Goal: Task Accomplishment & Management: Use online tool/utility

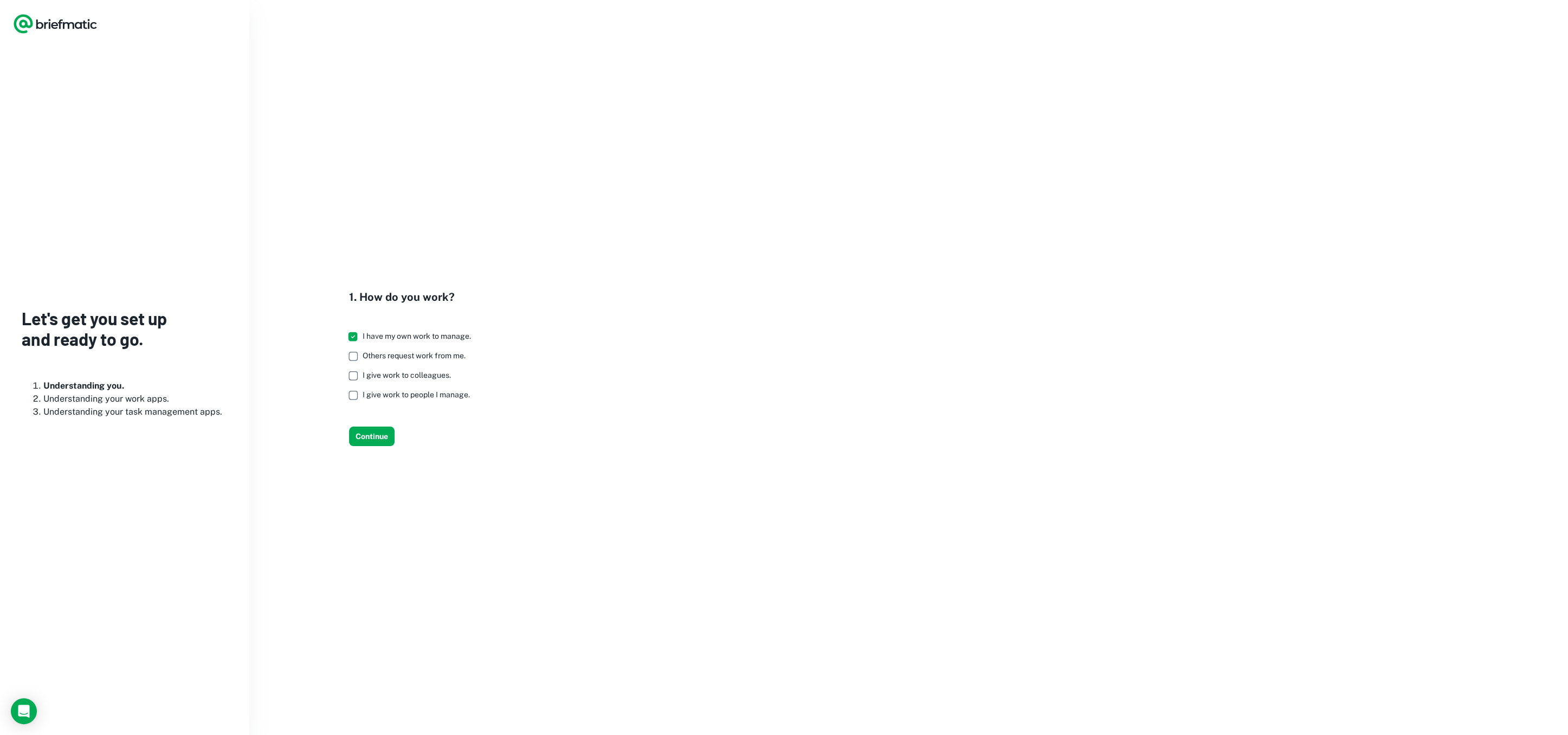
click at [33, 22] on icon "Logo" at bounding box center [55, 23] width 85 height 22
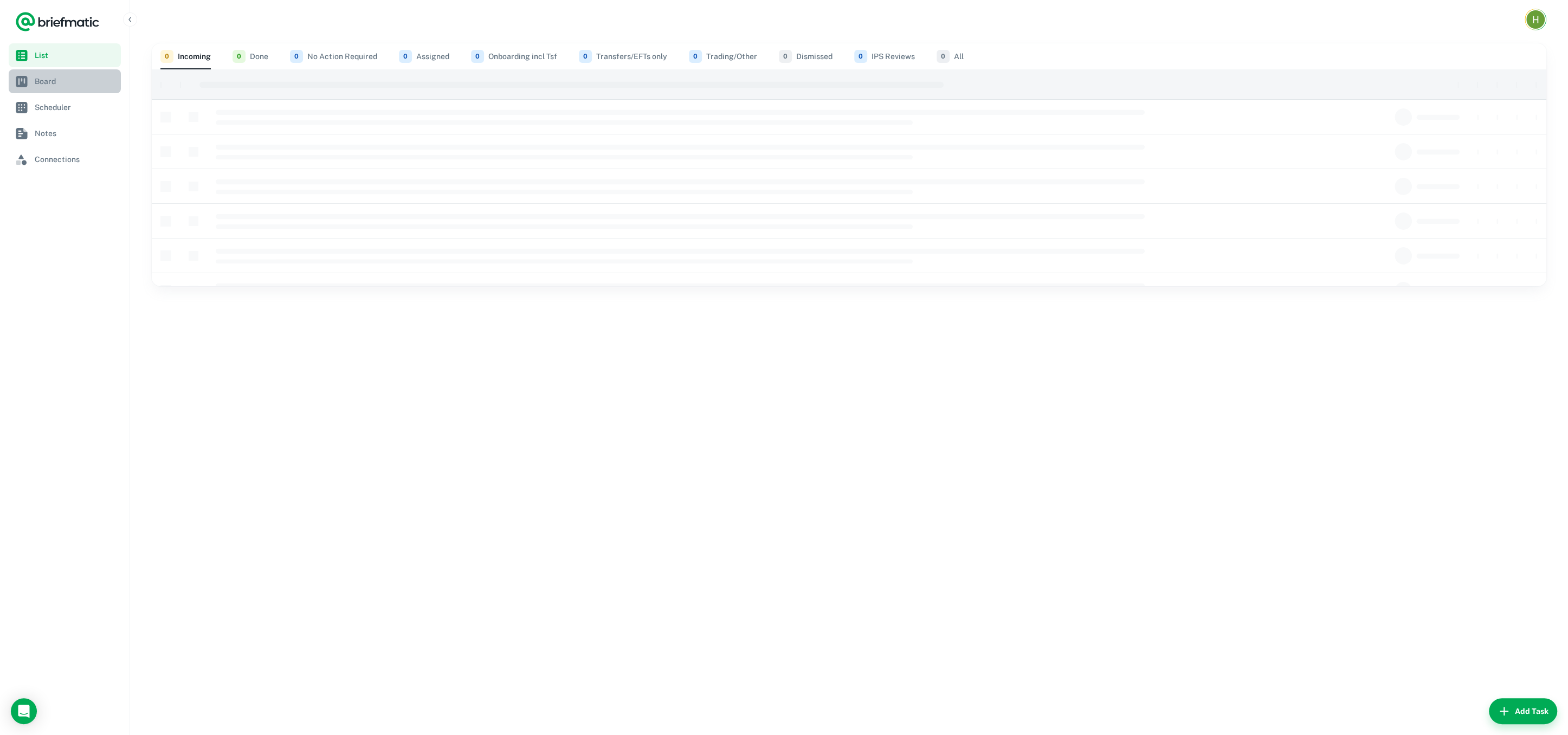
click at [36, 78] on span "Board" at bounding box center [75, 81] width 82 height 12
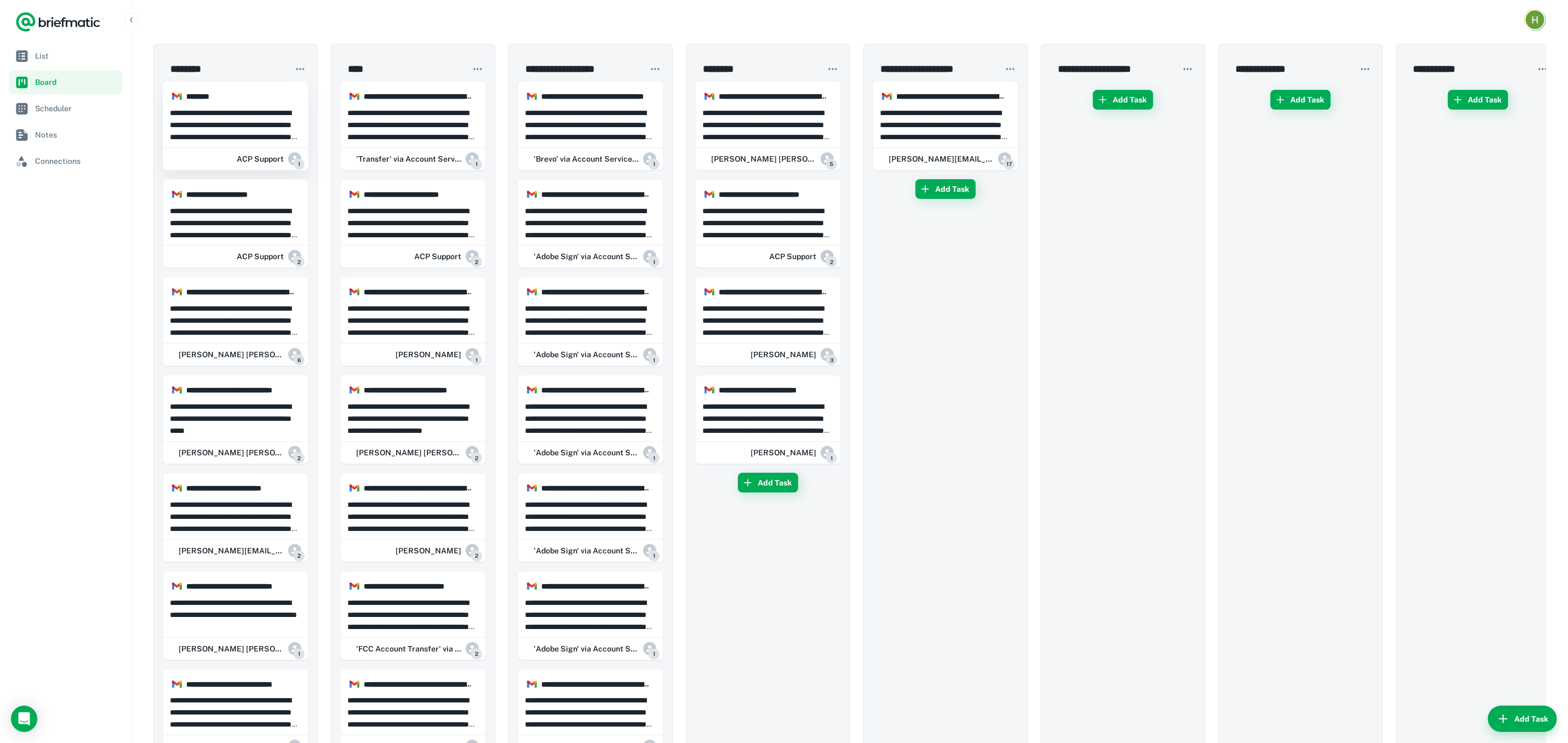
click at [239, 126] on p "**********" at bounding box center [235, 125] width 132 height 36
click at [239, 126] on div at bounding box center [784, 372] width 1568 height 743
drag, startPoint x: 239, startPoint y: 126, endPoint x: 227, endPoint y: 135, distance: 15.0
click at [227, 135] on p "**********" at bounding box center [235, 125] width 132 height 36
click at [227, 135] on div at bounding box center [784, 372] width 1568 height 743
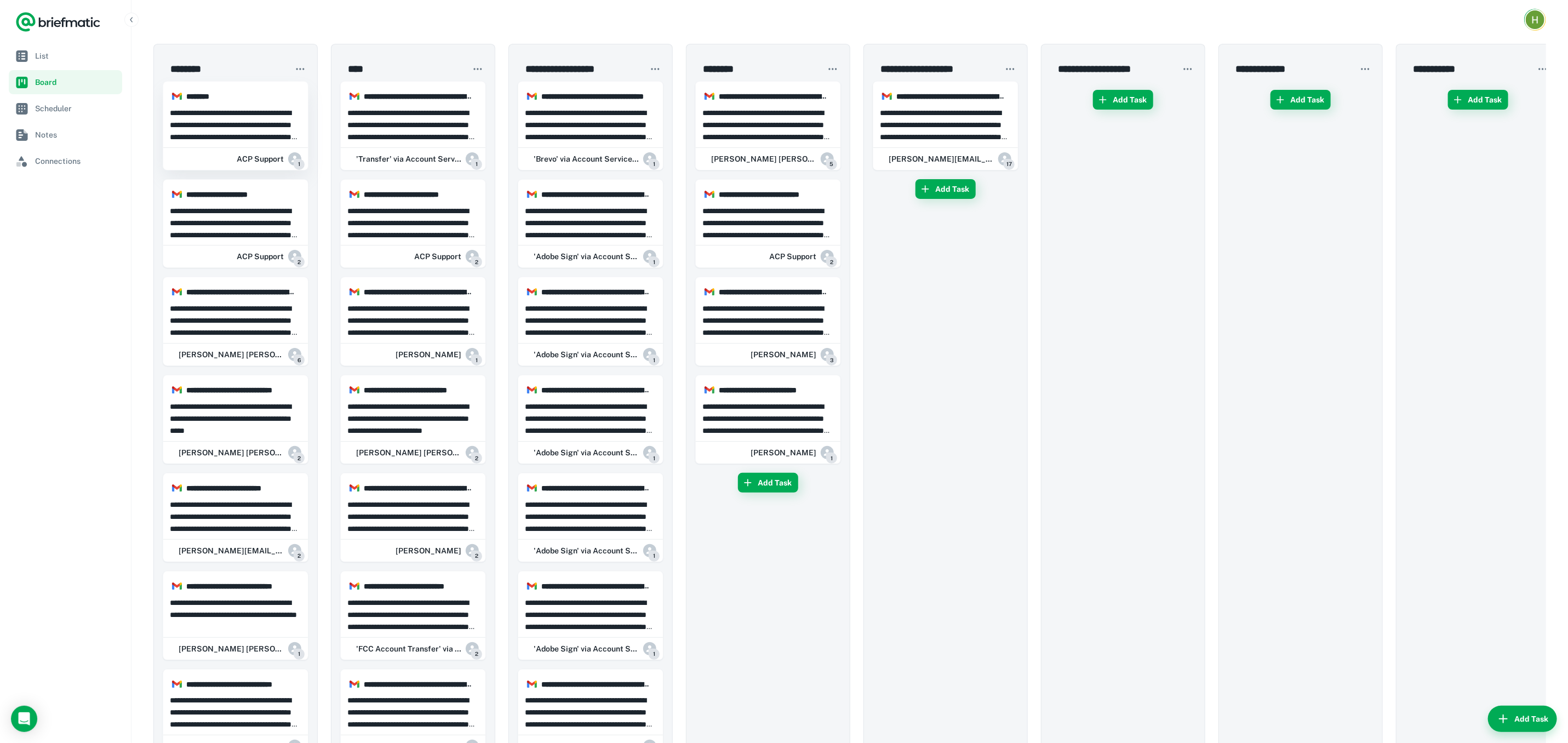
click at [241, 138] on p "**********" at bounding box center [235, 125] width 132 height 36
click at [241, 138] on div at bounding box center [784, 372] width 1568 height 743
click at [260, 135] on p "**********" at bounding box center [235, 125] width 132 height 36
click at [260, 135] on div at bounding box center [784, 372] width 1568 height 743
click at [256, 135] on div at bounding box center [784, 372] width 1568 height 743
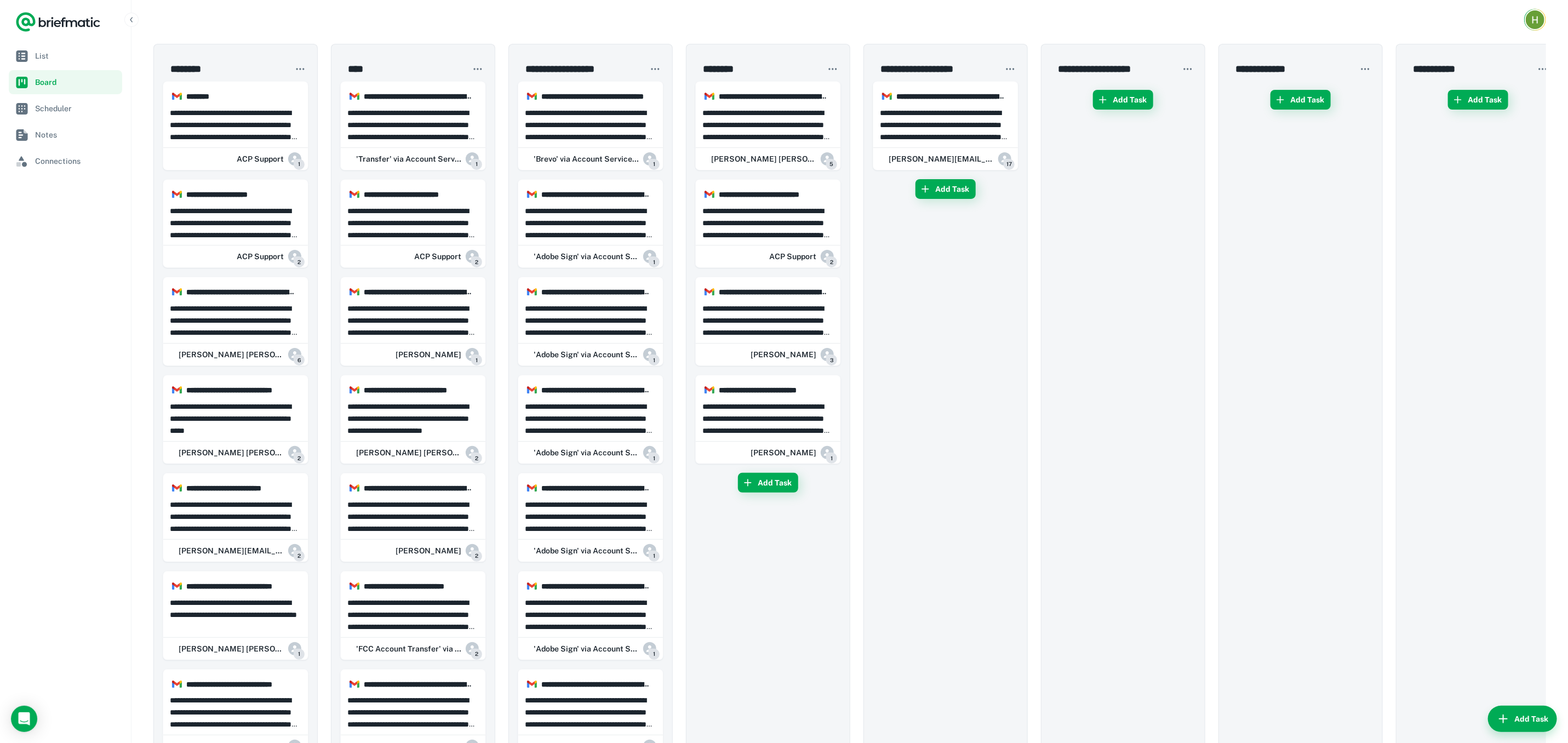
drag, startPoint x: 257, startPoint y: 135, endPoint x: 224, endPoint y: 159, distance: 40.8
click at [224, 159] on div "ACP Support 1" at bounding box center [235, 159] width 145 height 22
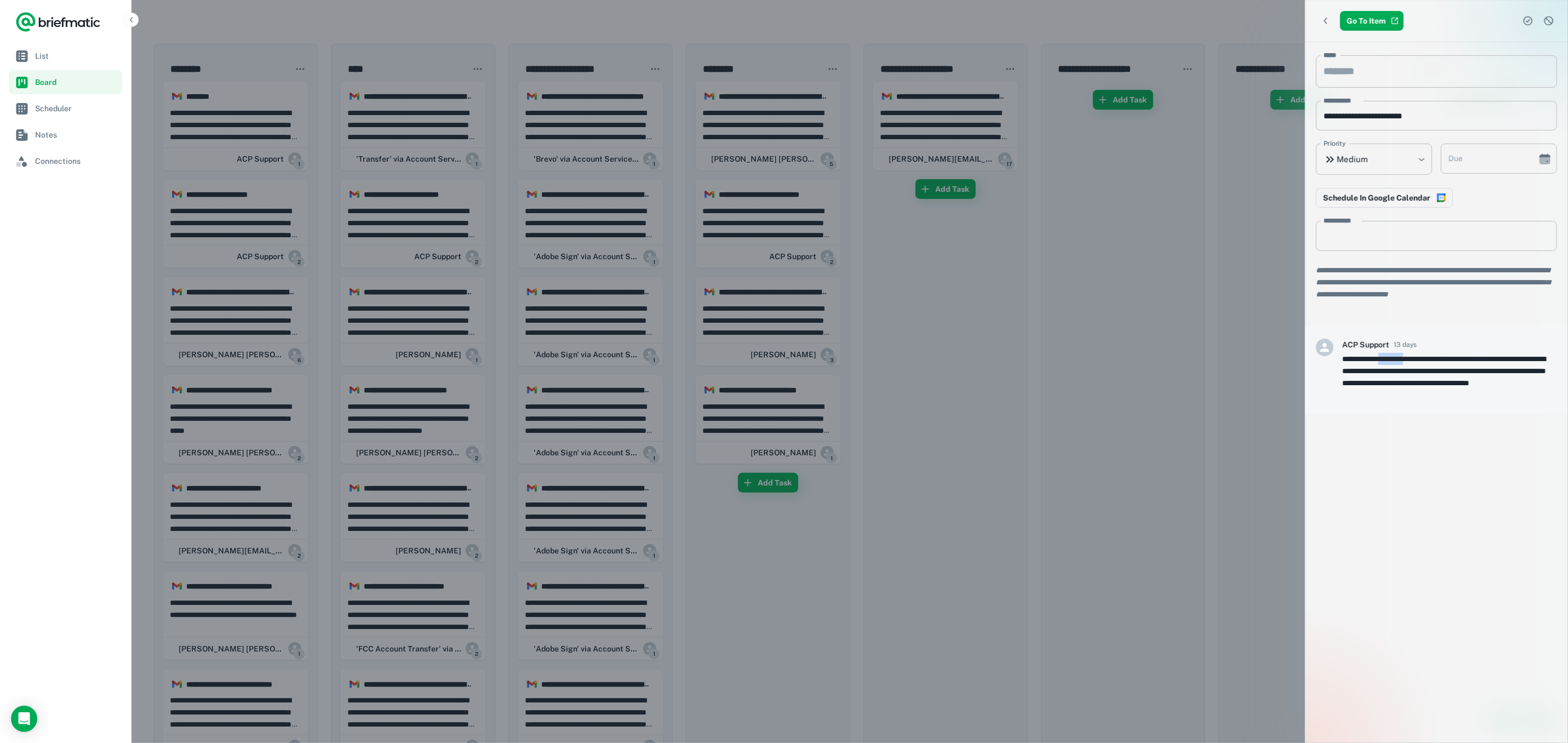
drag, startPoint x: 1387, startPoint y: 355, endPoint x: 1430, endPoint y: 351, distance: 43.2
click at [1430, 351] on div "**********" at bounding box center [1449, 369] width 214 height 62
drag, startPoint x: 1430, startPoint y: 351, endPoint x: 1422, endPoint y: 359, distance: 11.3
copy p "*********"
click at [286, 145] on div at bounding box center [784, 372] width 1568 height 743
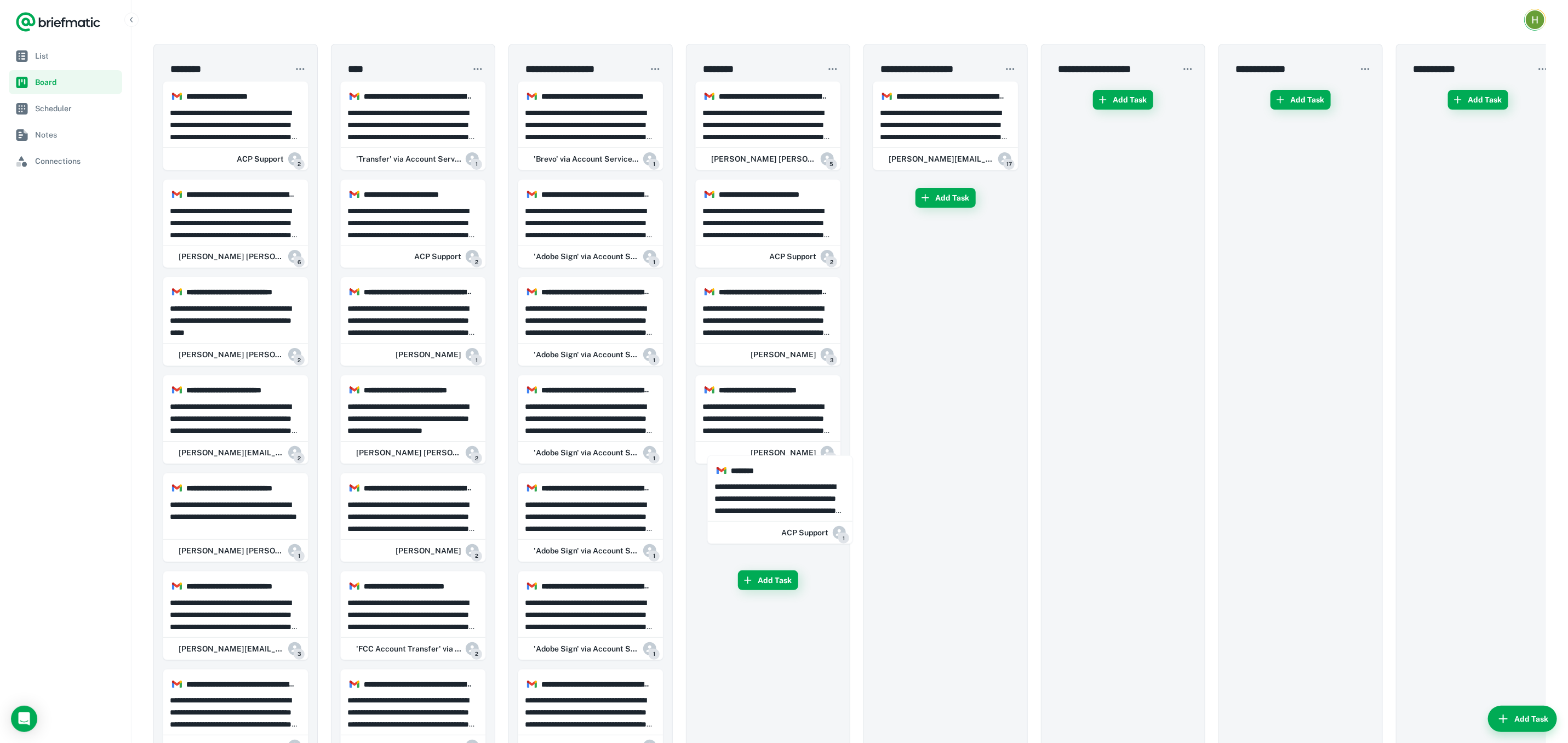
drag, startPoint x: 225, startPoint y: 109, endPoint x: 903, endPoint y: 24, distance: 683.3
click at [255, 140] on p "**********" at bounding box center [235, 125] width 132 height 36
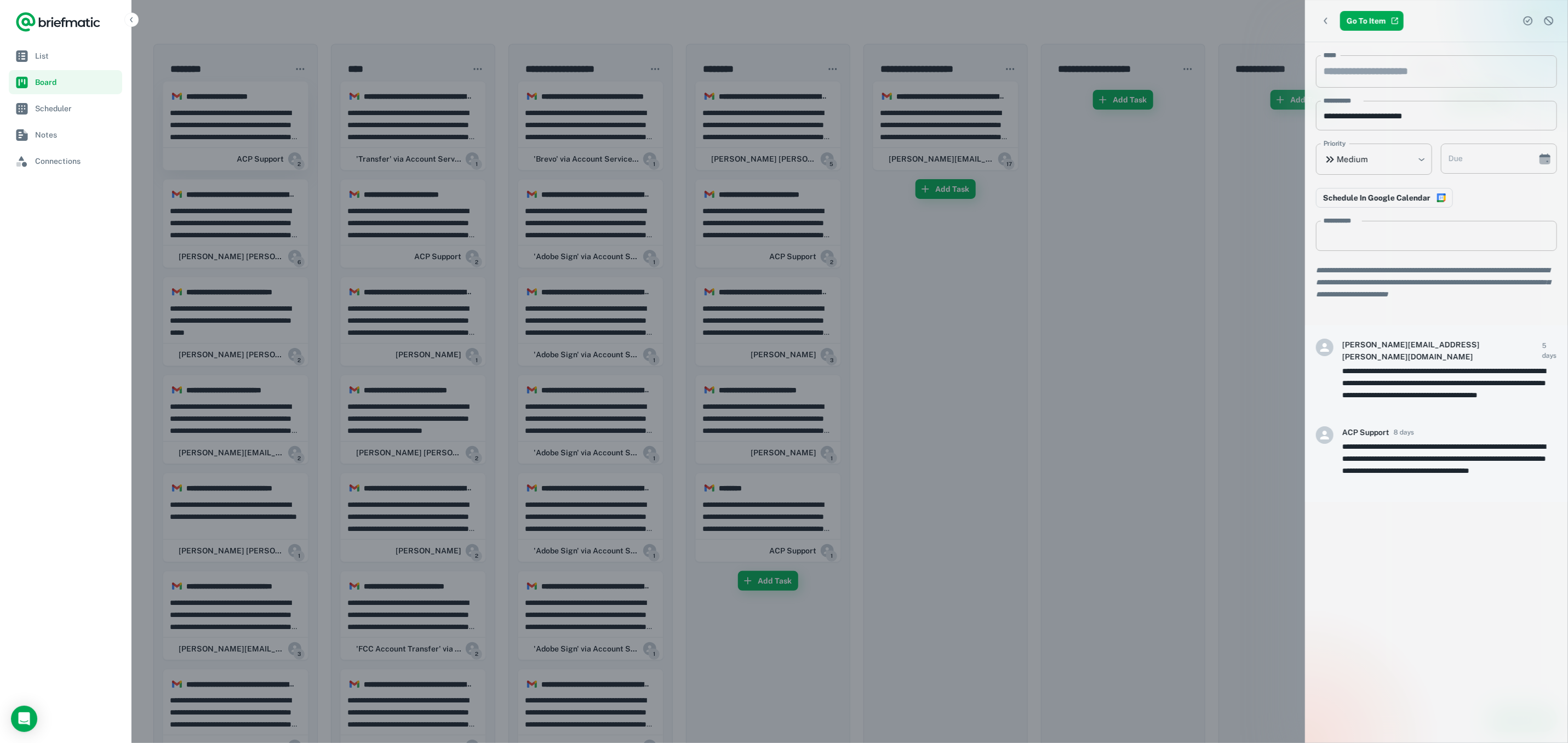
click at [255, 140] on div at bounding box center [784, 372] width 1568 height 743
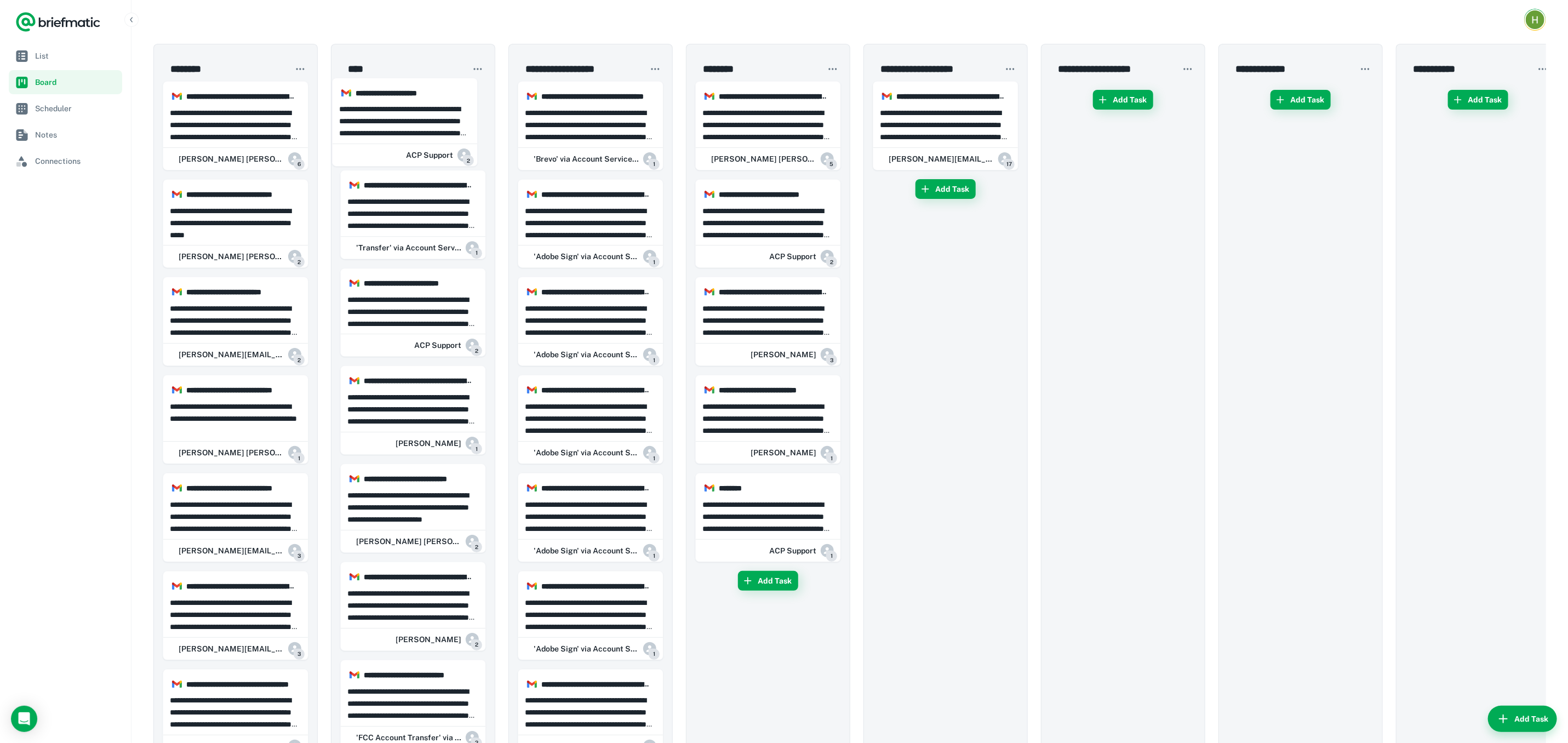
drag, startPoint x: 255, startPoint y: 140, endPoint x: 485, endPoint y: 131, distance: 230.2
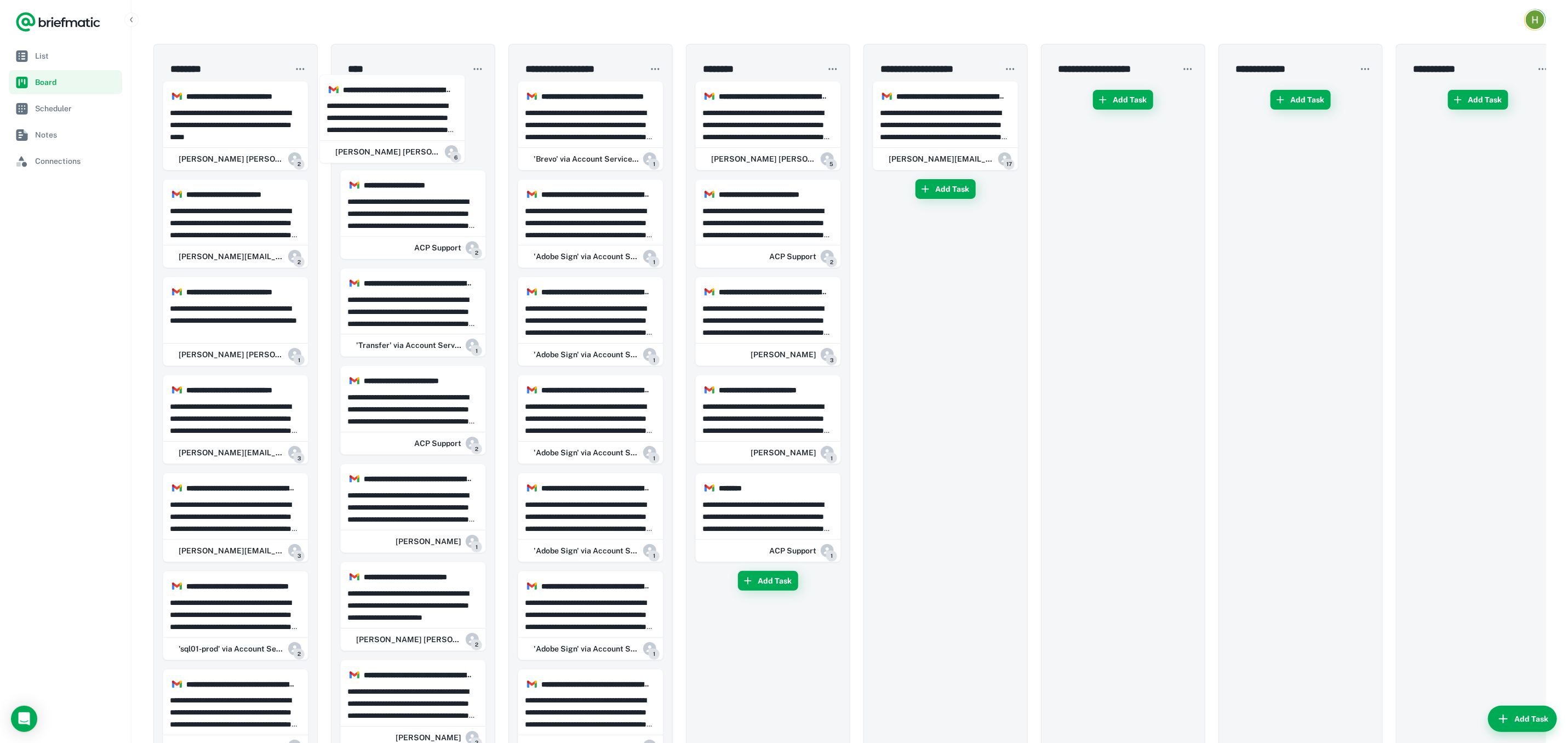
drag, startPoint x: 230, startPoint y: 121, endPoint x: 394, endPoint y: 113, distance: 164.2
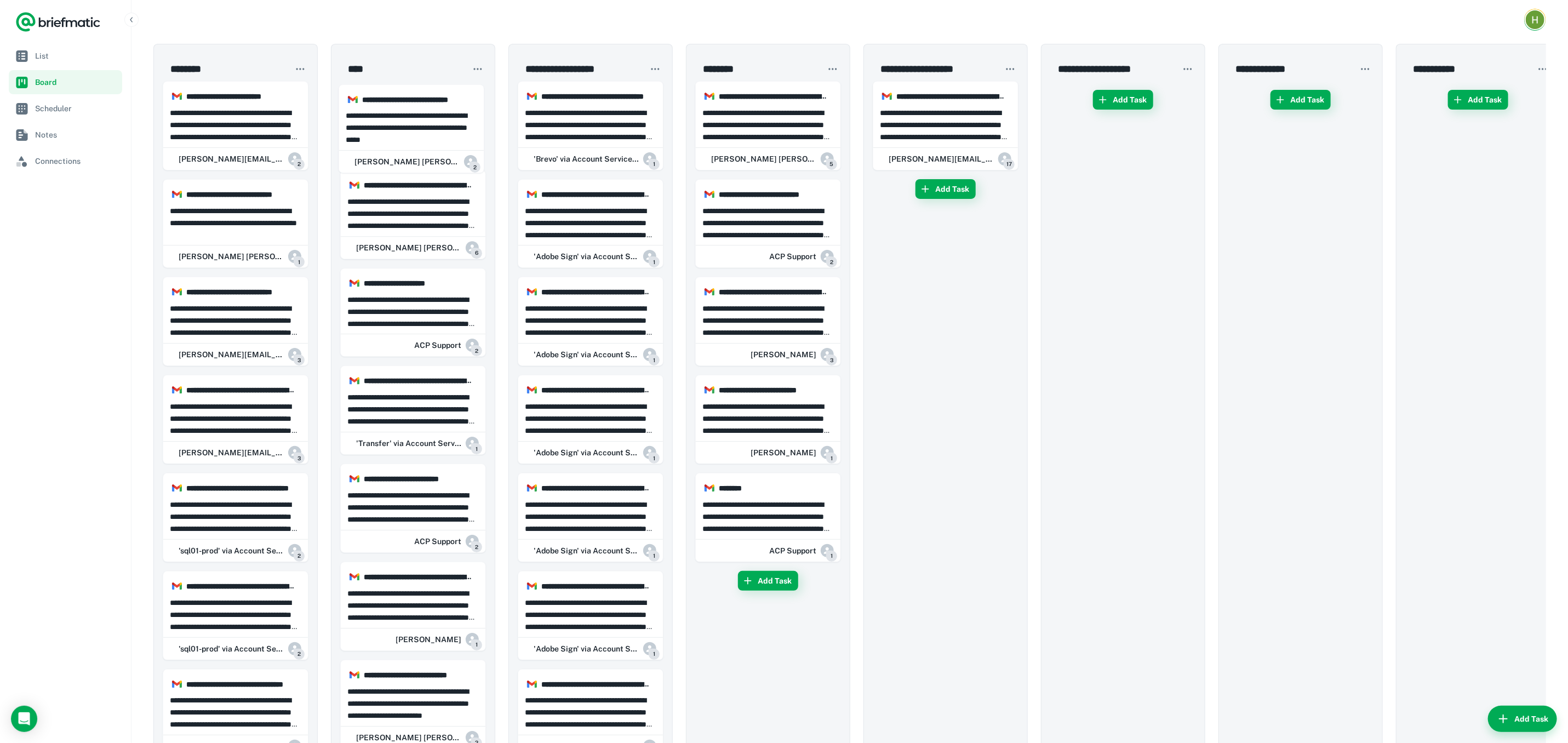
drag, startPoint x: 237, startPoint y: 106, endPoint x: 555, endPoint y: 118, distance: 318.2
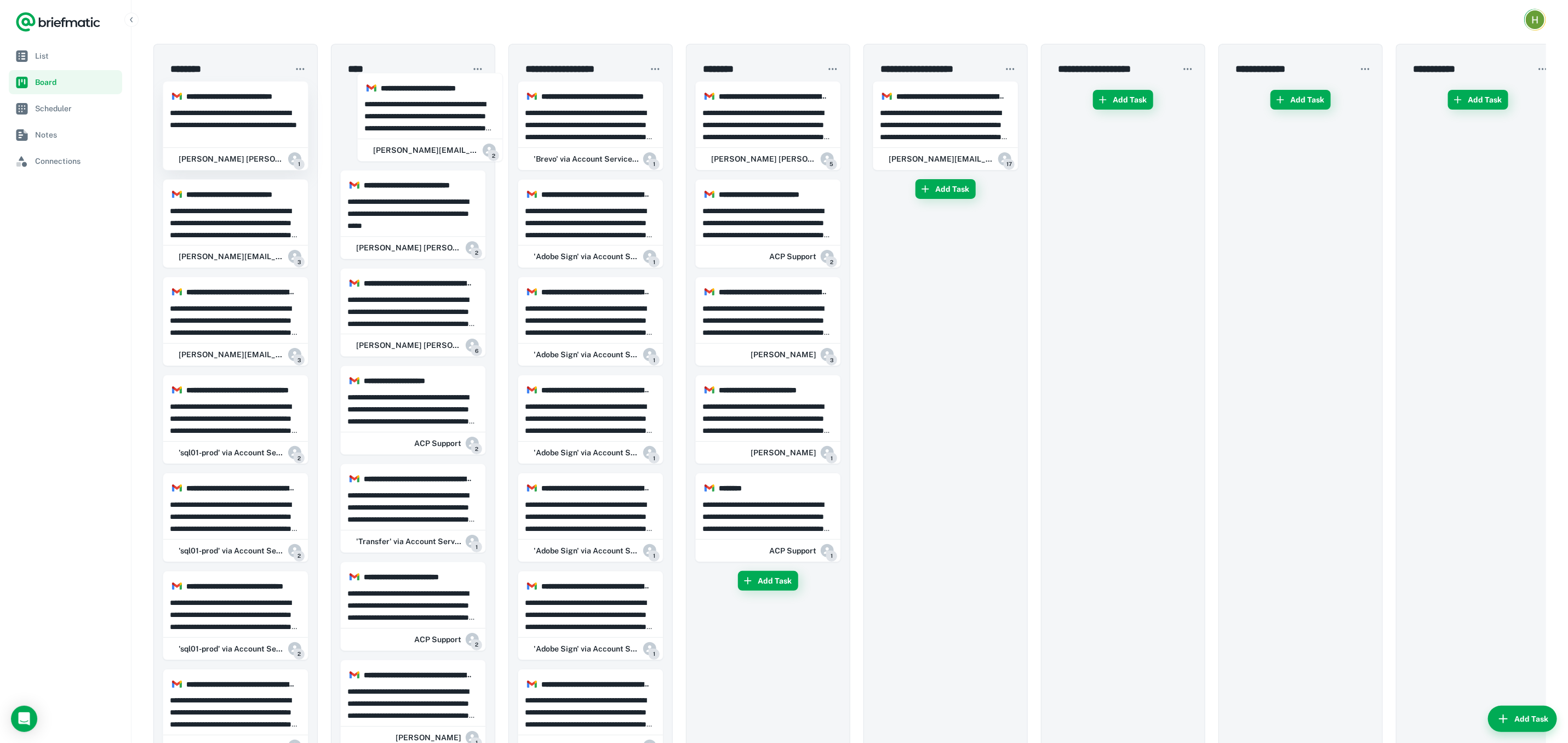
drag, startPoint x: 251, startPoint y: 124, endPoint x: 287, endPoint y: 113, distance: 37.6
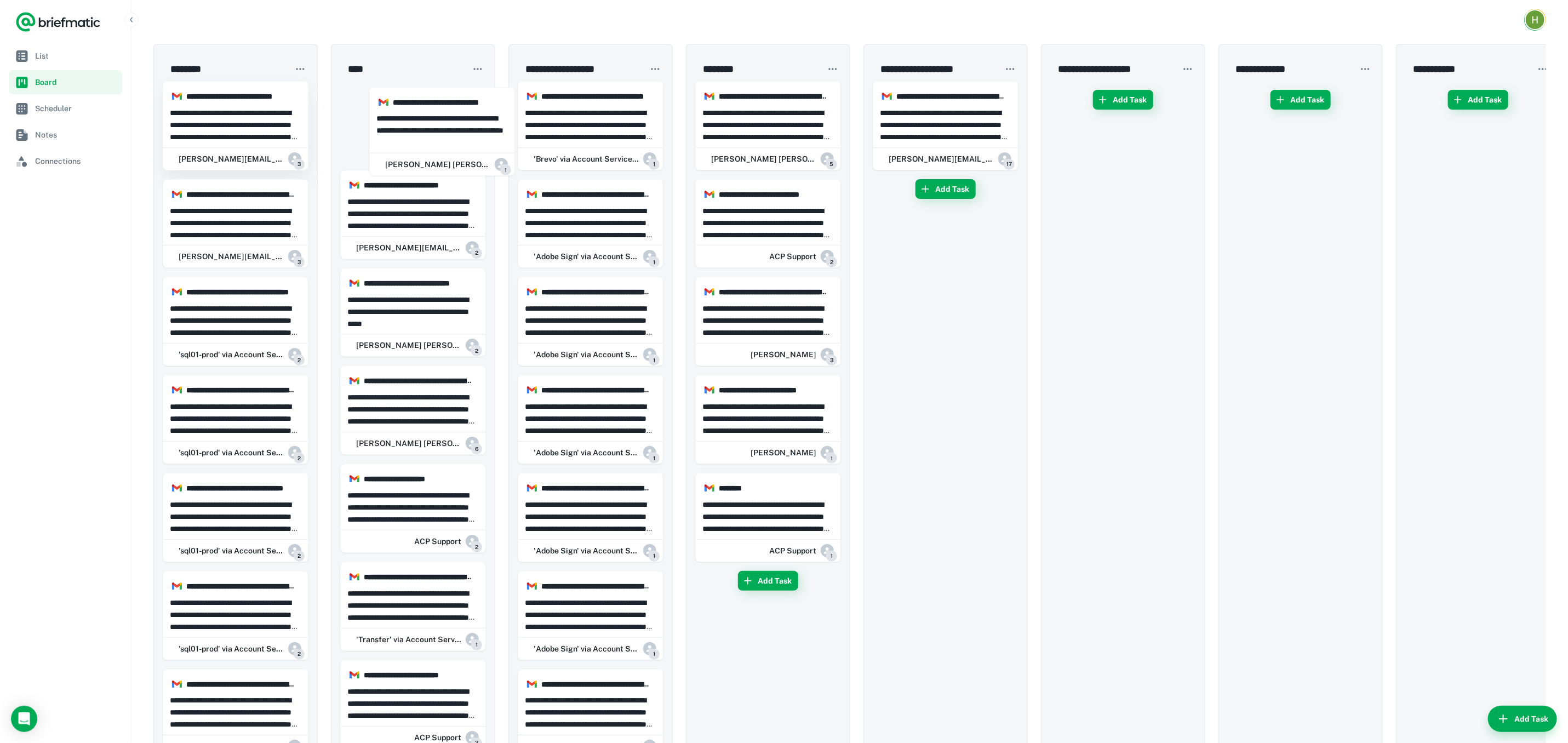
drag, startPoint x: 218, startPoint y: 114, endPoint x: 249, endPoint y: 138, distance: 39.2
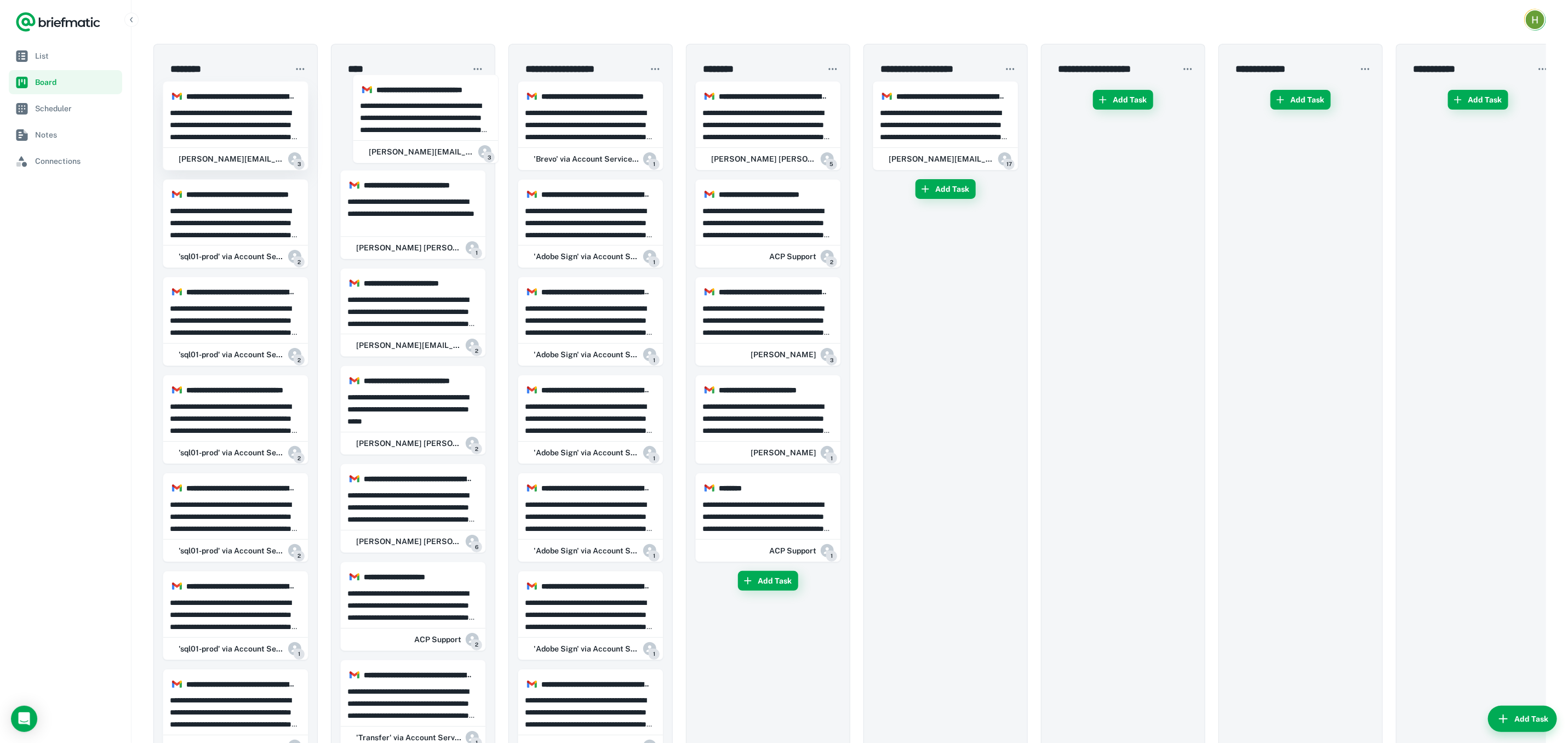
drag, startPoint x: 249, startPoint y: 138, endPoint x: 244, endPoint y: 125, distance: 13.9
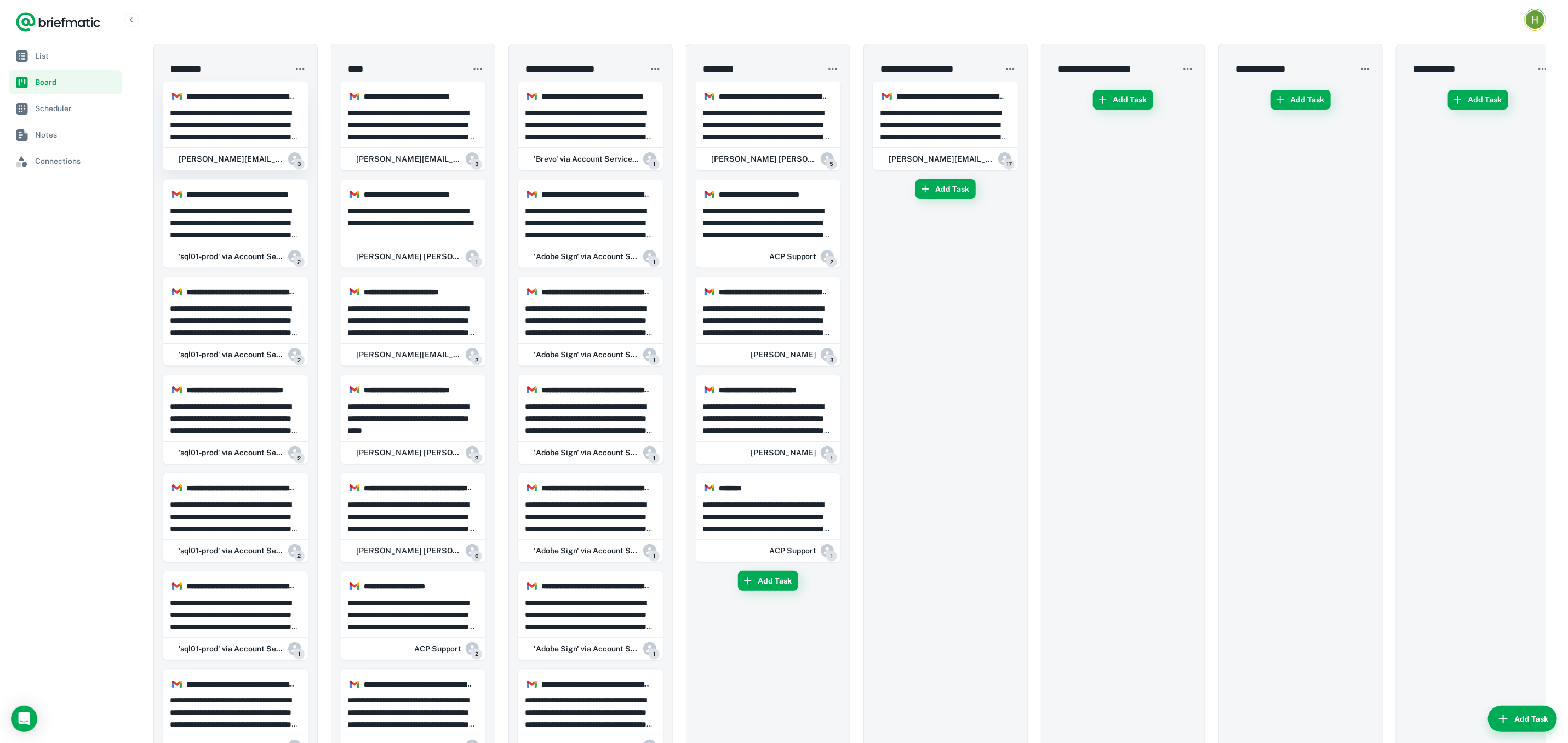
click at [244, 124] on p "**********" at bounding box center [235, 125] width 132 height 36
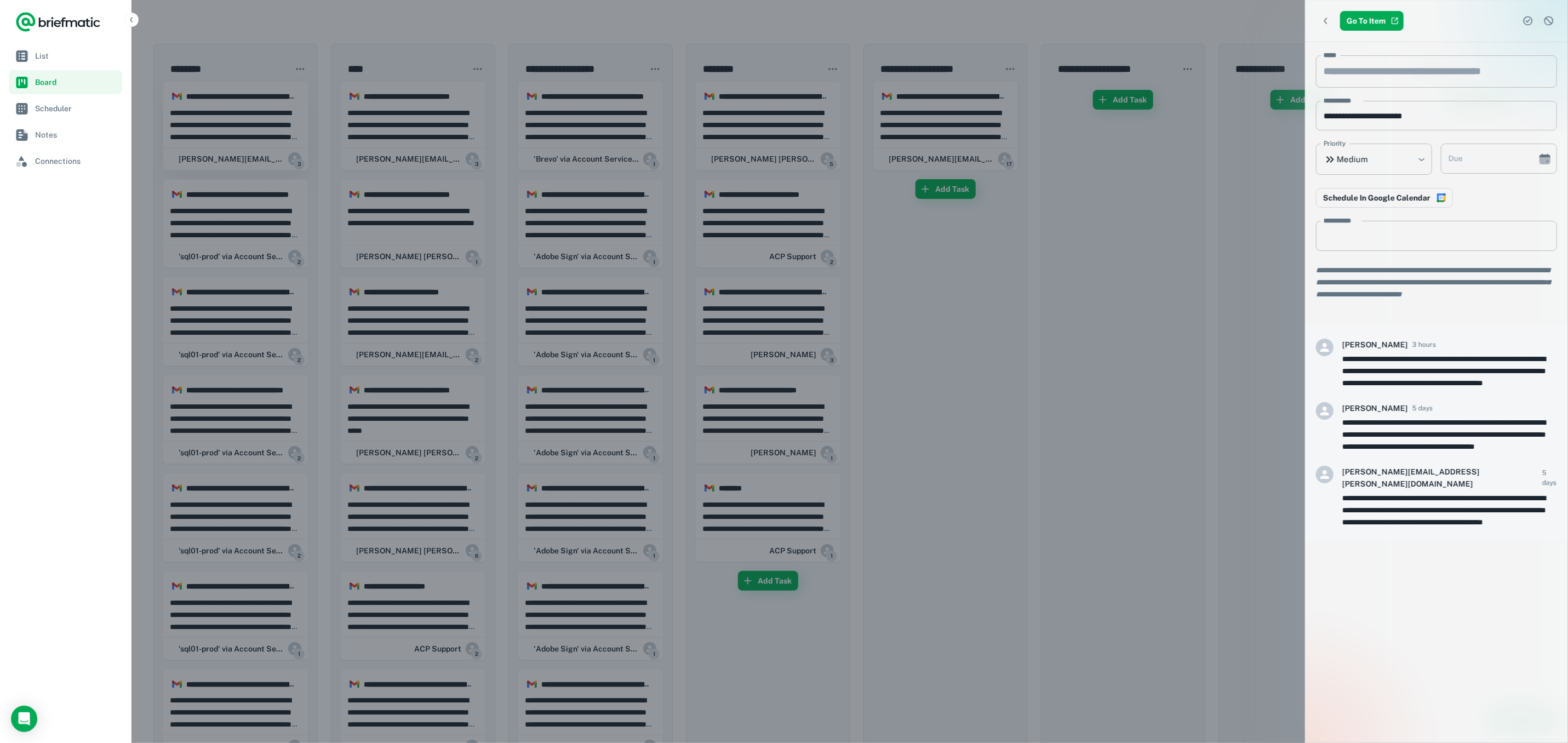
click at [244, 124] on div at bounding box center [784, 372] width 1568 height 743
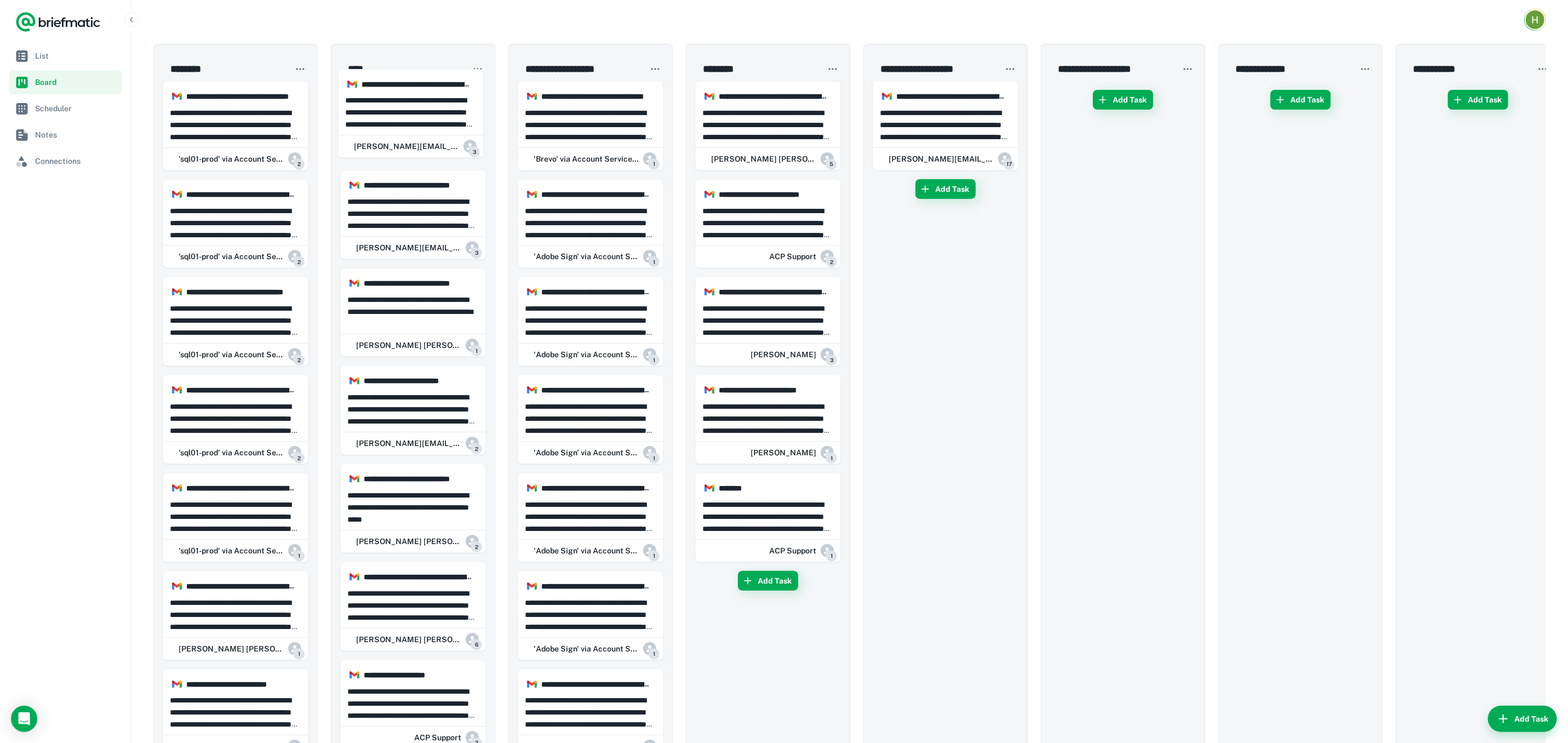
drag, startPoint x: 244, startPoint y: 125, endPoint x: 372, endPoint y: 113, distance: 128.6
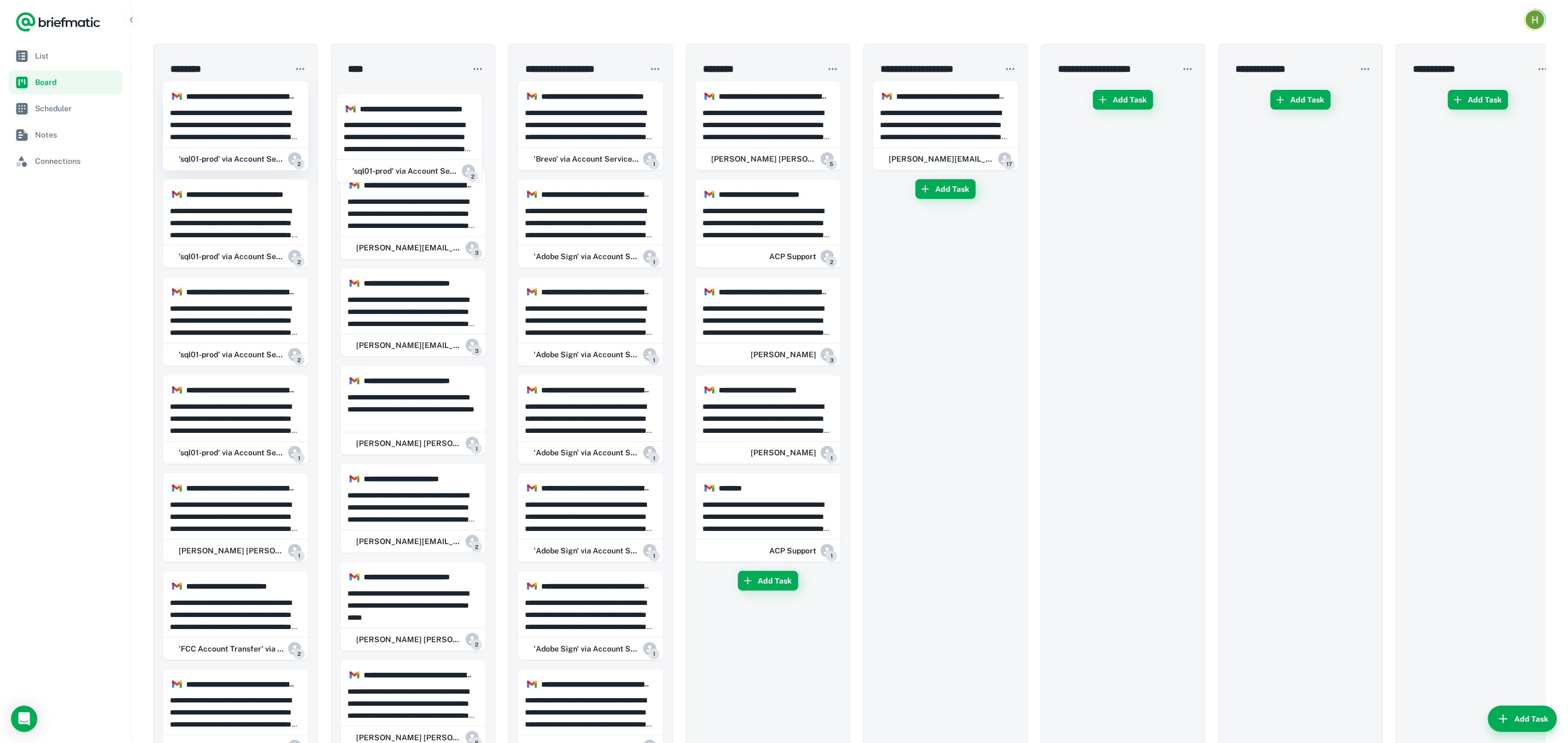
drag, startPoint x: 248, startPoint y: 123, endPoint x: 269, endPoint y: 121, distance: 21.1
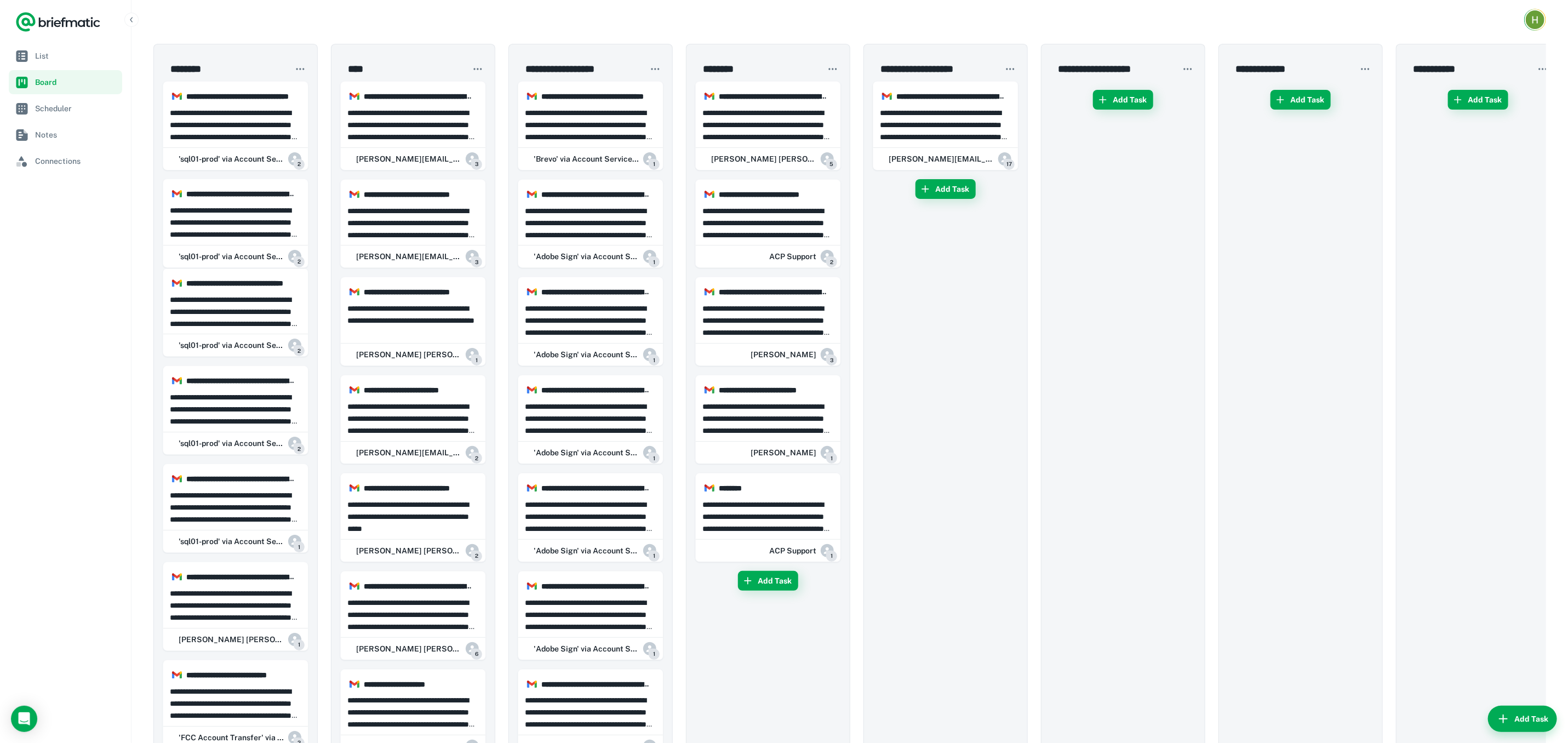
drag, startPoint x: 269, startPoint y: 121, endPoint x: 257, endPoint y: 193, distance: 73.0
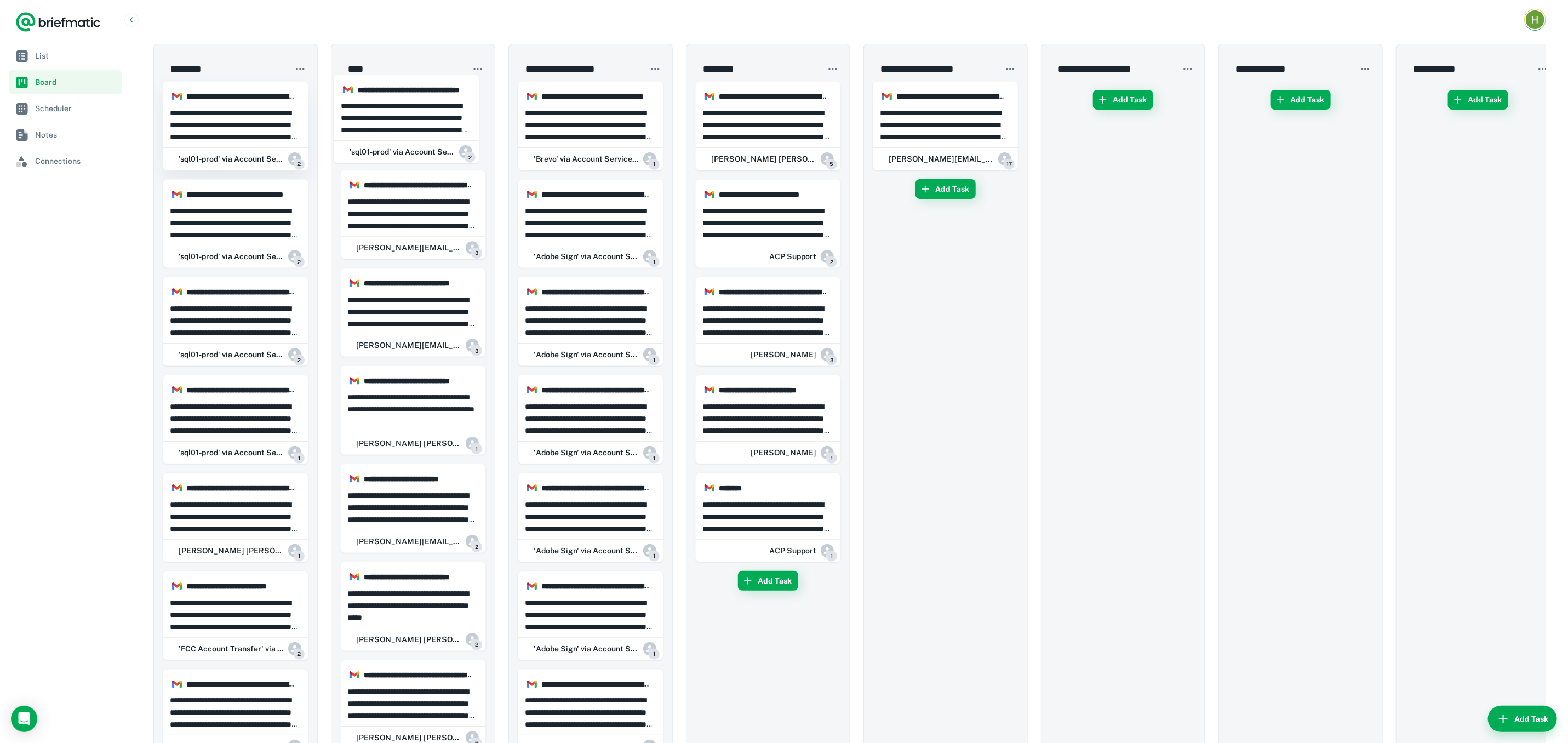
drag, startPoint x: 227, startPoint y: 126, endPoint x: 287, endPoint y: 129, distance: 60.1
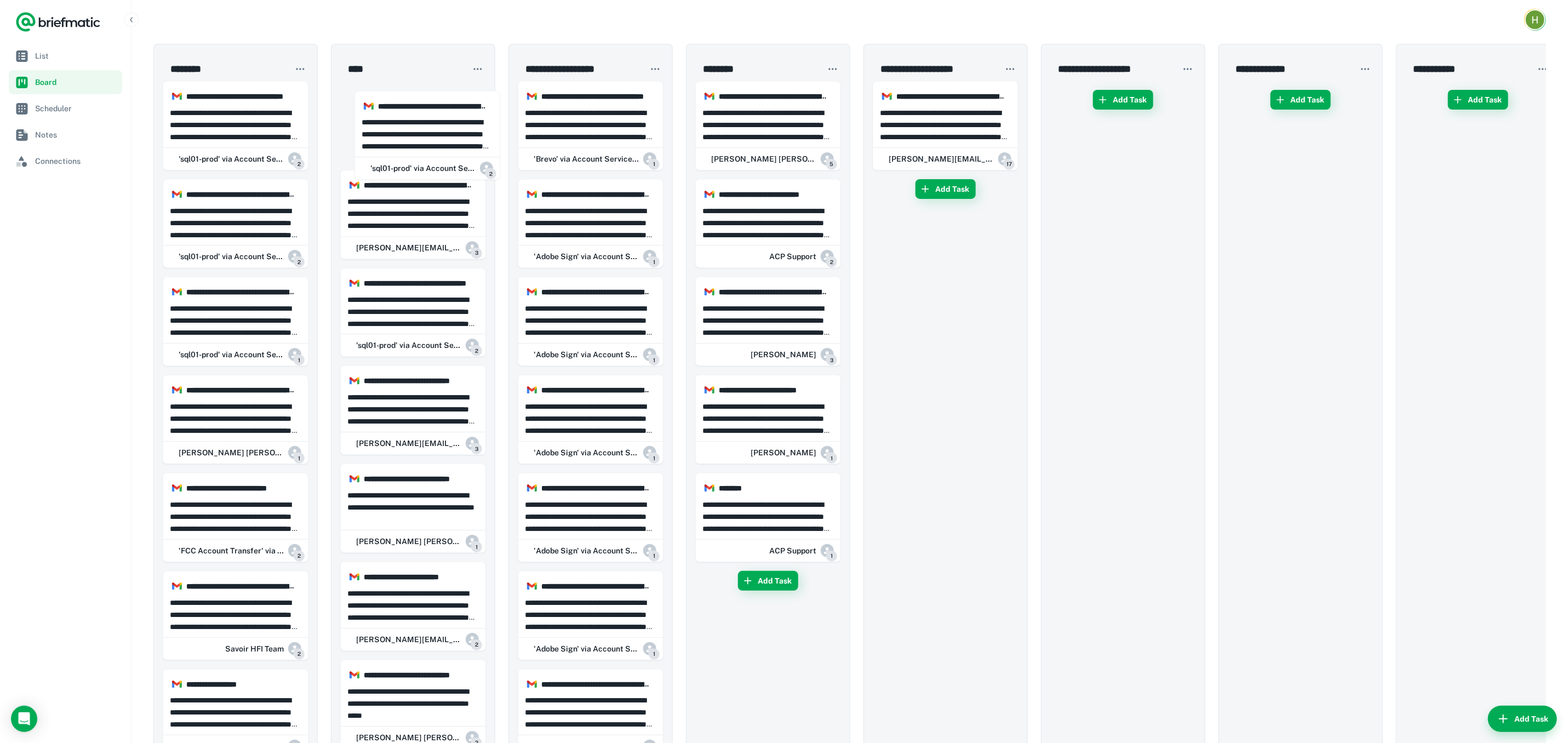
drag, startPoint x: 231, startPoint y: 129, endPoint x: 430, endPoint y: 140, distance: 199.3
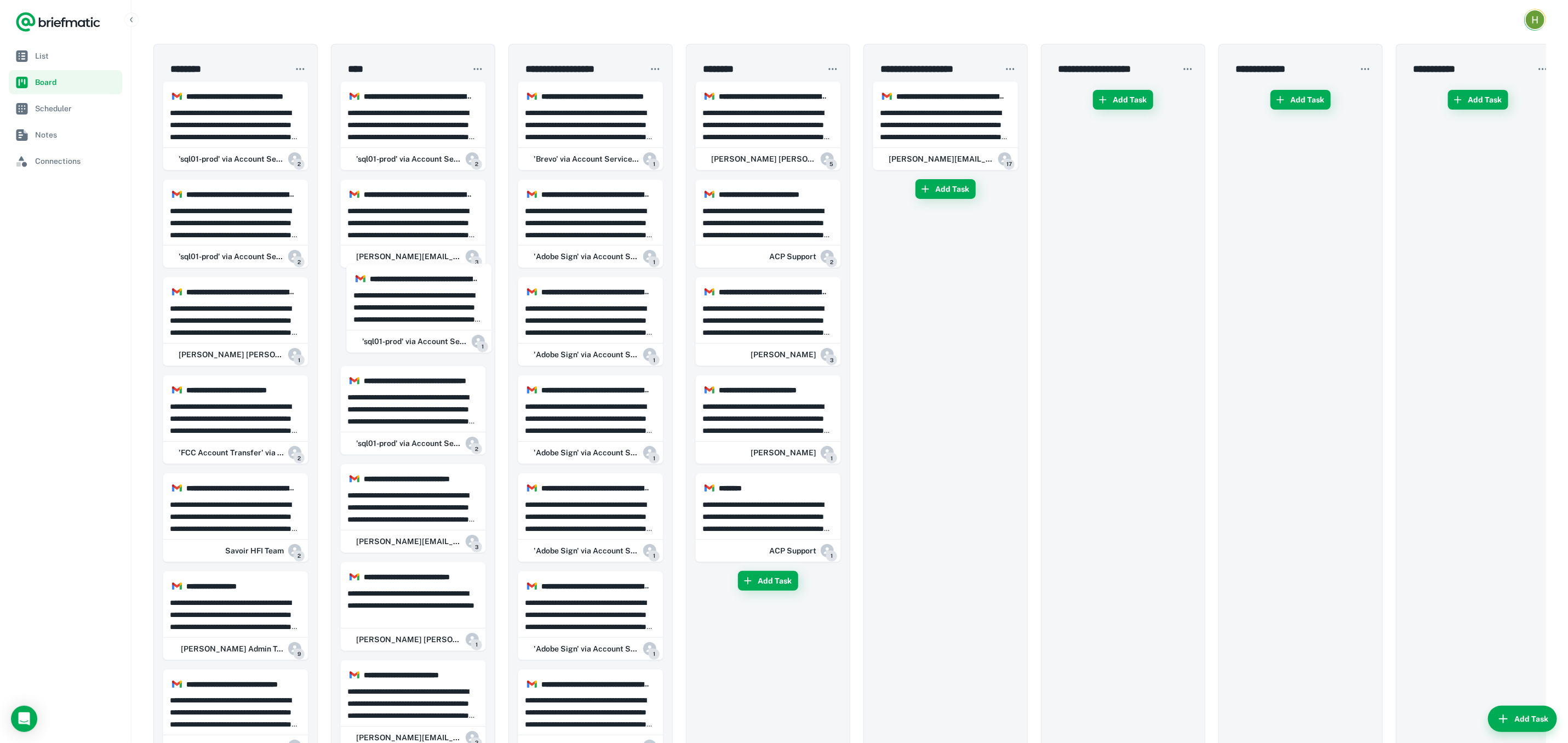
drag, startPoint x: 246, startPoint y: 329, endPoint x: 426, endPoint y: 316, distance: 180.5
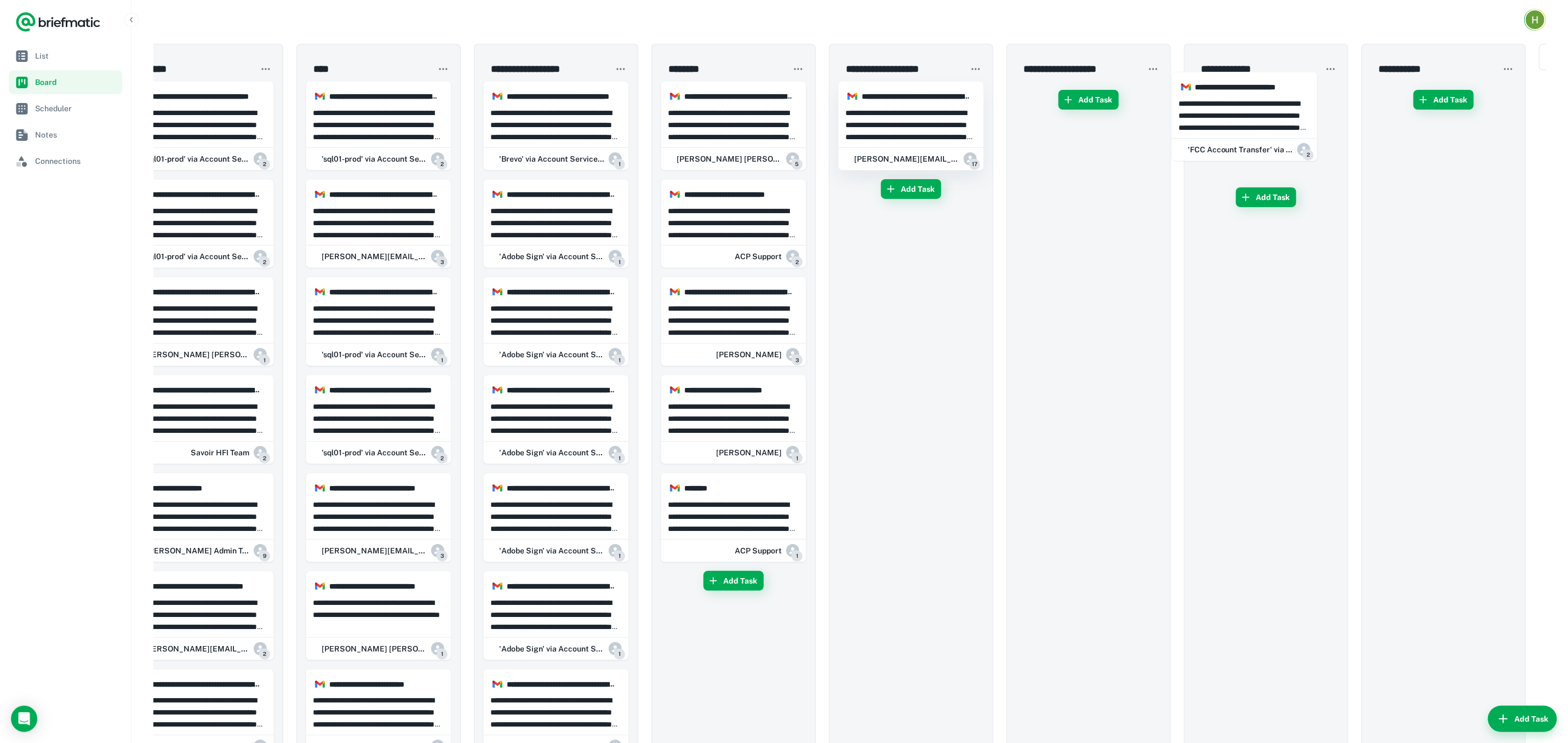
drag, startPoint x: 256, startPoint y: 423, endPoint x: 952, endPoint y: 138, distance: 752.1
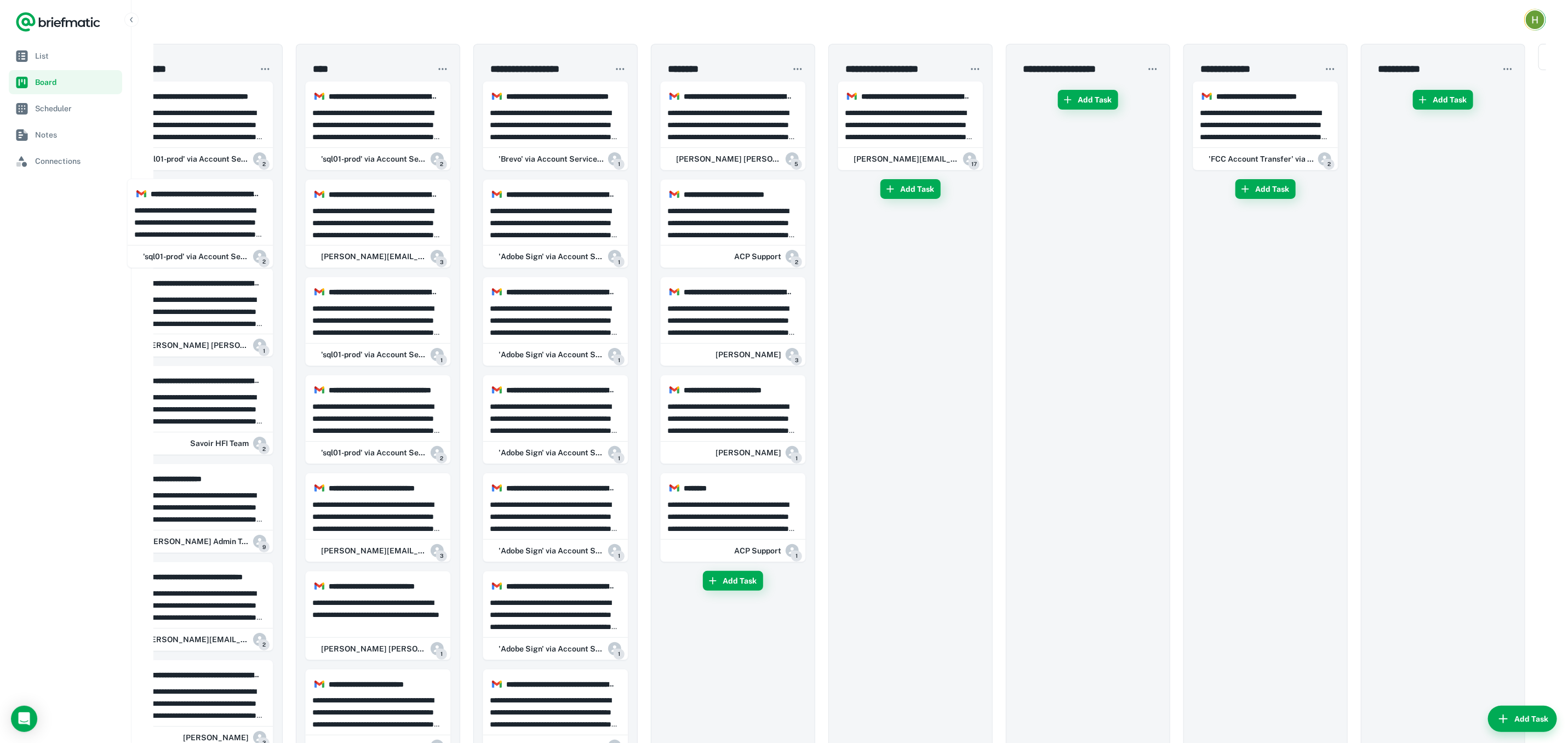
drag, startPoint x: 203, startPoint y: 231, endPoint x: 354, endPoint y: 209, distance: 152.6
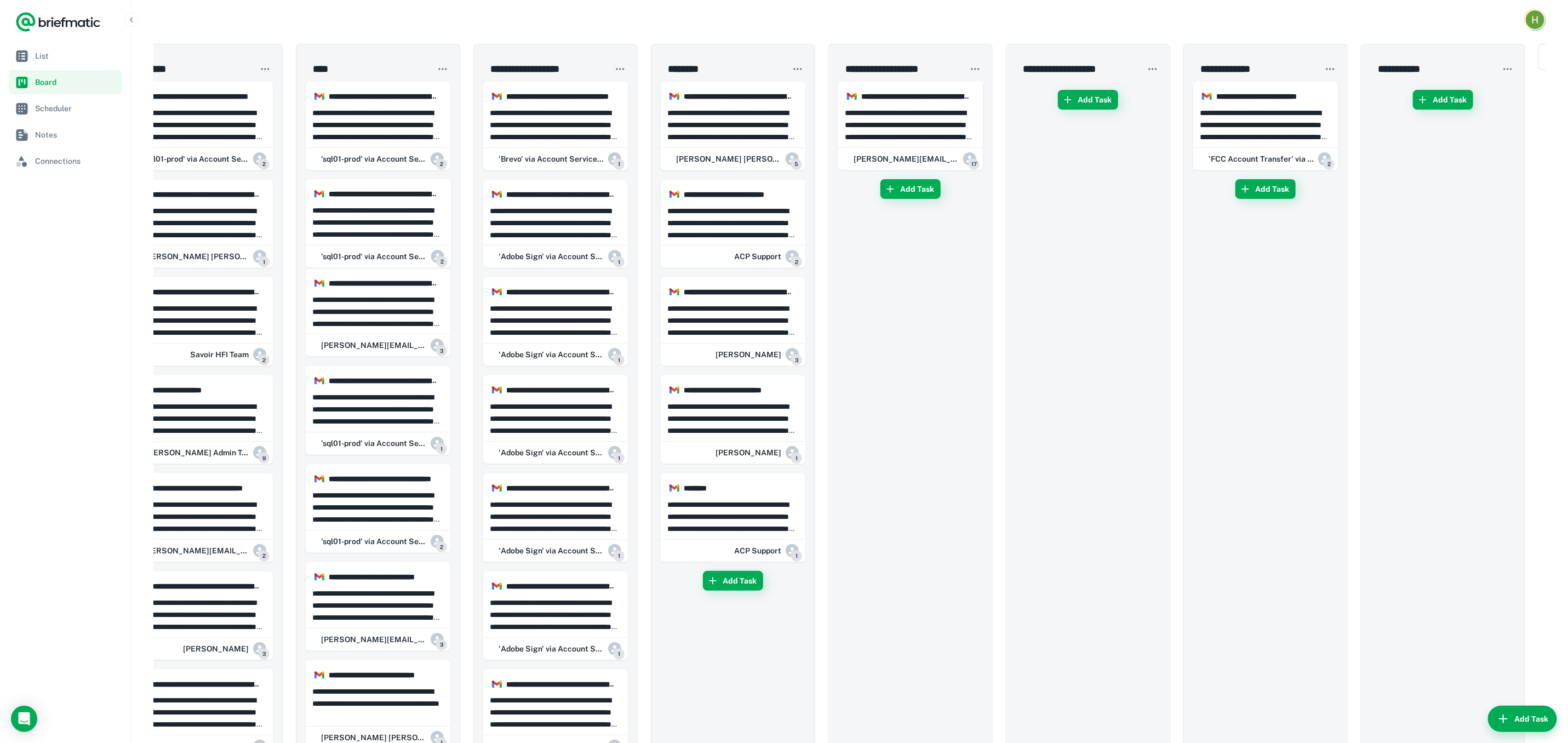
scroll to position [0, 35]
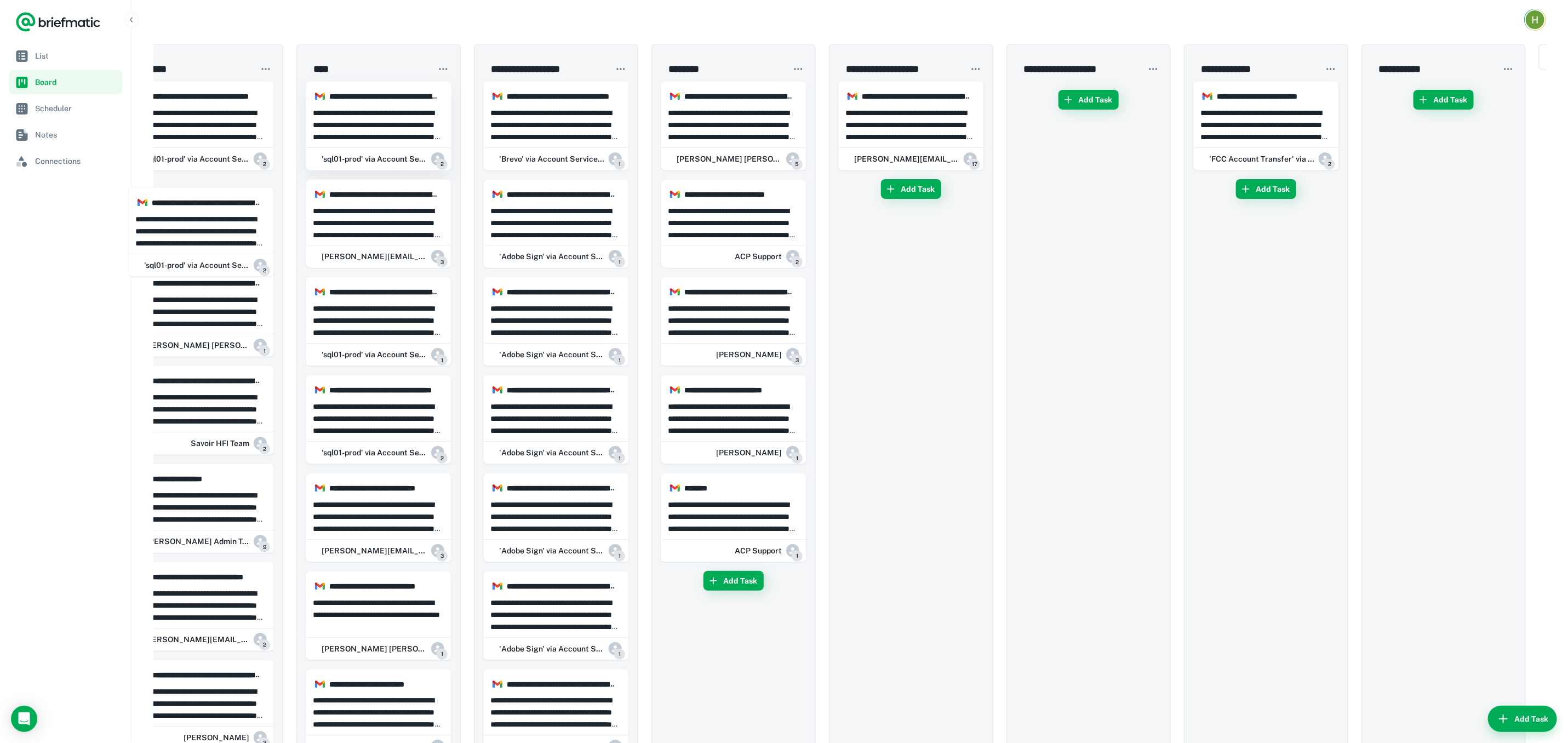
scroll to position [0, 34]
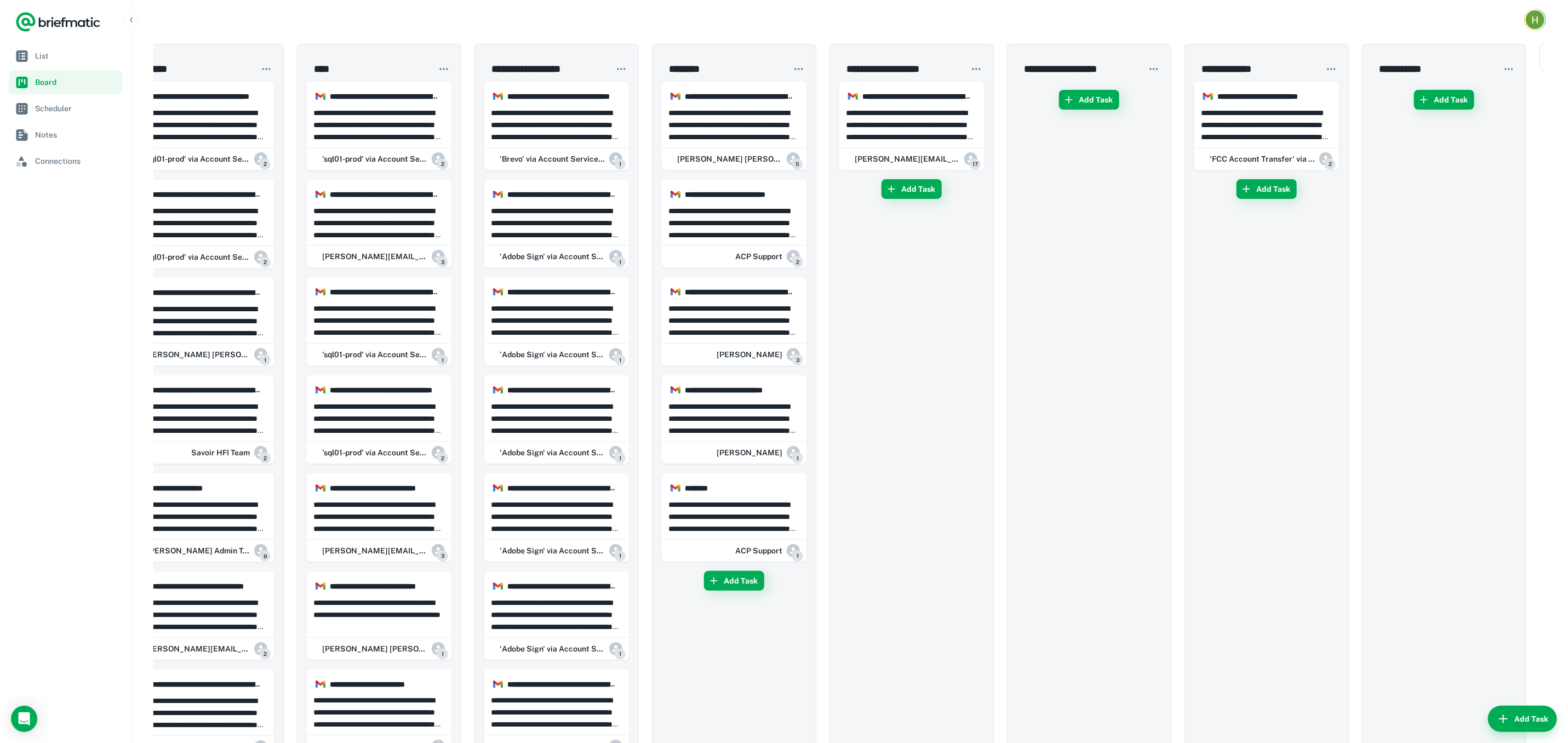
click at [381, 115] on p "**********" at bounding box center [379, 125] width 132 height 36
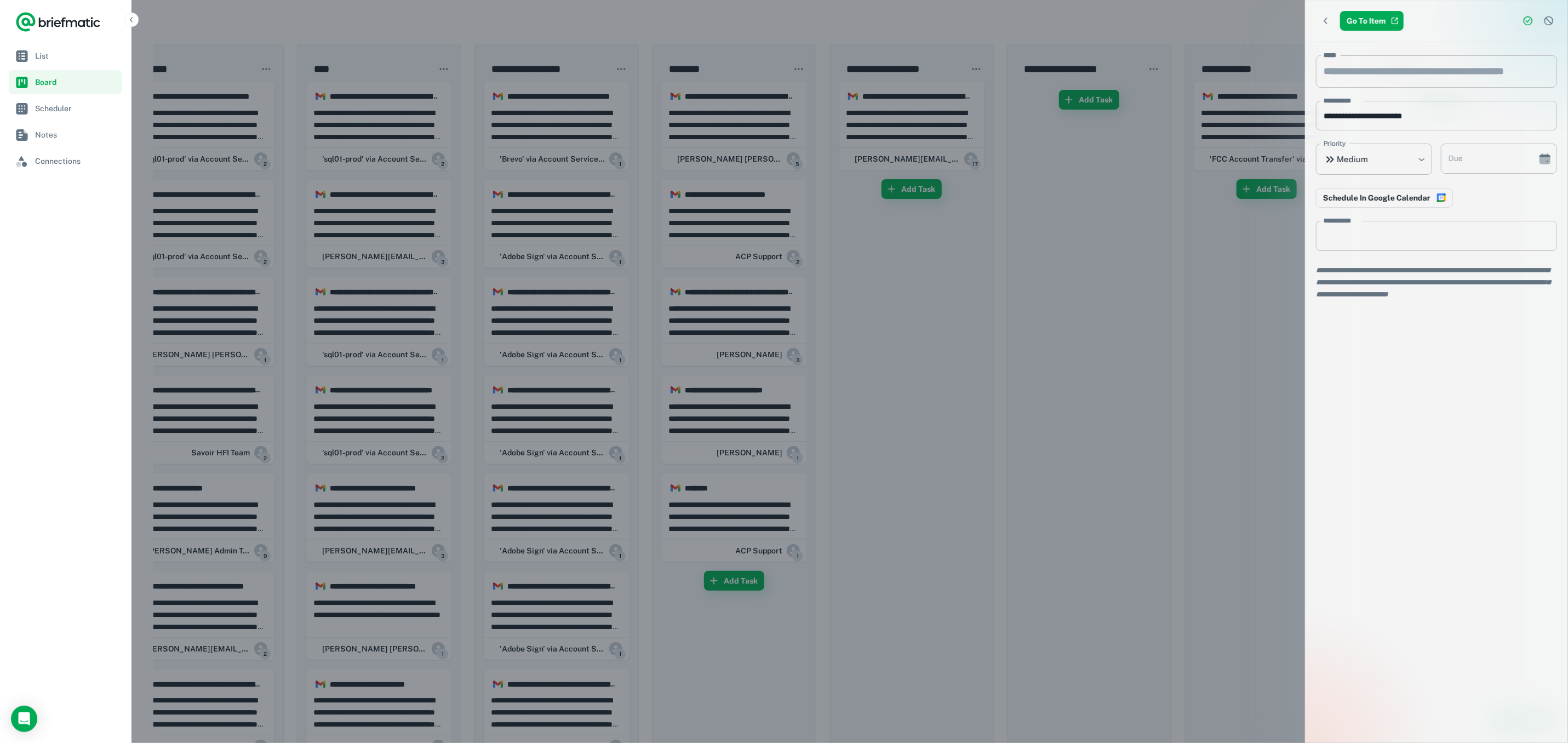
drag, startPoint x: 216, startPoint y: 128, endPoint x: 209, endPoint y: 162, distance: 34.7
click at [354, 134] on div at bounding box center [784, 372] width 1568 height 743
click at [338, 155] on div at bounding box center [784, 372] width 1568 height 743
click at [209, 162] on div at bounding box center [784, 372] width 1568 height 743
click at [130, 19] on icon "button" at bounding box center [130, 19] width 2 height 5
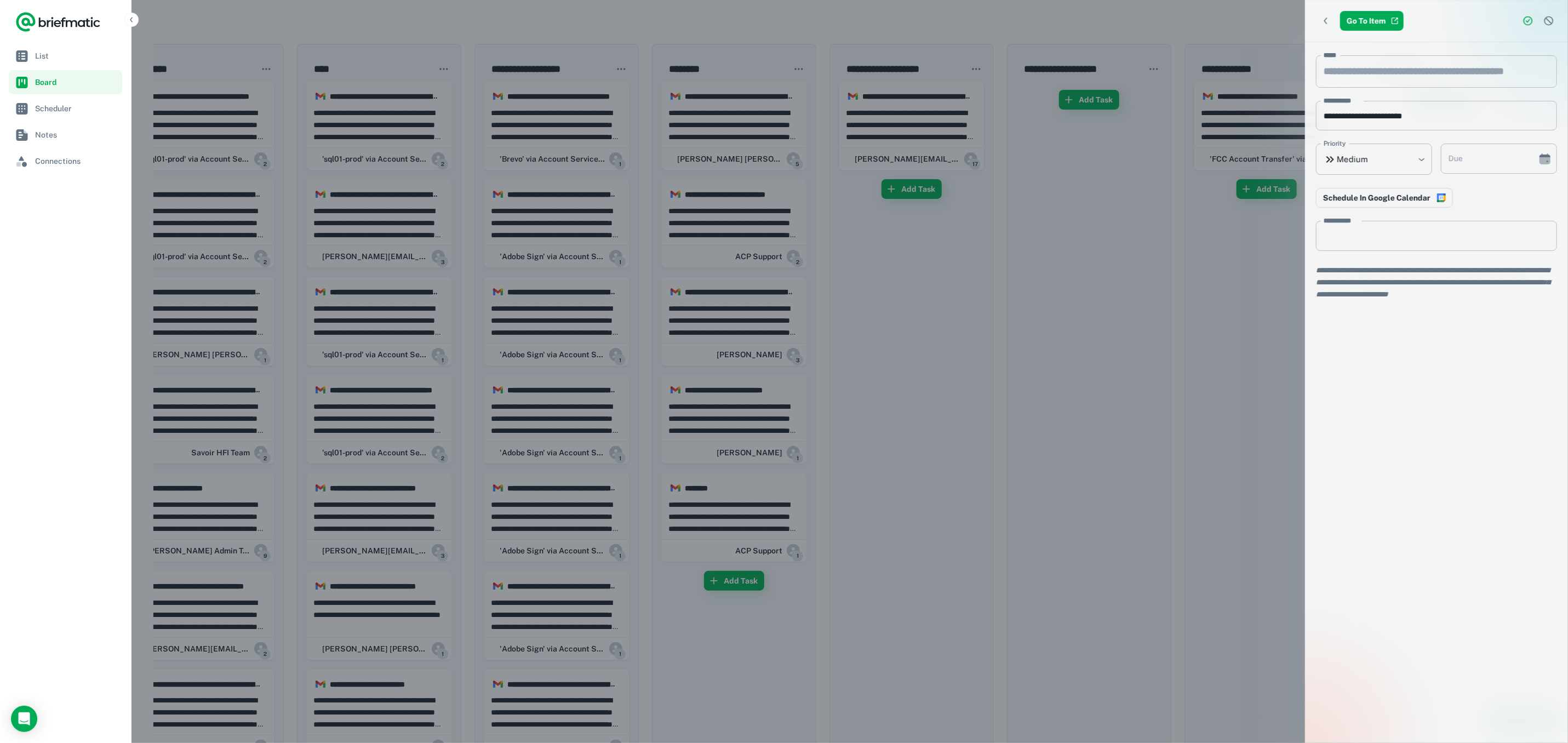
click at [130, 19] on icon "button" at bounding box center [131, 19] width 9 height 9
click at [130, 19] on icon "button" at bounding box center [130, 19] width 2 height 5
click at [130, 19] on icon "button" at bounding box center [131, 19] width 9 height 9
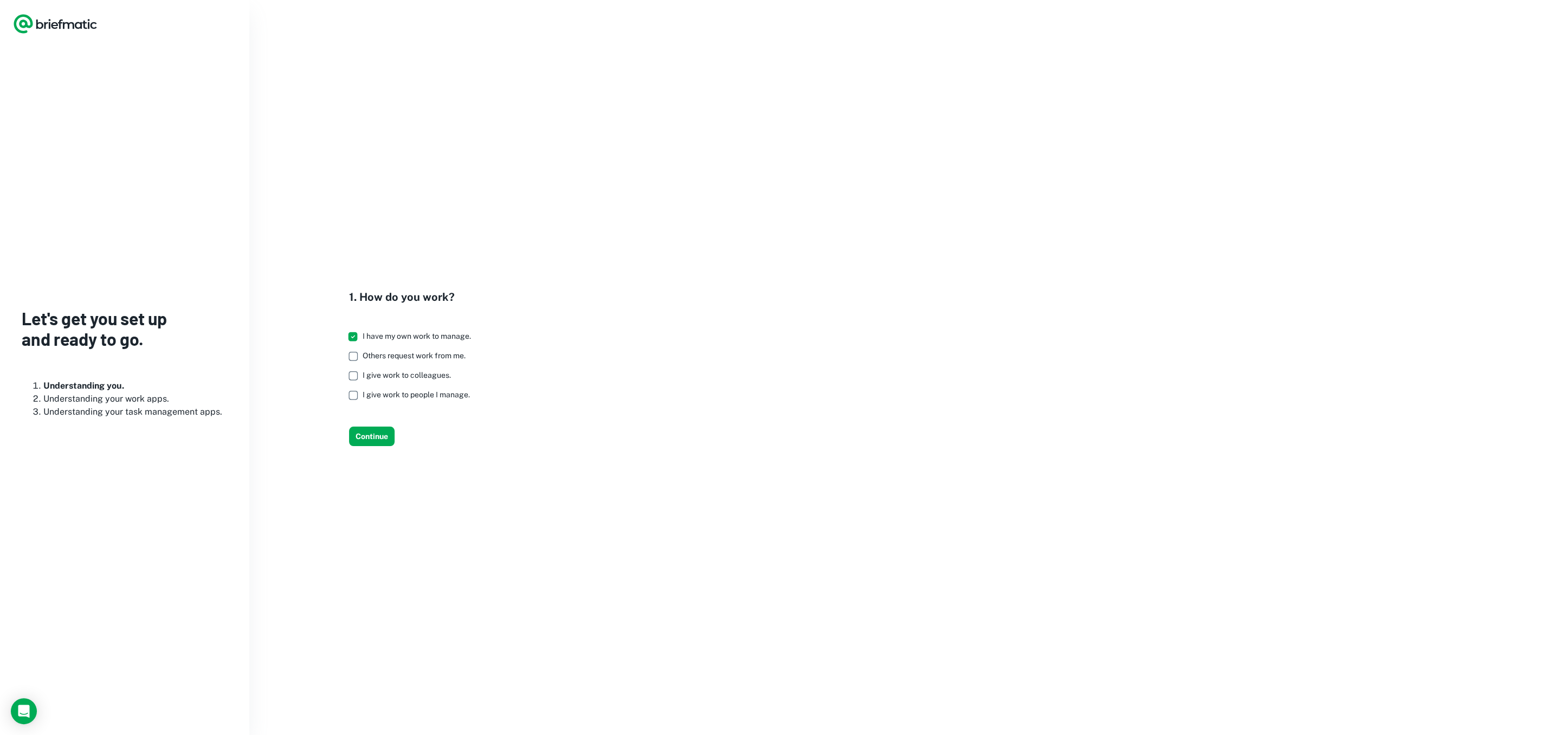
click at [28, 22] on icon "Logo" at bounding box center [55, 23] width 85 height 22
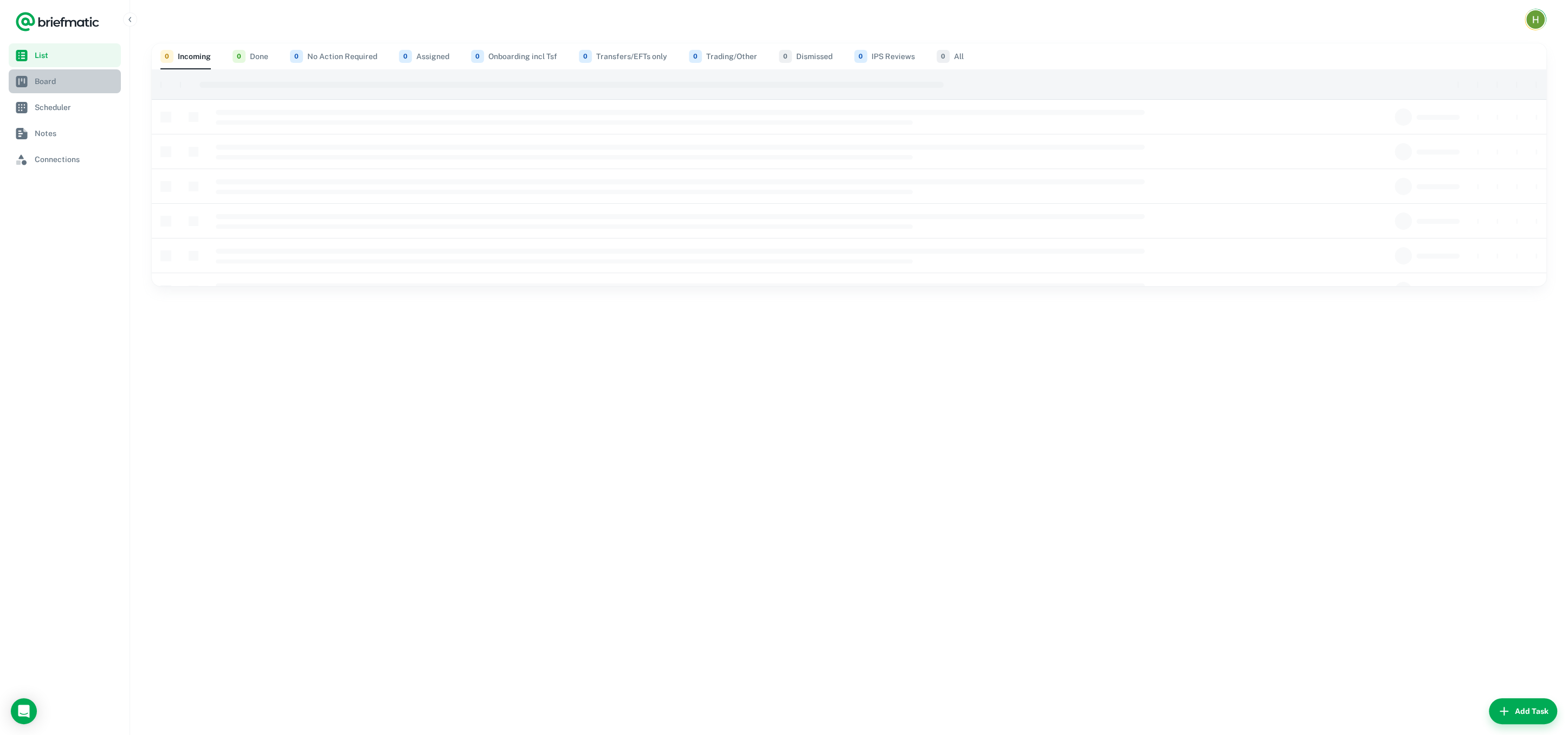
click at [34, 83] on span "Board" at bounding box center [75, 81] width 82 height 12
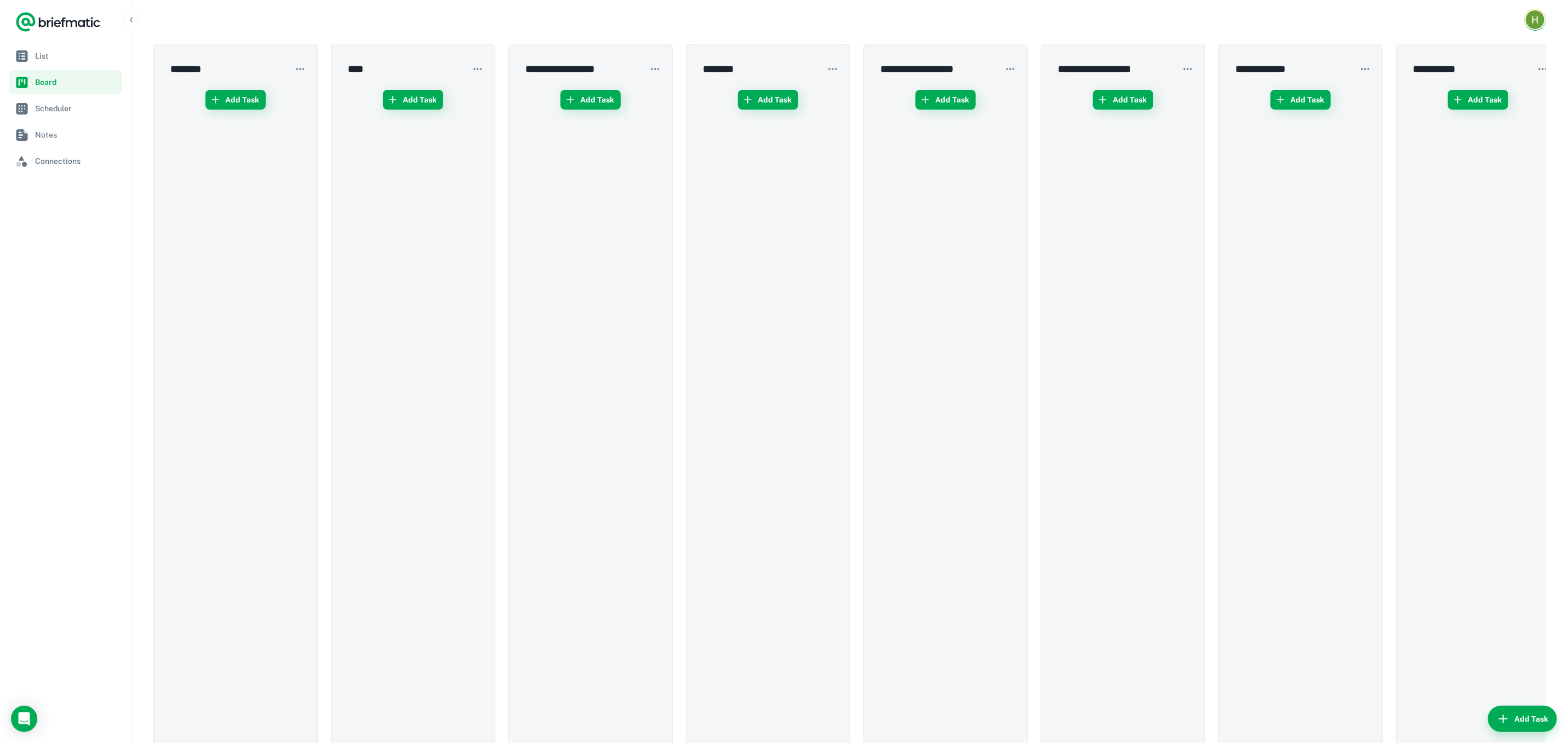
click at [263, 172] on div "Add Task" at bounding box center [235, 425] width 146 height 688
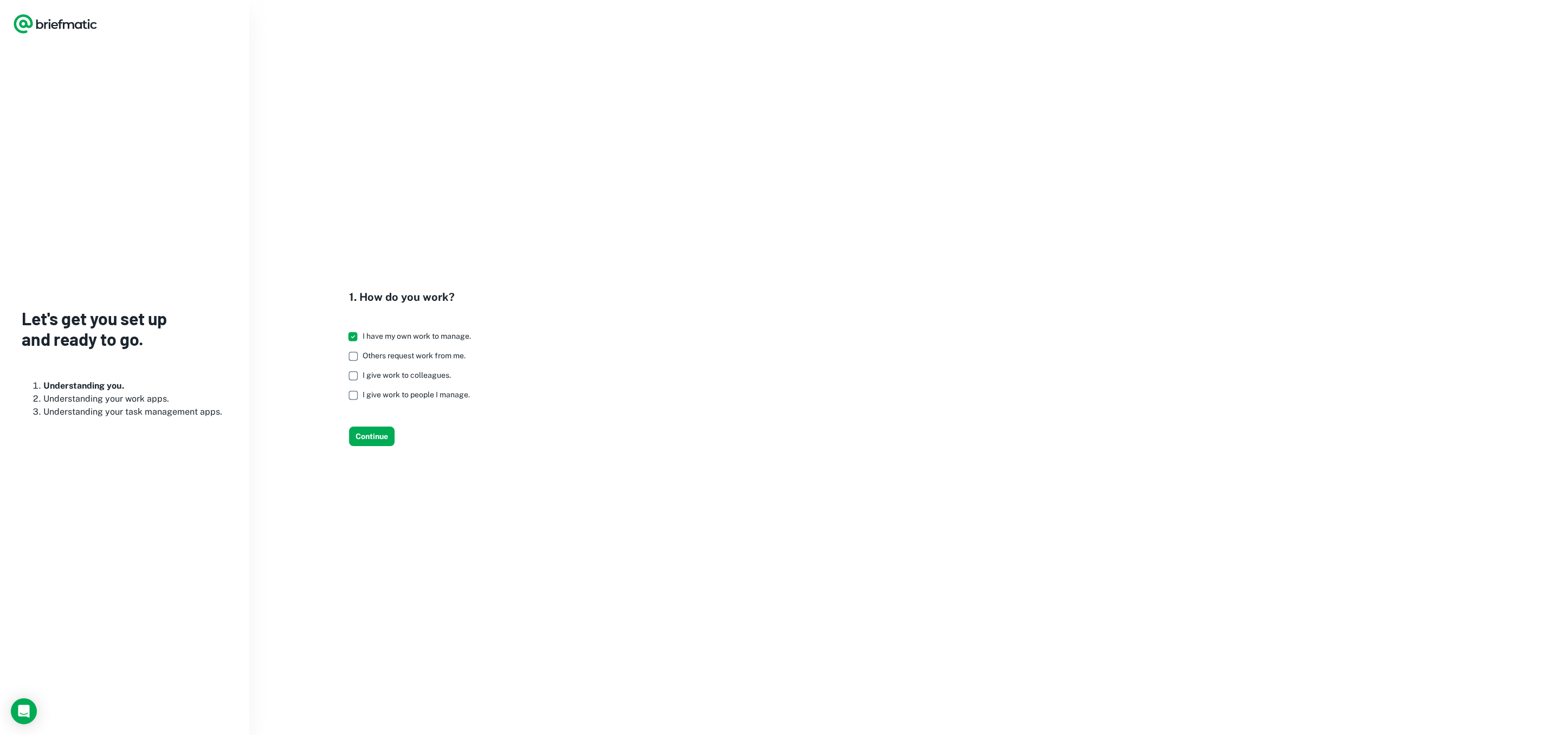
click at [22, 21] on icon "Logo" at bounding box center [23, 24] width 19 height 19
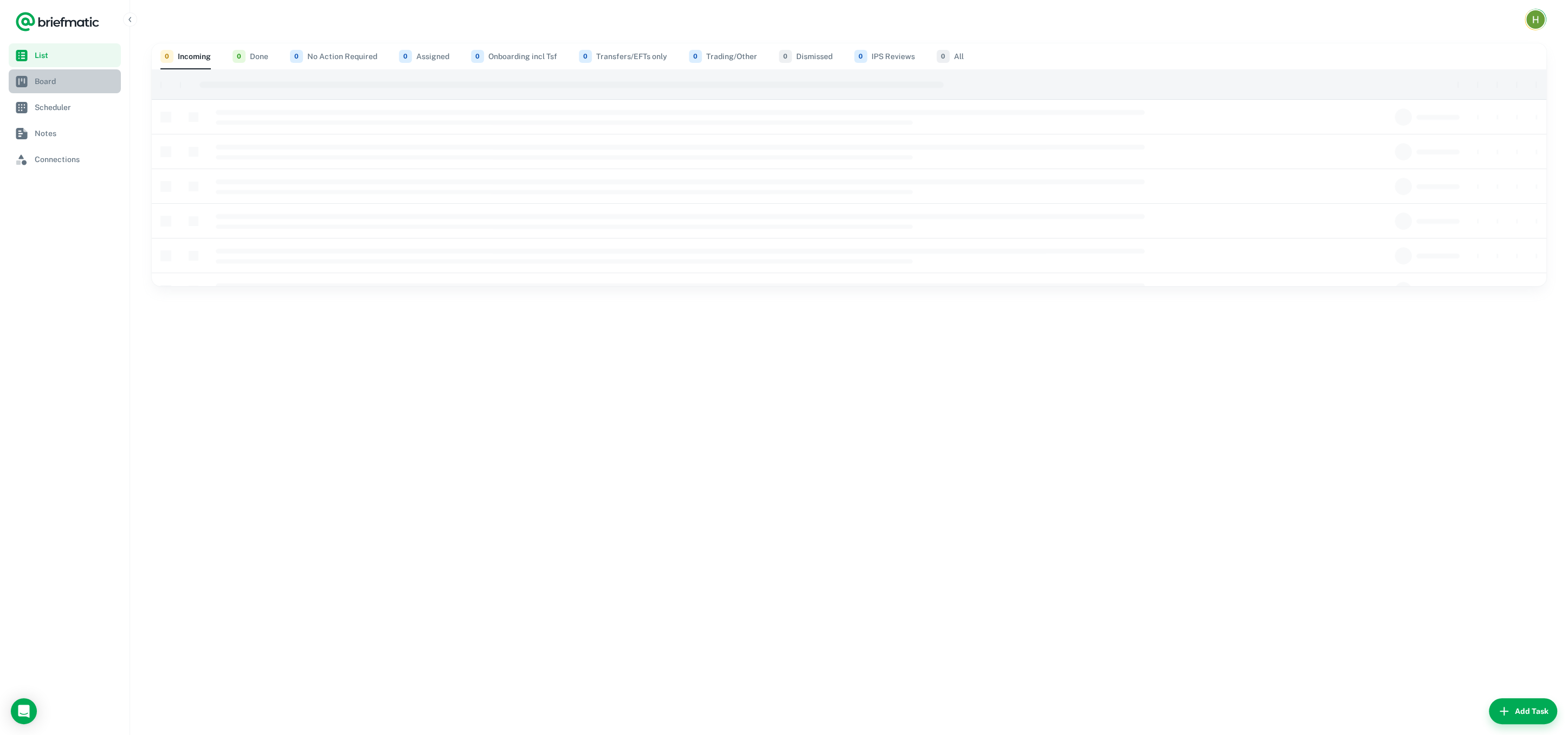
click at [42, 82] on span "Board" at bounding box center [75, 81] width 82 height 12
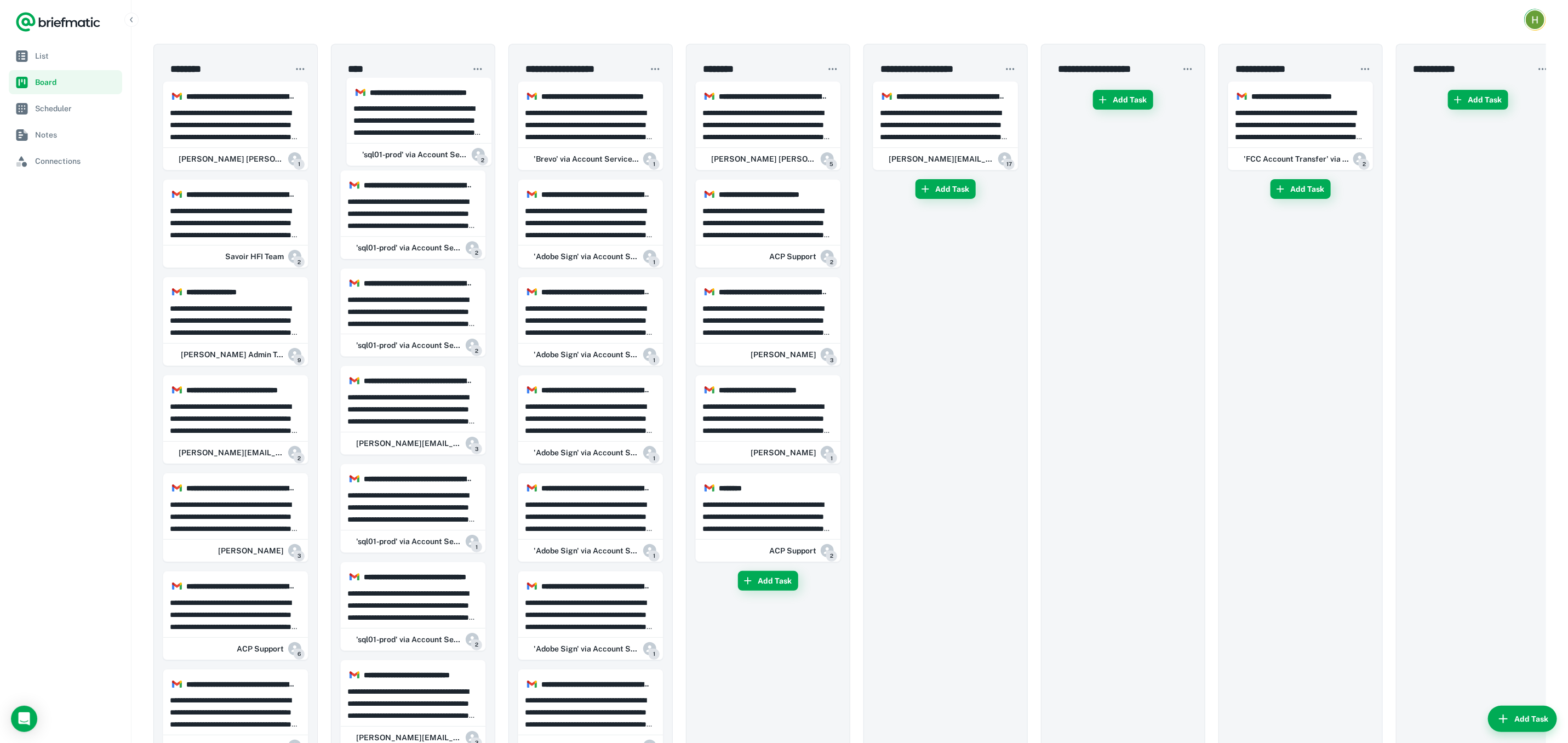
drag, startPoint x: 238, startPoint y: 131, endPoint x: 272, endPoint y: 146, distance: 37.2
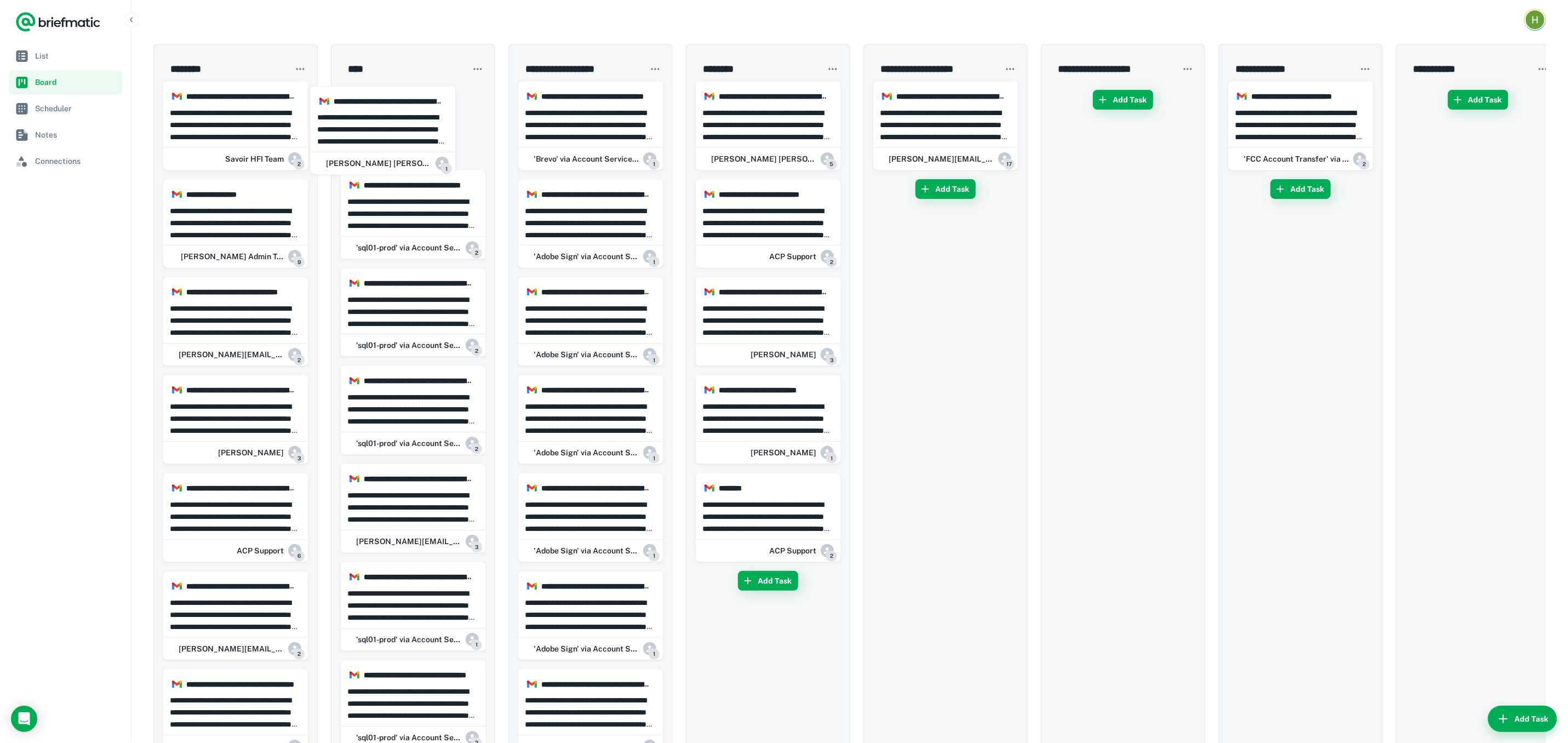
drag, startPoint x: 497, startPoint y: 134, endPoint x: 413, endPoint y: 125, distance: 84.5
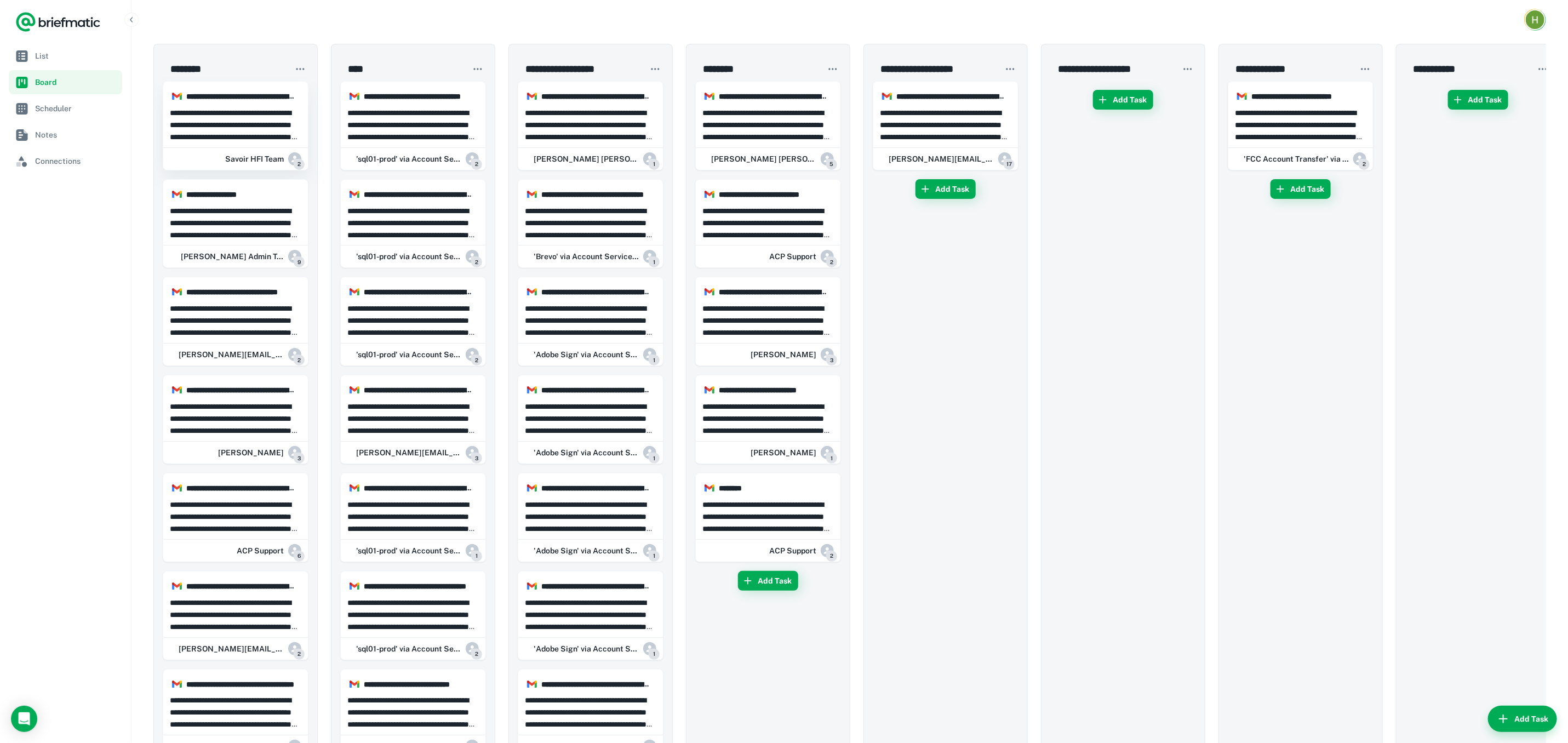
click at [257, 128] on p "**********" at bounding box center [235, 125] width 132 height 36
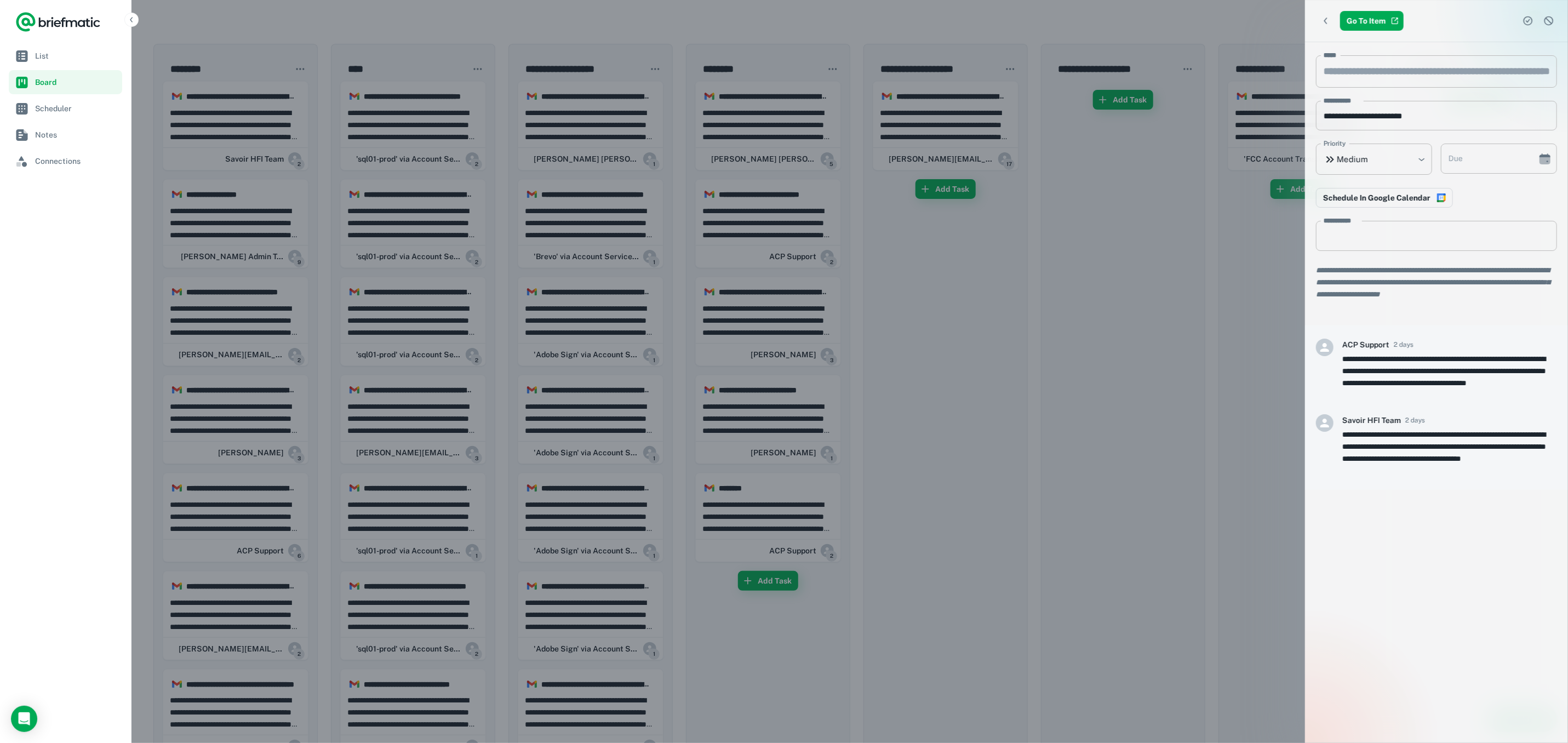
click at [260, 125] on div at bounding box center [784, 372] width 1568 height 743
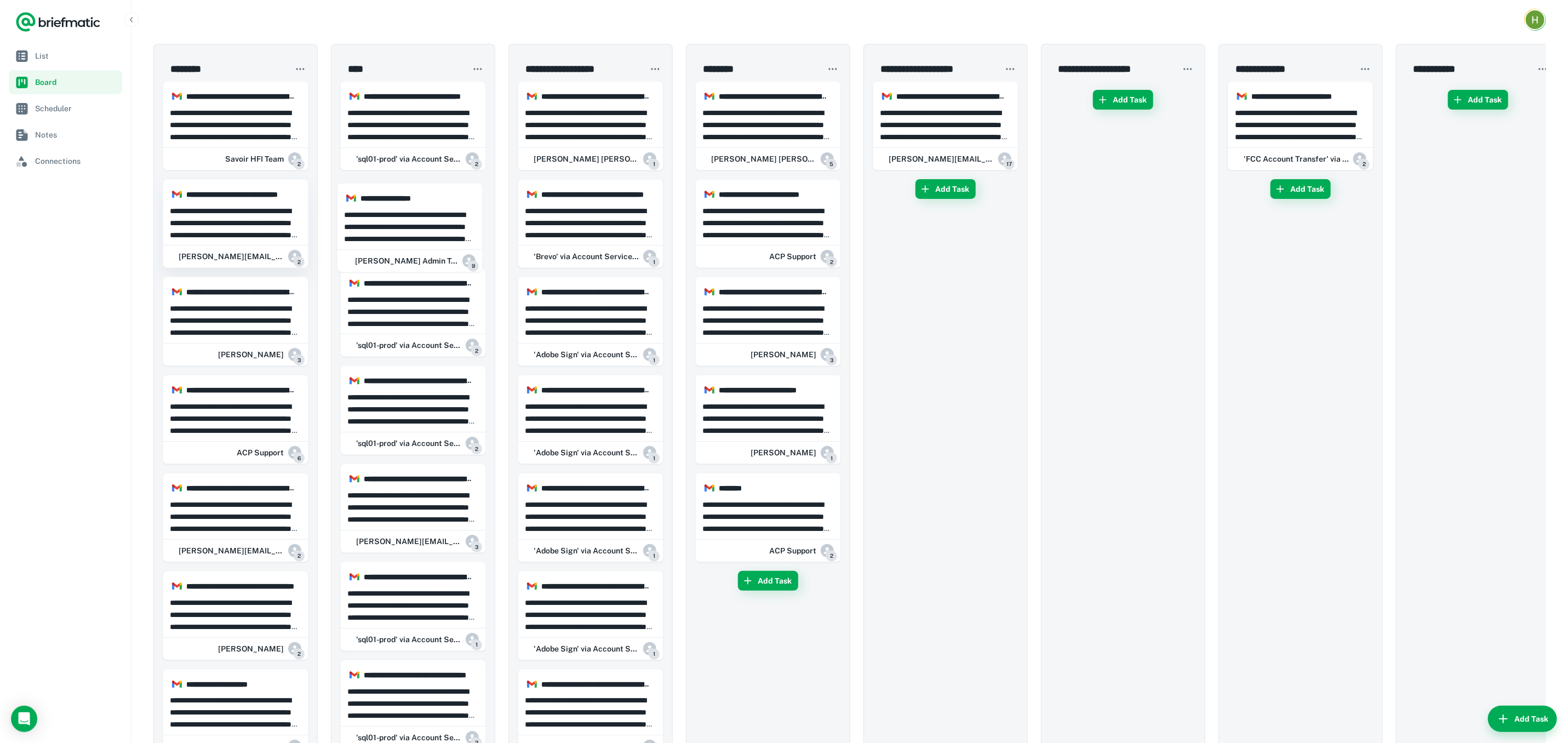
drag, startPoint x: 261, startPoint y: 228, endPoint x: 298, endPoint y: 223, distance: 37.3
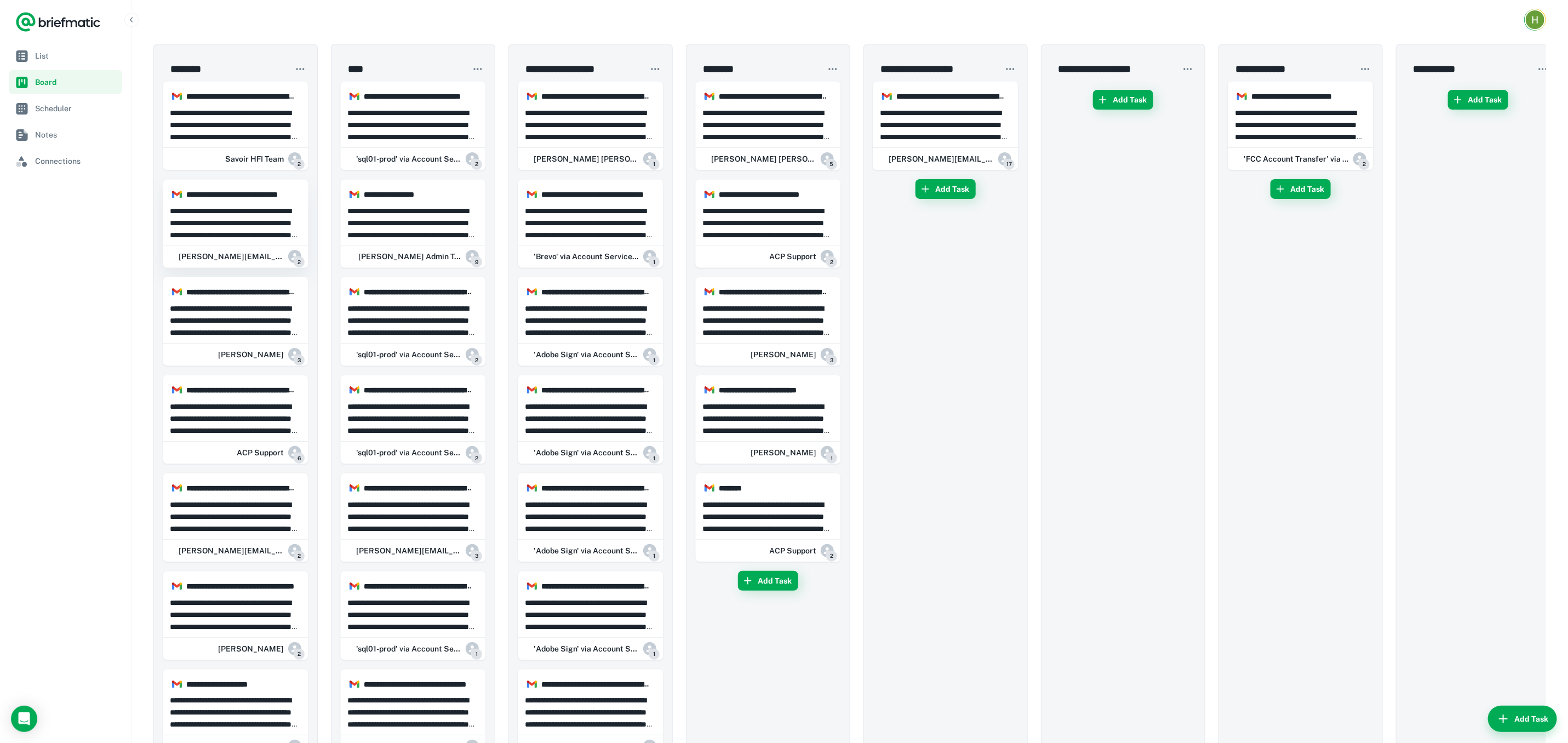
click at [261, 225] on p "**********" at bounding box center [235, 223] width 132 height 36
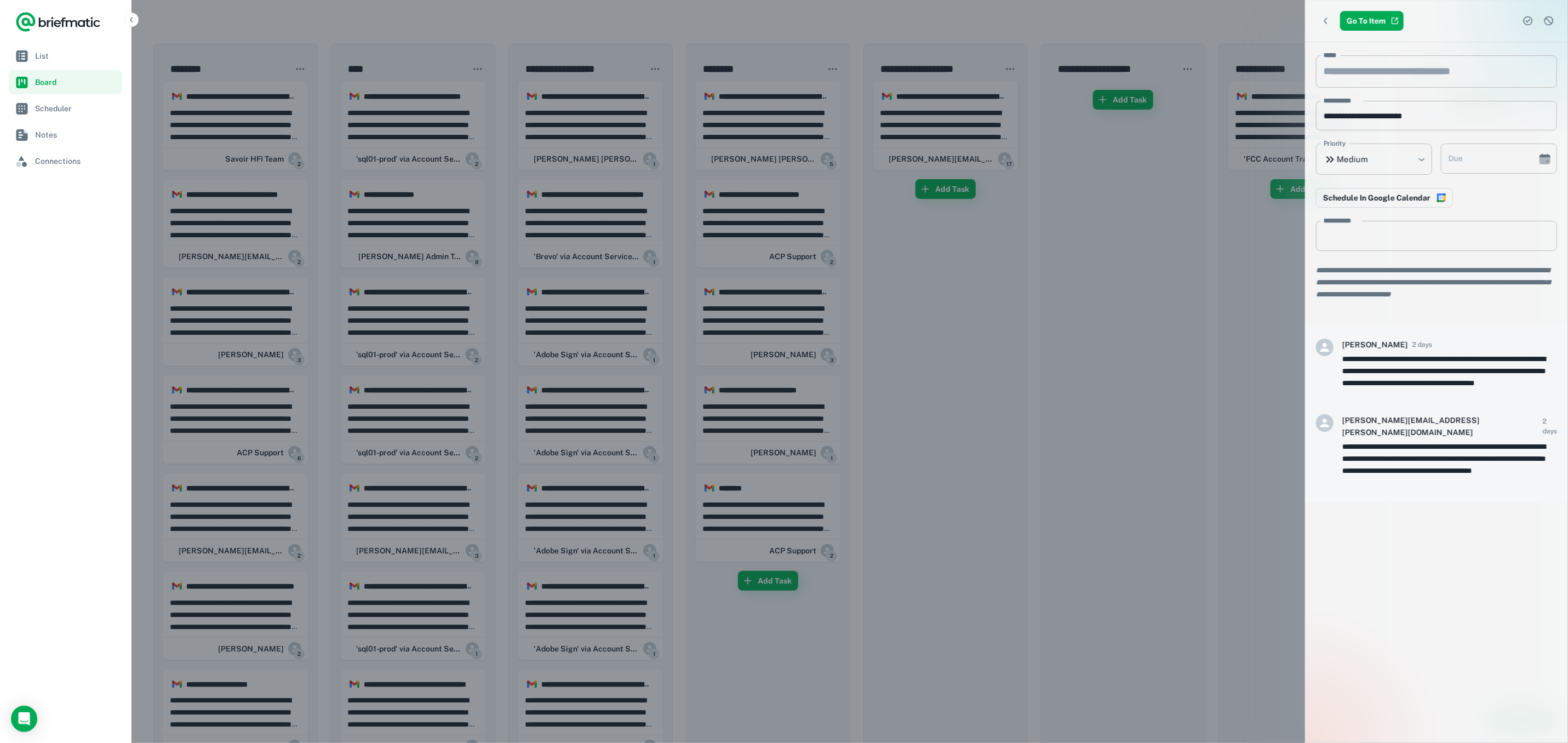
click at [260, 224] on div at bounding box center [784, 372] width 1568 height 743
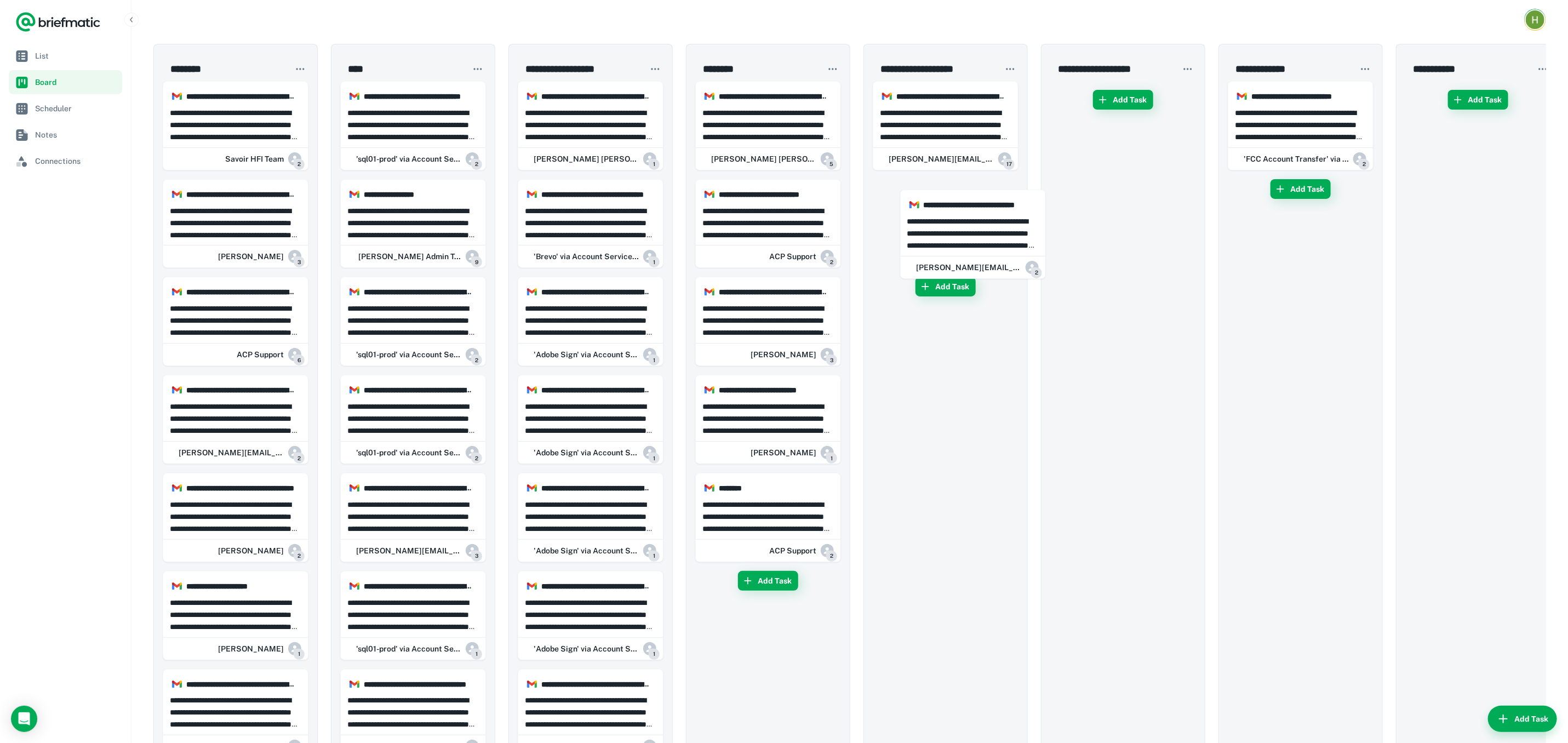
drag, startPoint x: 231, startPoint y: 225, endPoint x: 971, endPoint y: 236, distance: 740.1
click at [242, 136] on p "**********" at bounding box center [235, 125] width 132 height 36
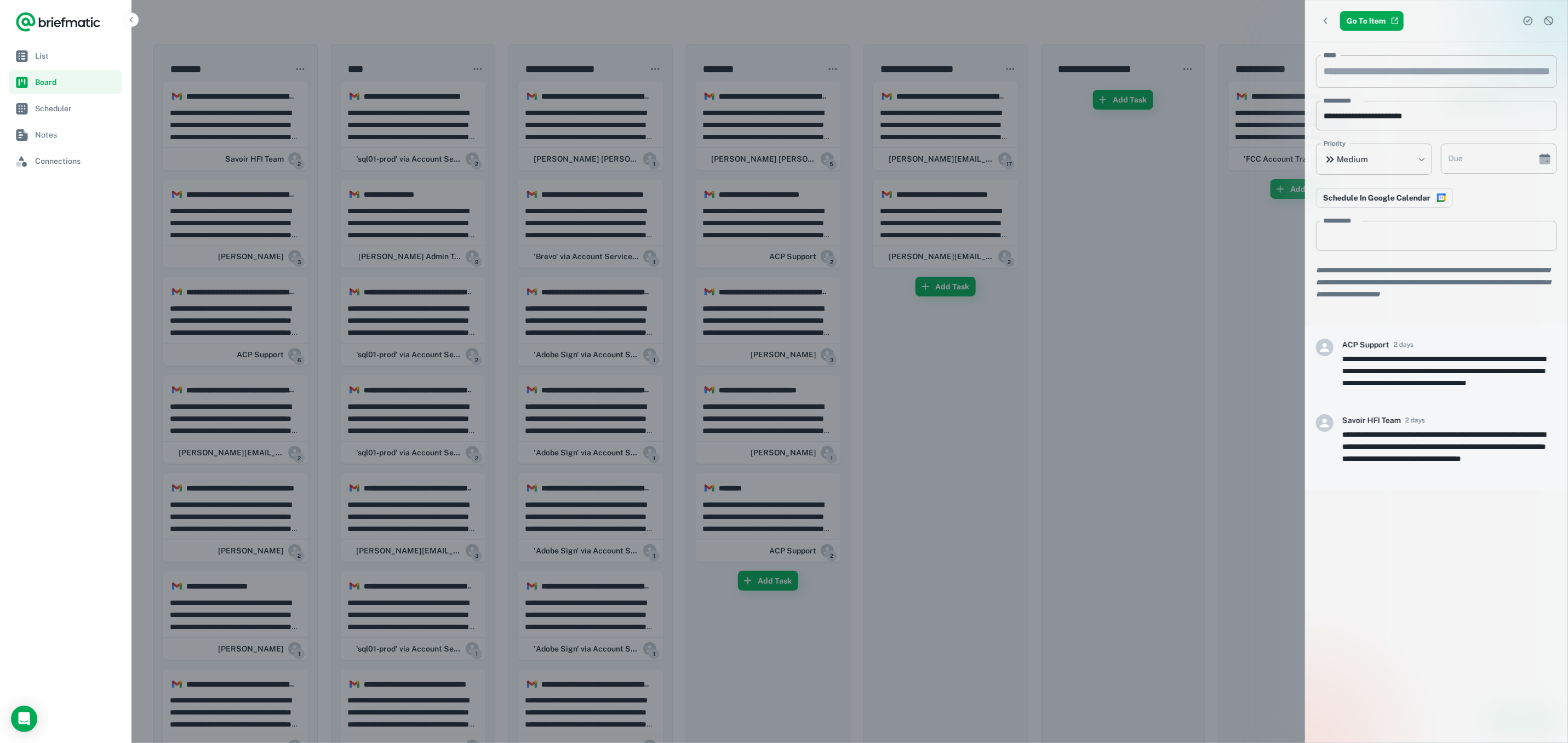
click at [253, 143] on div at bounding box center [784, 372] width 1568 height 743
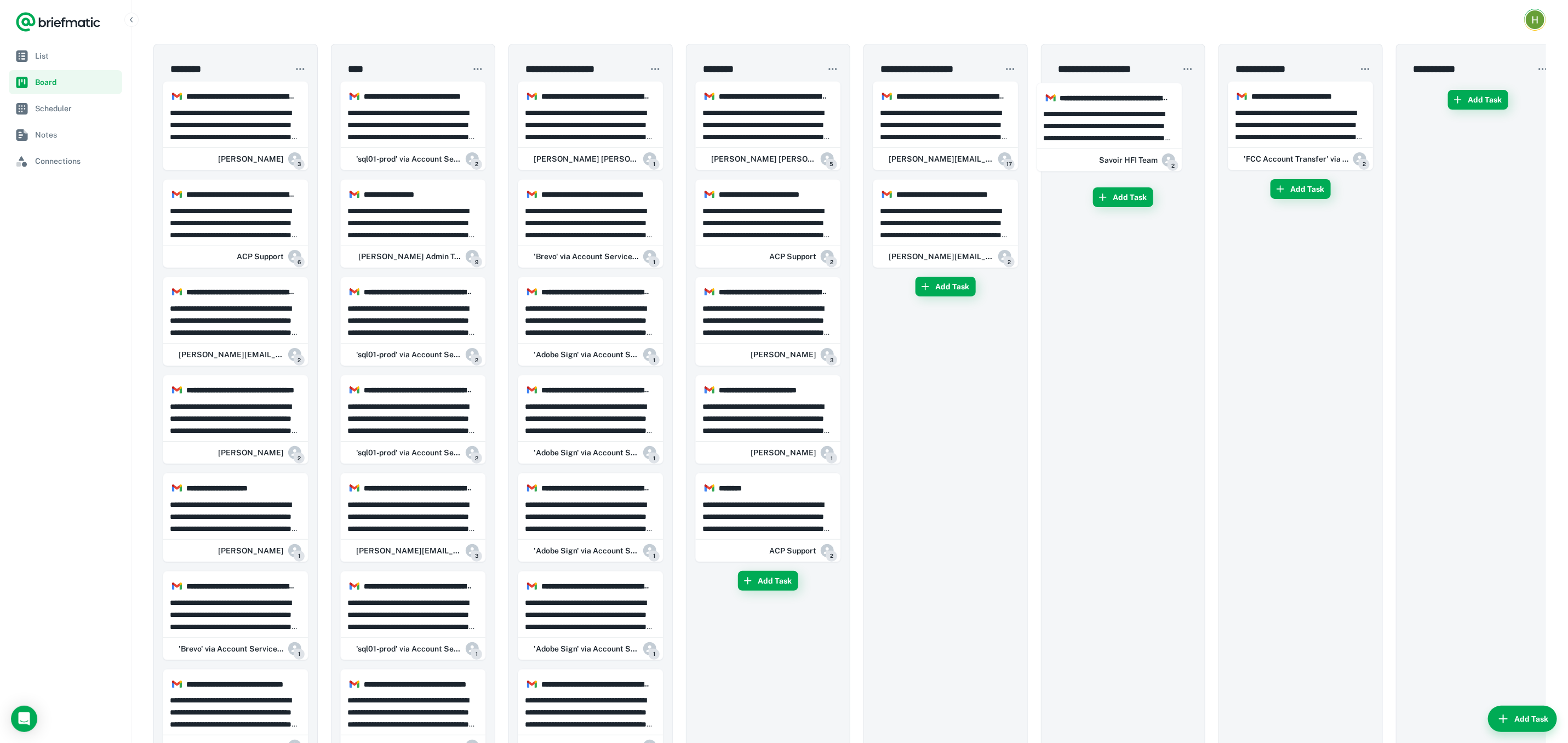
drag, startPoint x: 253, startPoint y: 143, endPoint x: 1240, endPoint y: 138, distance: 987.0
click at [242, 216] on p "**********" at bounding box center [235, 223] width 132 height 36
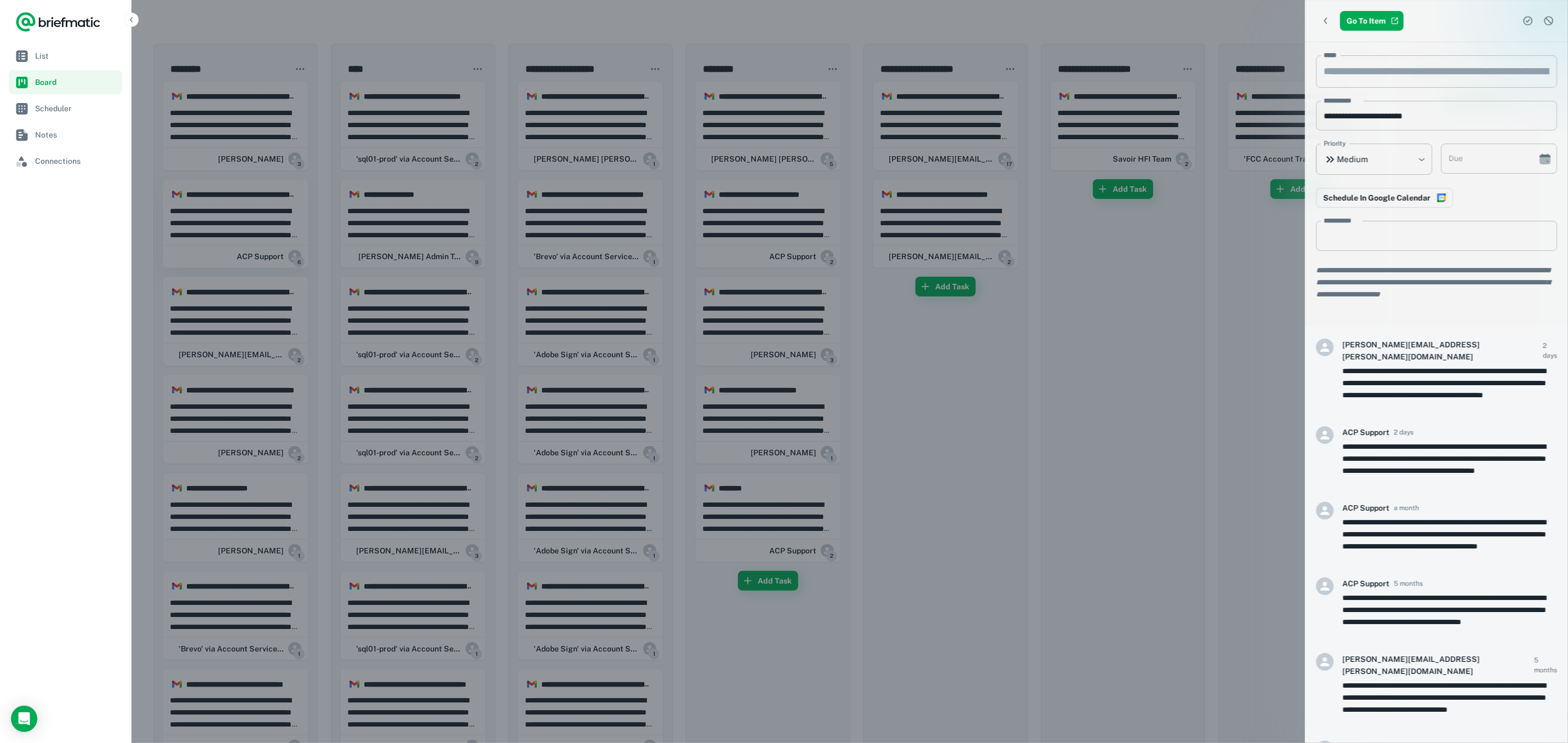
click at [242, 216] on div at bounding box center [784, 372] width 1568 height 743
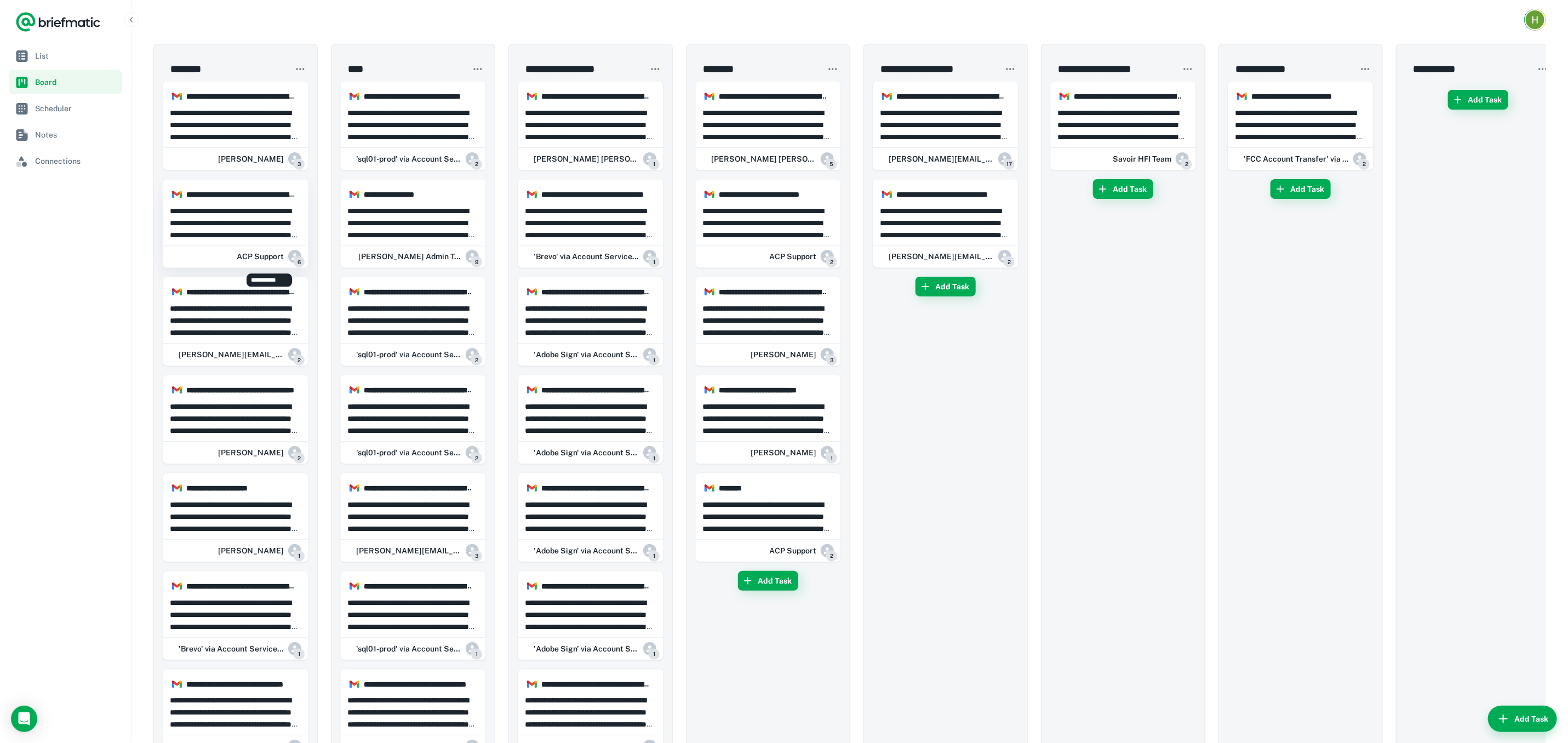
click at [245, 248] on div "ACP Support 6" at bounding box center [269, 256] width 65 height 22
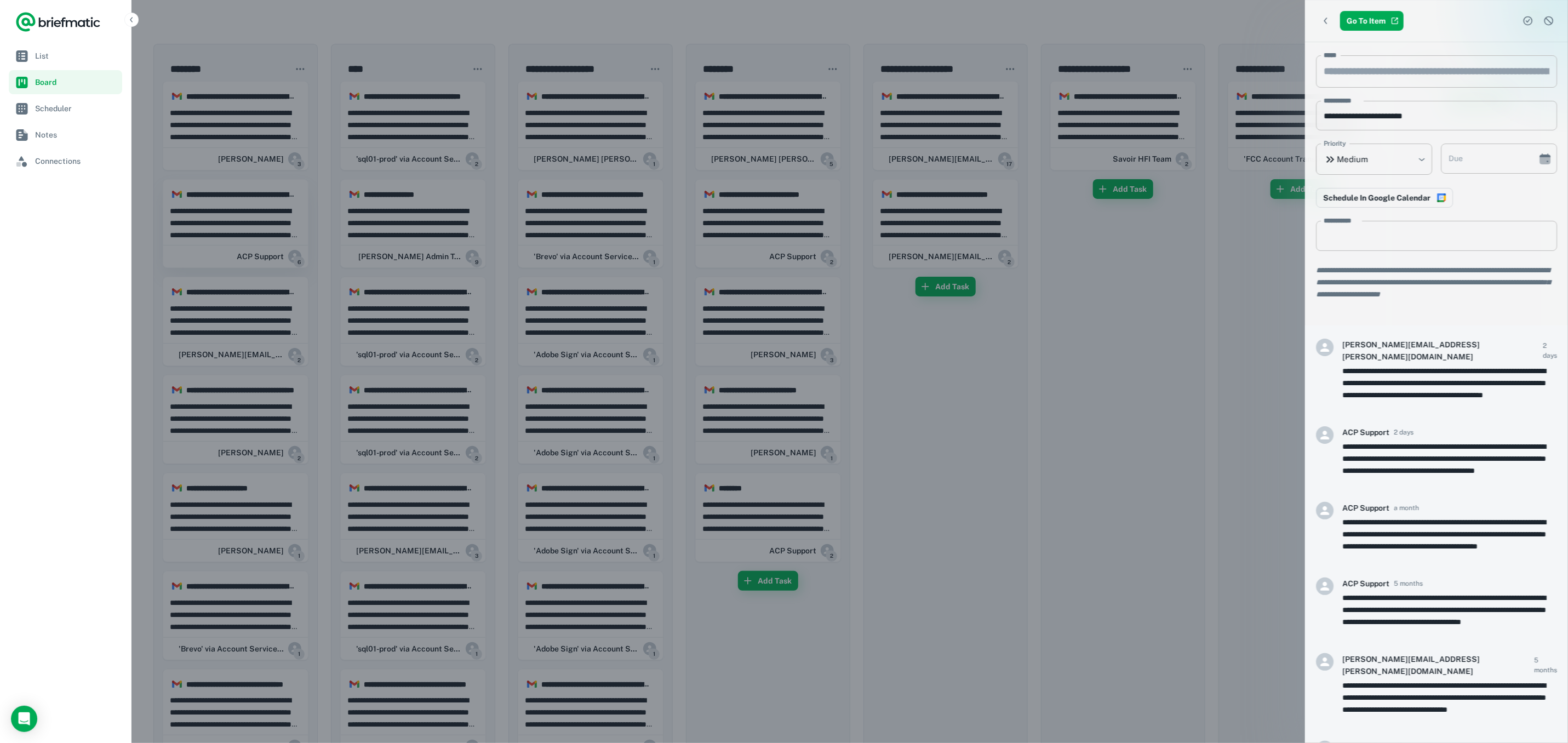
click at [245, 248] on div at bounding box center [784, 372] width 1568 height 743
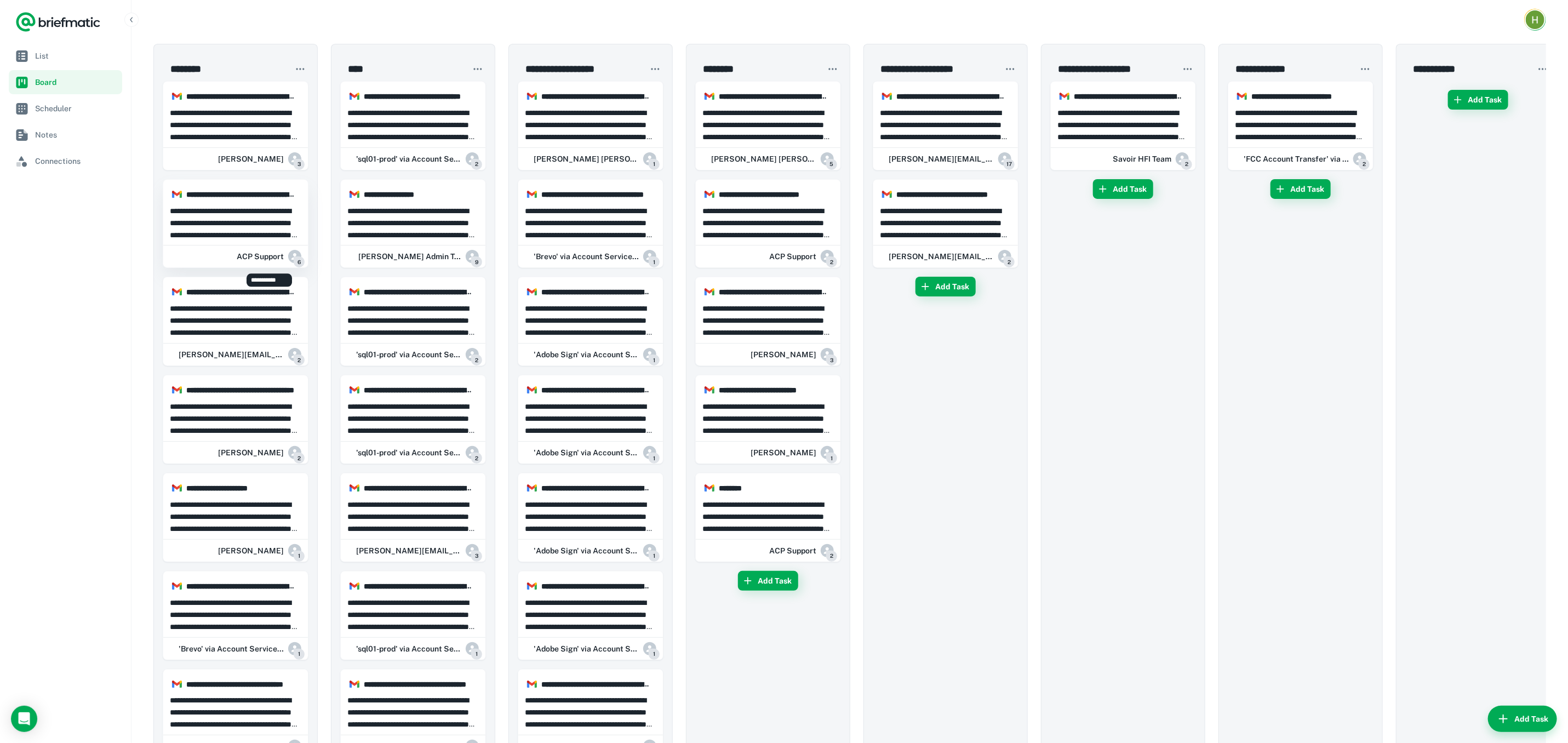
click at [245, 248] on div "ACP Support 6" at bounding box center [269, 256] width 65 height 22
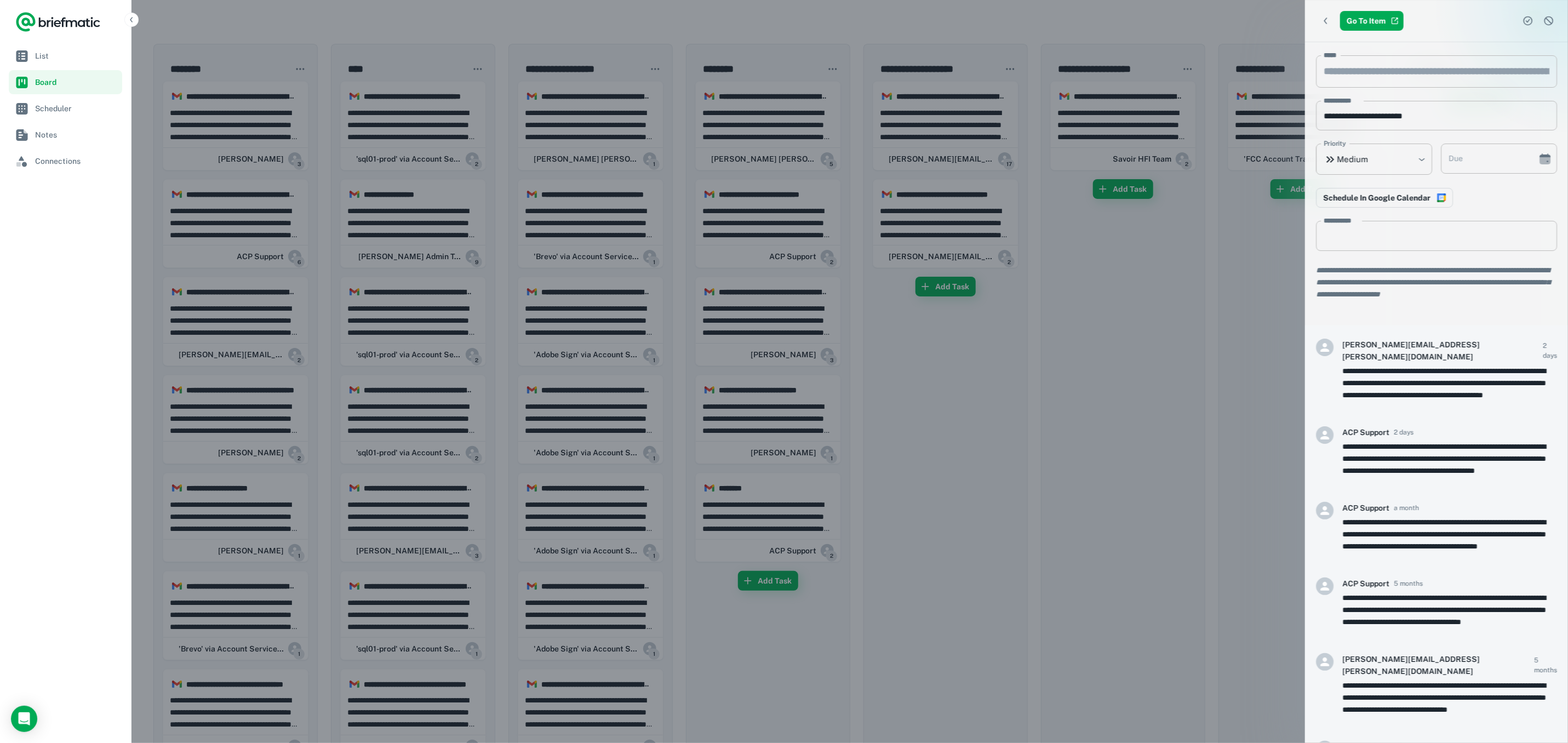
click at [245, 240] on div at bounding box center [784, 372] width 1568 height 743
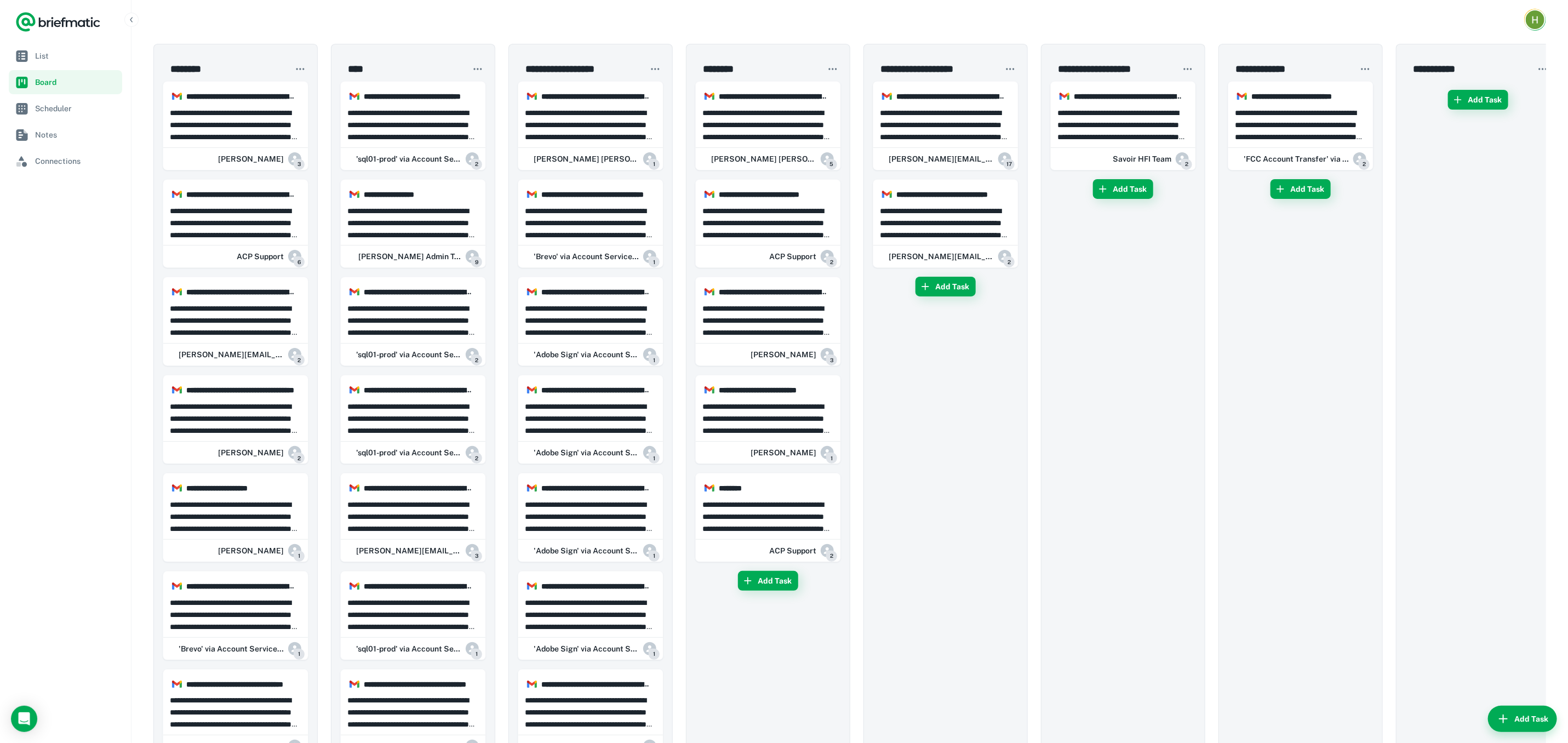
click at [215, 121] on p "**********" at bounding box center [235, 125] width 132 height 36
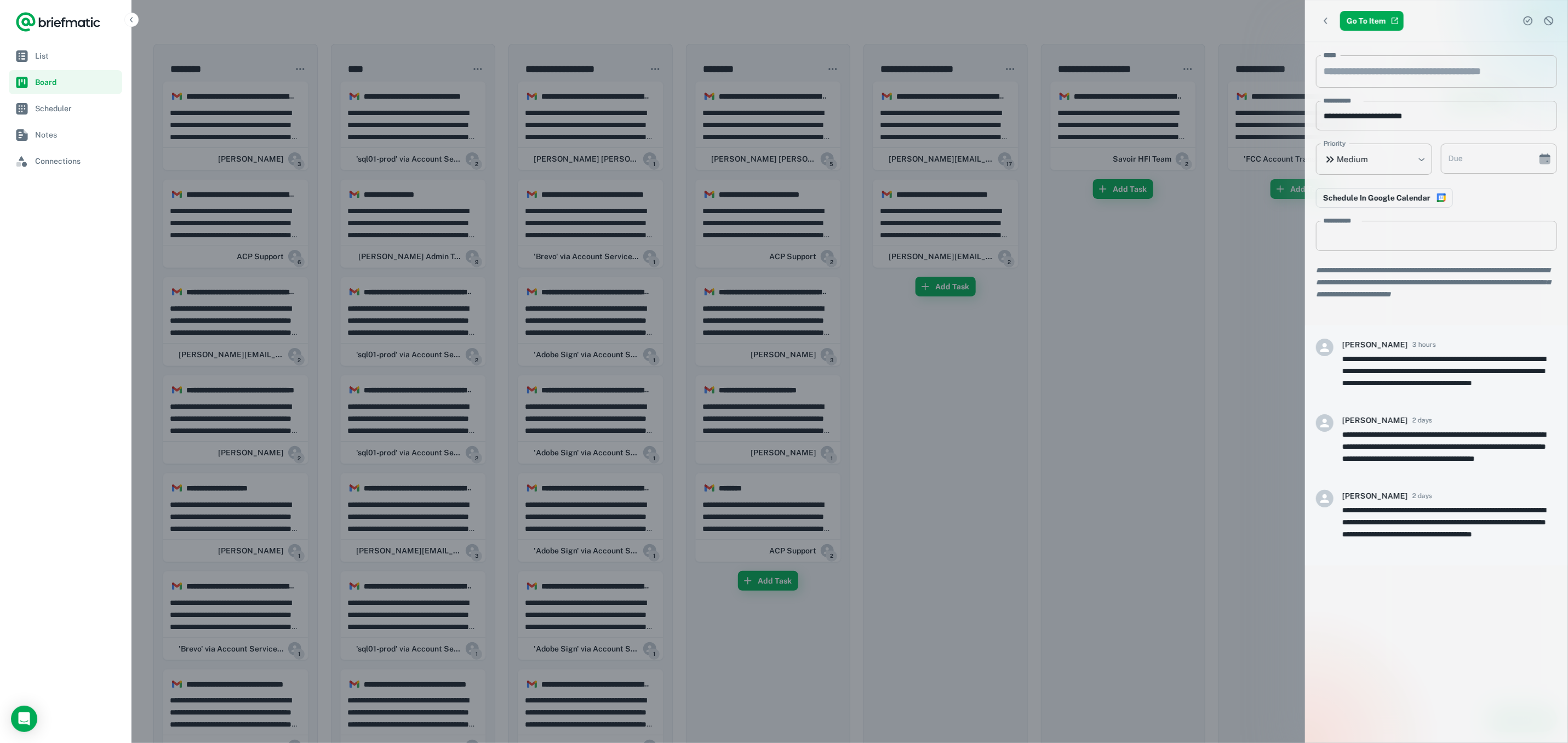
click at [217, 129] on div at bounding box center [784, 372] width 1568 height 743
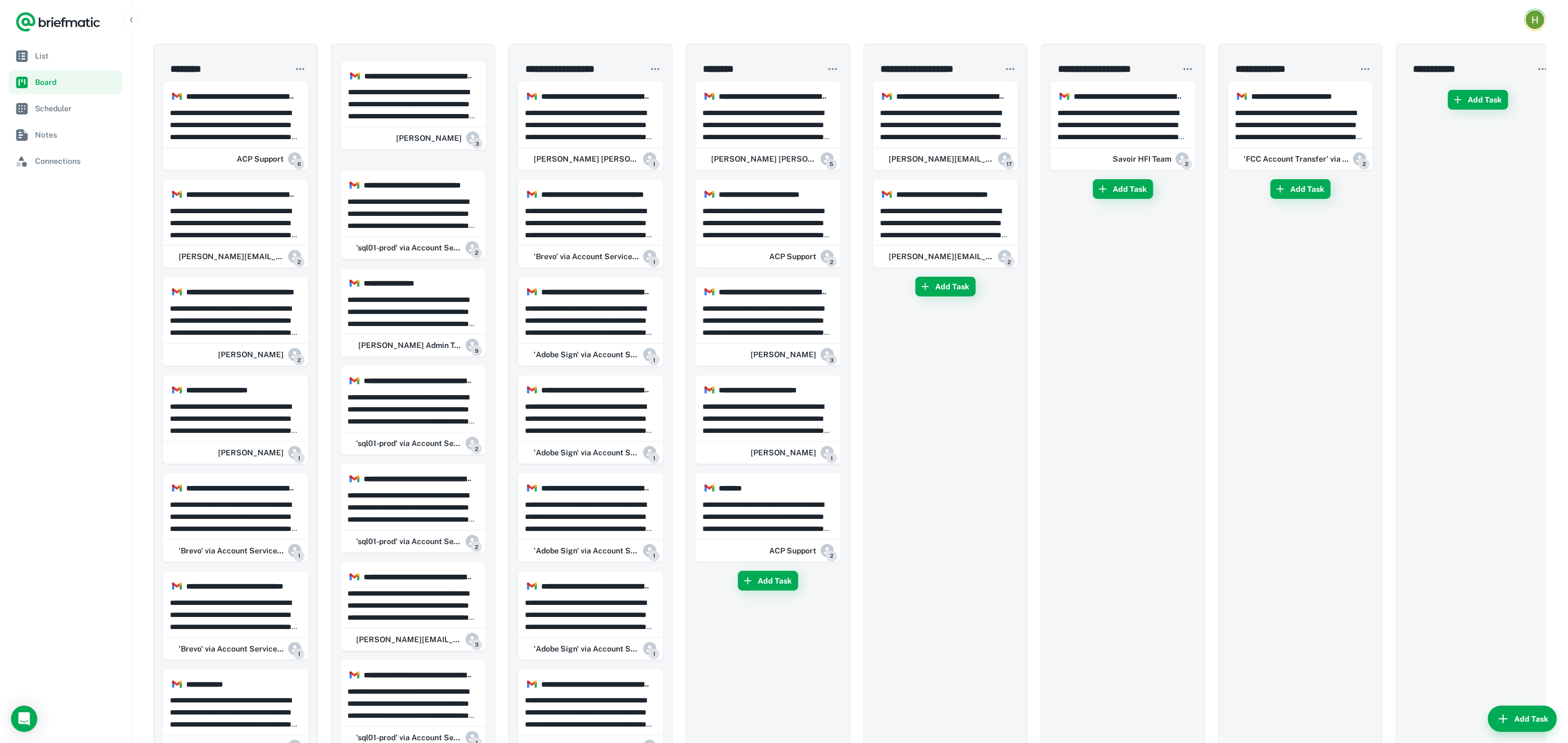
drag, startPoint x: 225, startPoint y: 128, endPoint x: 437, endPoint y: 104, distance: 213.4
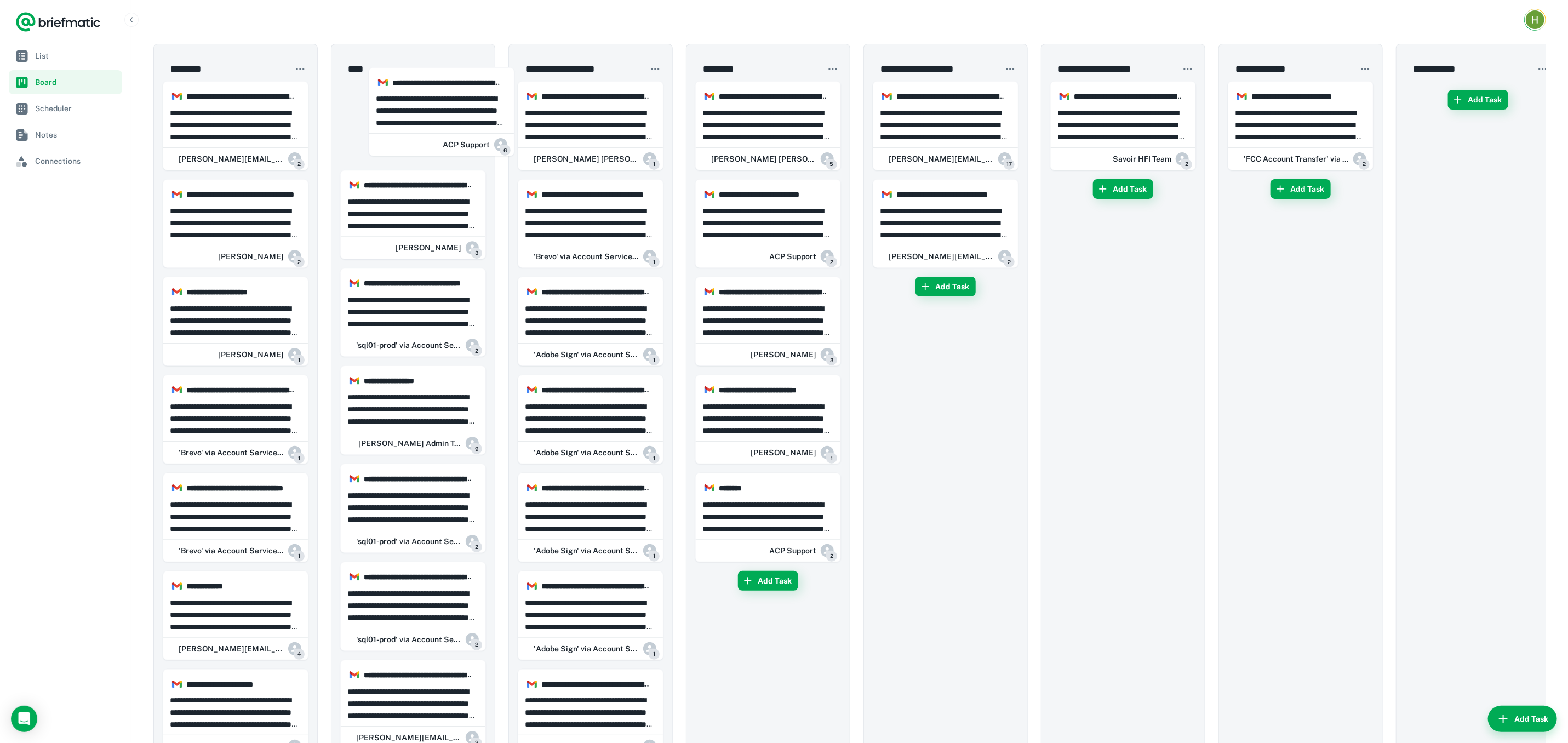
drag, startPoint x: 223, startPoint y: 128, endPoint x: 257, endPoint y: 151, distance: 41.0
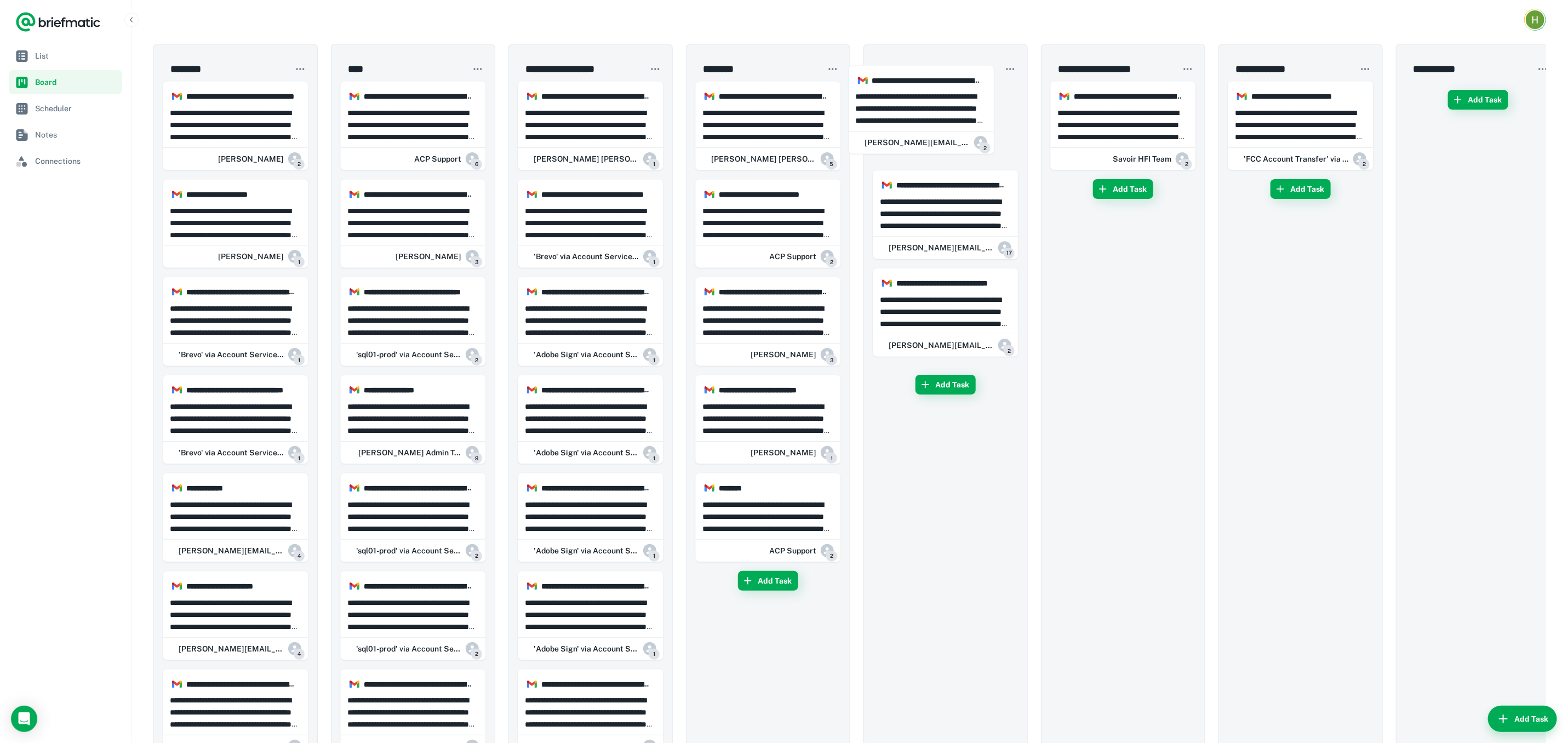
drag, startPoint x: 248, startPoint y: 137, endPoint x: 991, endPoint y: 115, distance: 743.3
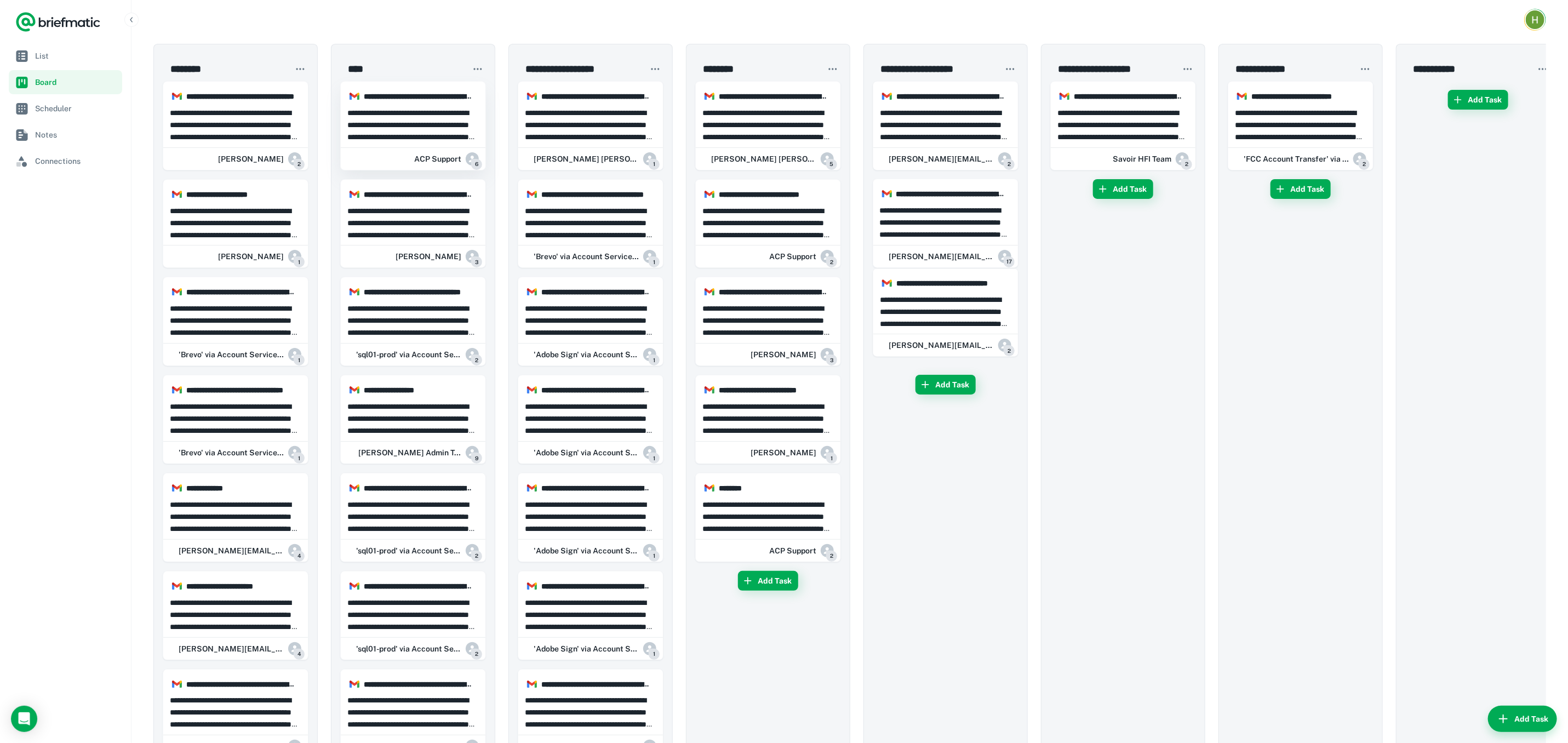
drag, startPoint x: 966, startPoint y: 210, endPoint x: 835, endPoint y: 210, distance: 131.0
drag, startPoint x: 956, startPoint y: 225, endPoint x: 986, endPoint y: 323, distance: 102.5
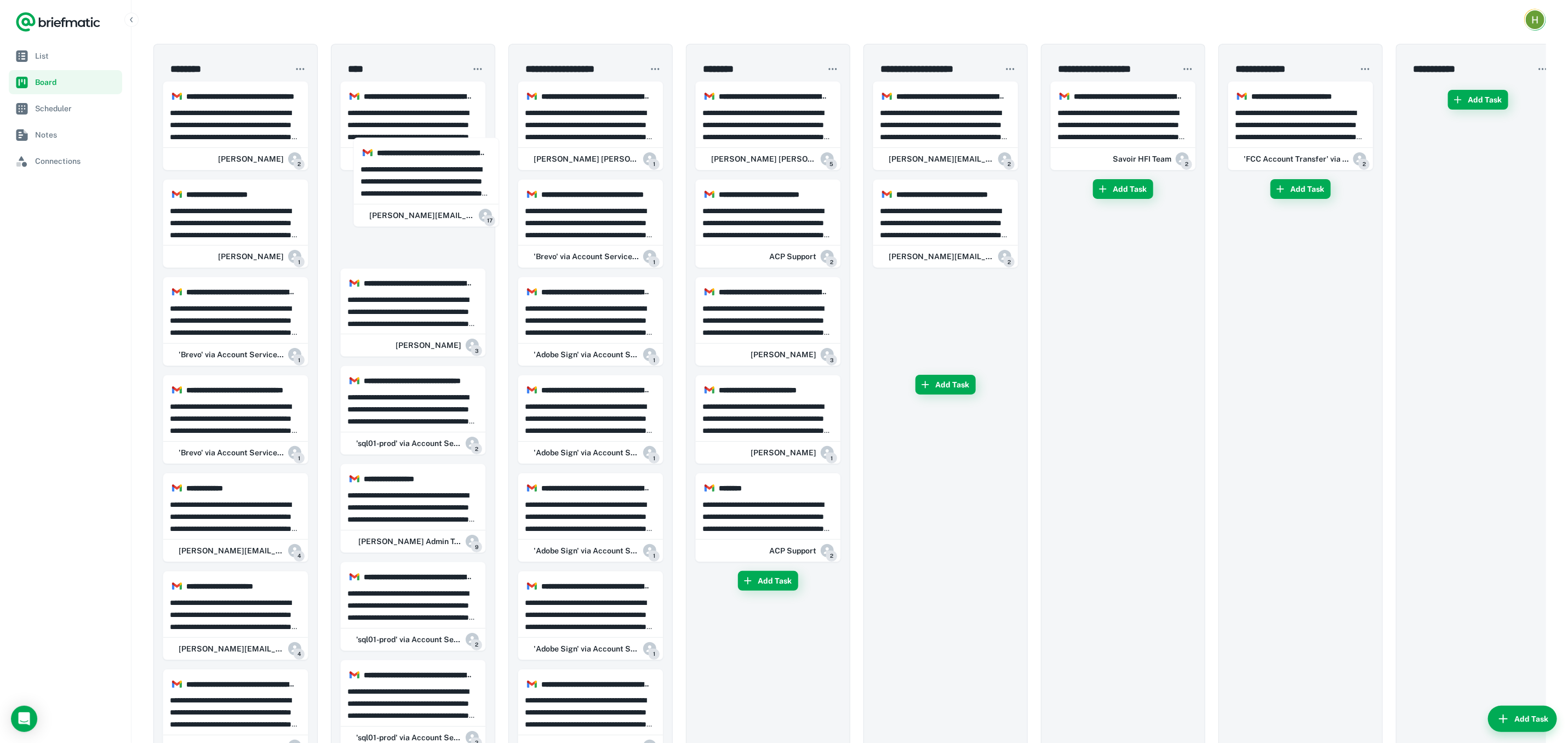
drag, startPoint x: 925, startPoint y: 224, endPoint x: 384, endPoint y: 193, distance: 541.9
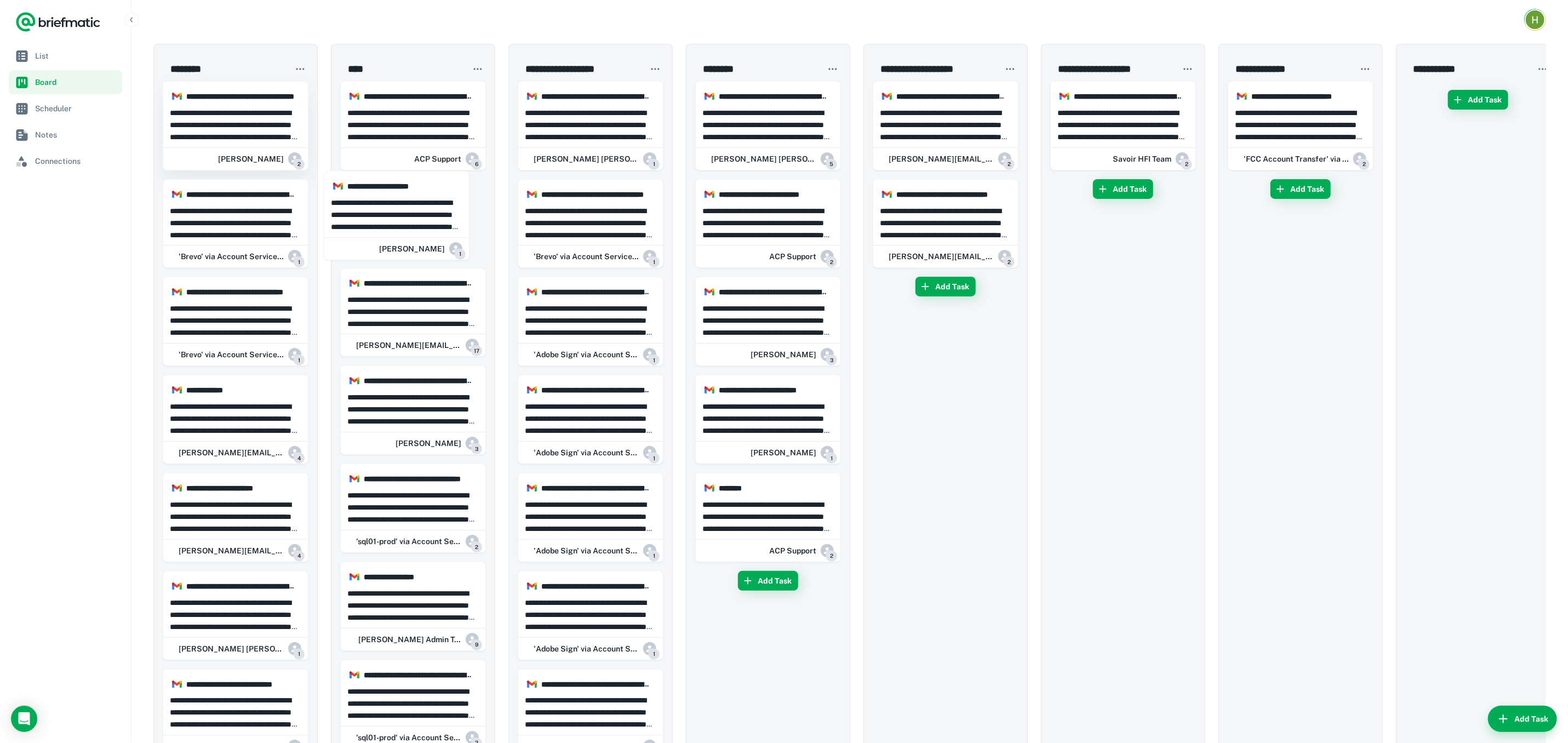
drag, startPoint x: 277, startPoint y: 236, endPoint x: 298, endPoint y: 124, distance: 114.0
drag, startPoint x: 263, startPoint y: 117, endPoint x: 261, endPoint y: 129, distance: 12.2
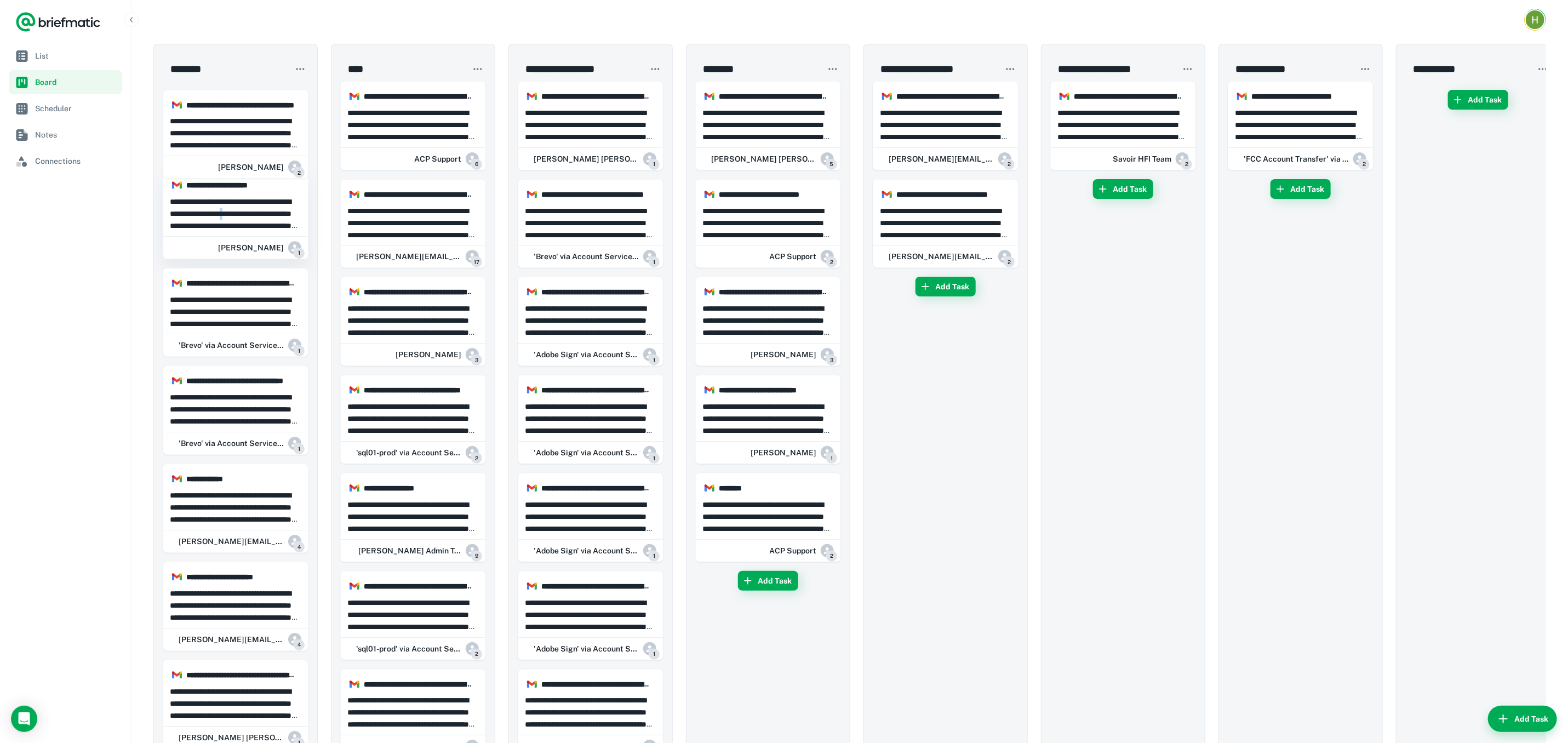
drag, startPoint x: 261, startPoint y: 129, endPoint x: 239, endPoint y: 234, distance: 107.3
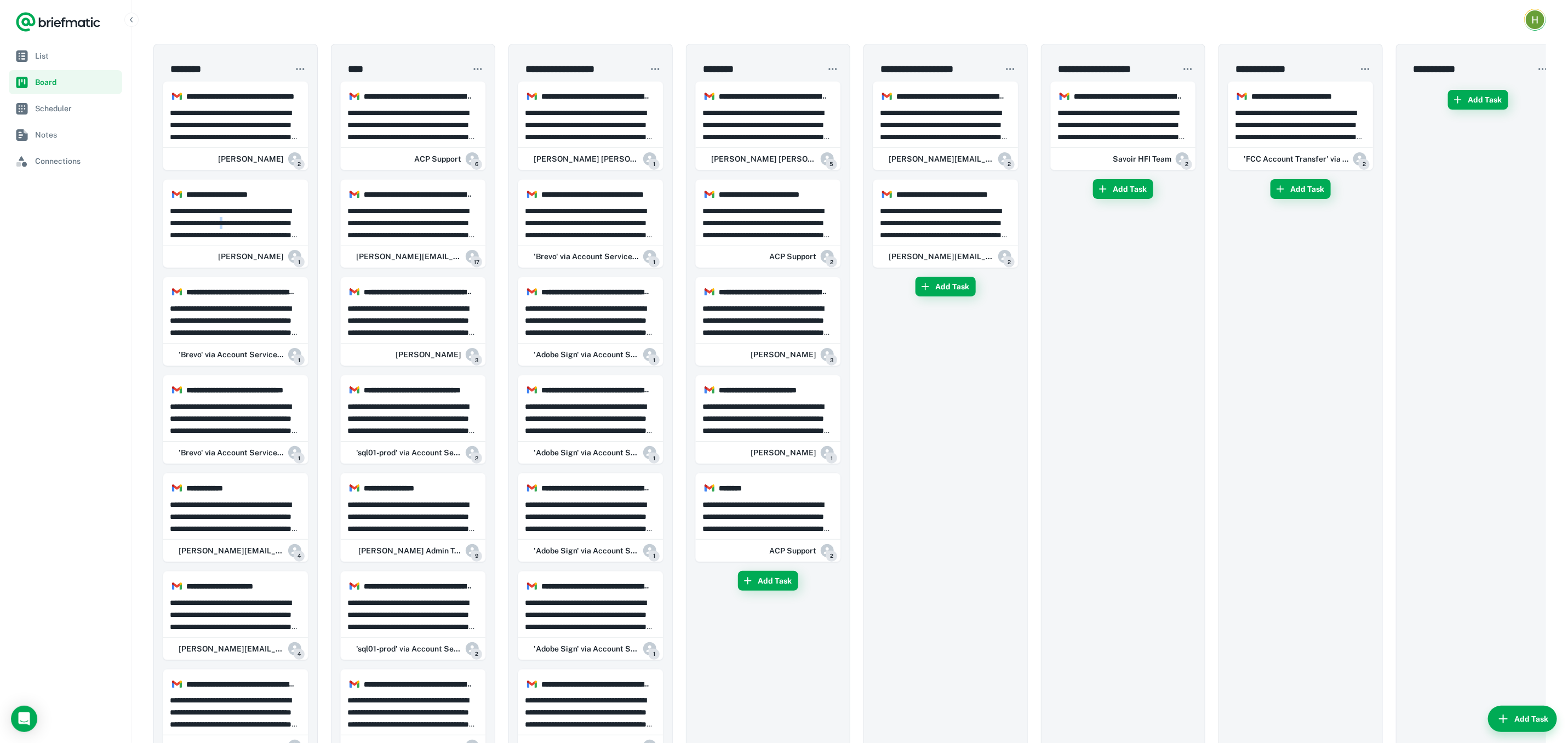
drag, startPoint x: 239, startPoint y: 234, endPoint x: 246, endPoint y: 273, distance: 39.6
drag, startPoint x: 248, startPoint y: 131, endPoint x: 349, endPoint y: 122, distance: 101.4
click at [248, 125] on p "**********" at bounding box center [235, 125] width 132 height 36
drag, startPoint x: 349, startPoint y: 122, endPoint x: 225, endPoint y: 225, distance: 161.2
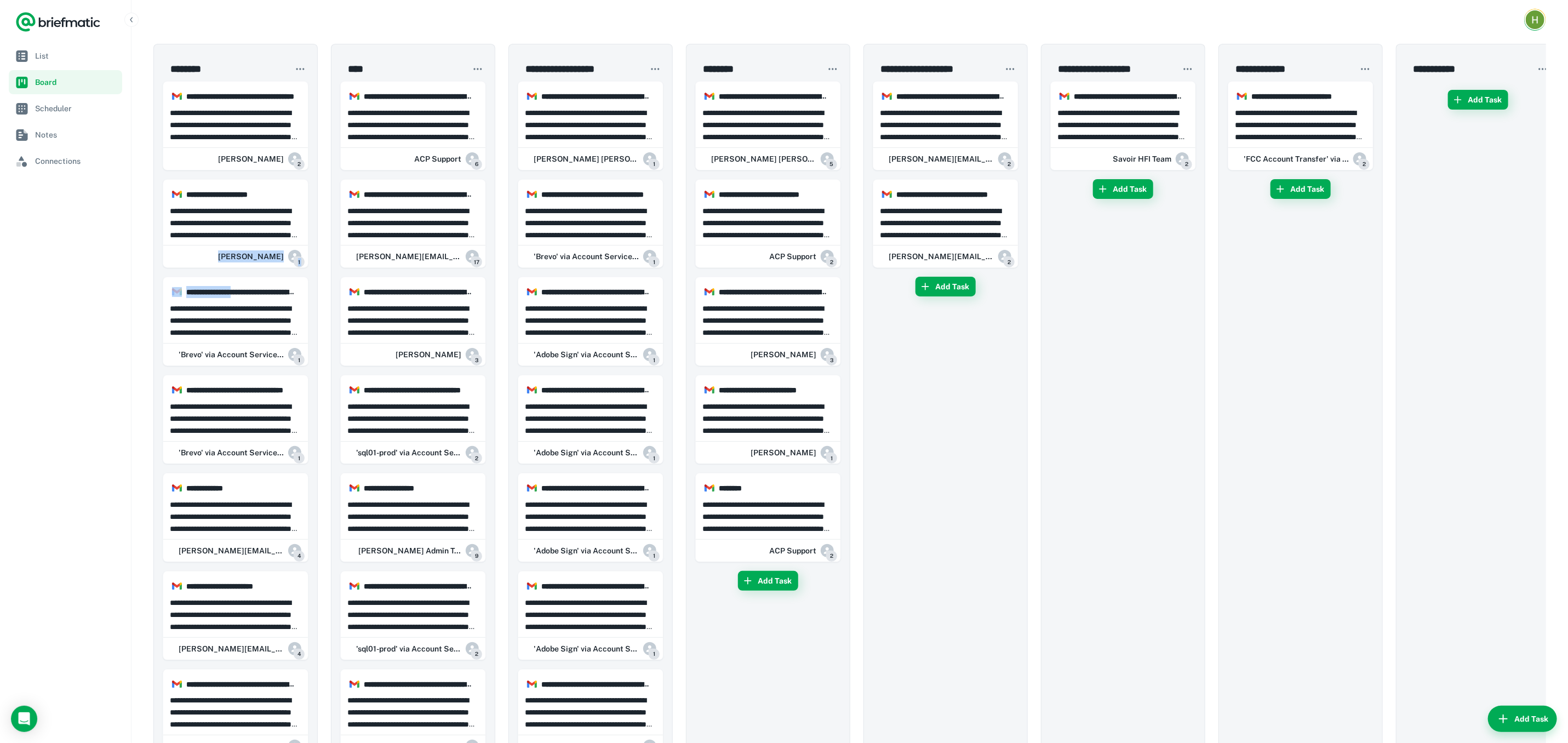
click at [398, 115] on div at bounding box center [784, 372] width 1568 height 743
click at [372, 128] on div at bounding box center [784, 372] width 1568 height 743
click at [259, 128] on div at bounding box center [784, 372] width 1568 height 743
click at [241, 229] on div at bounding box center [784, 372] width 1568 height 743
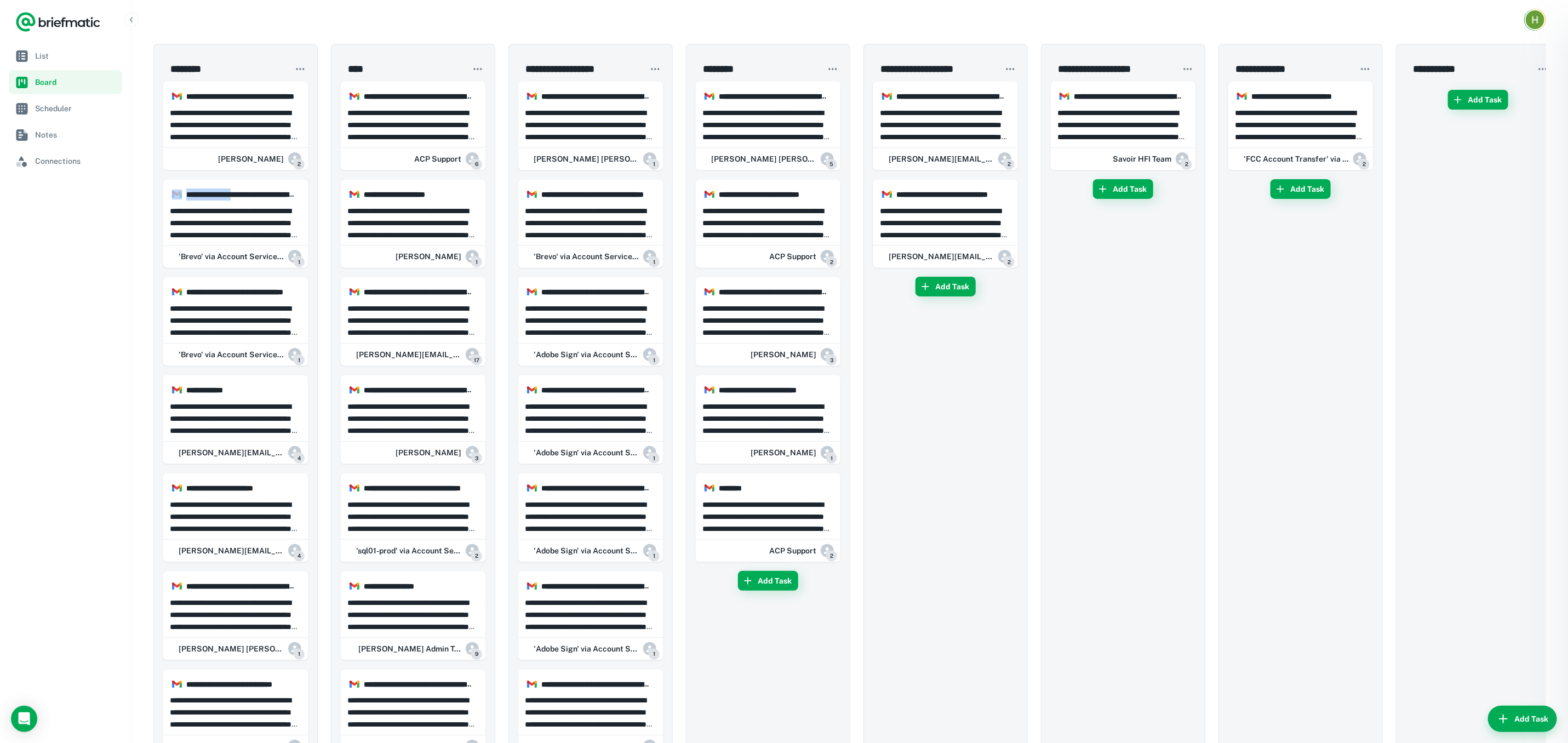
click at [225, 225] on div at bounding box center [784, 372] width 1568 height 743
drag, startPoint x: 633, startPoint y: 228, endPoint x: 617, endPoint y: 239, distance: 19.4
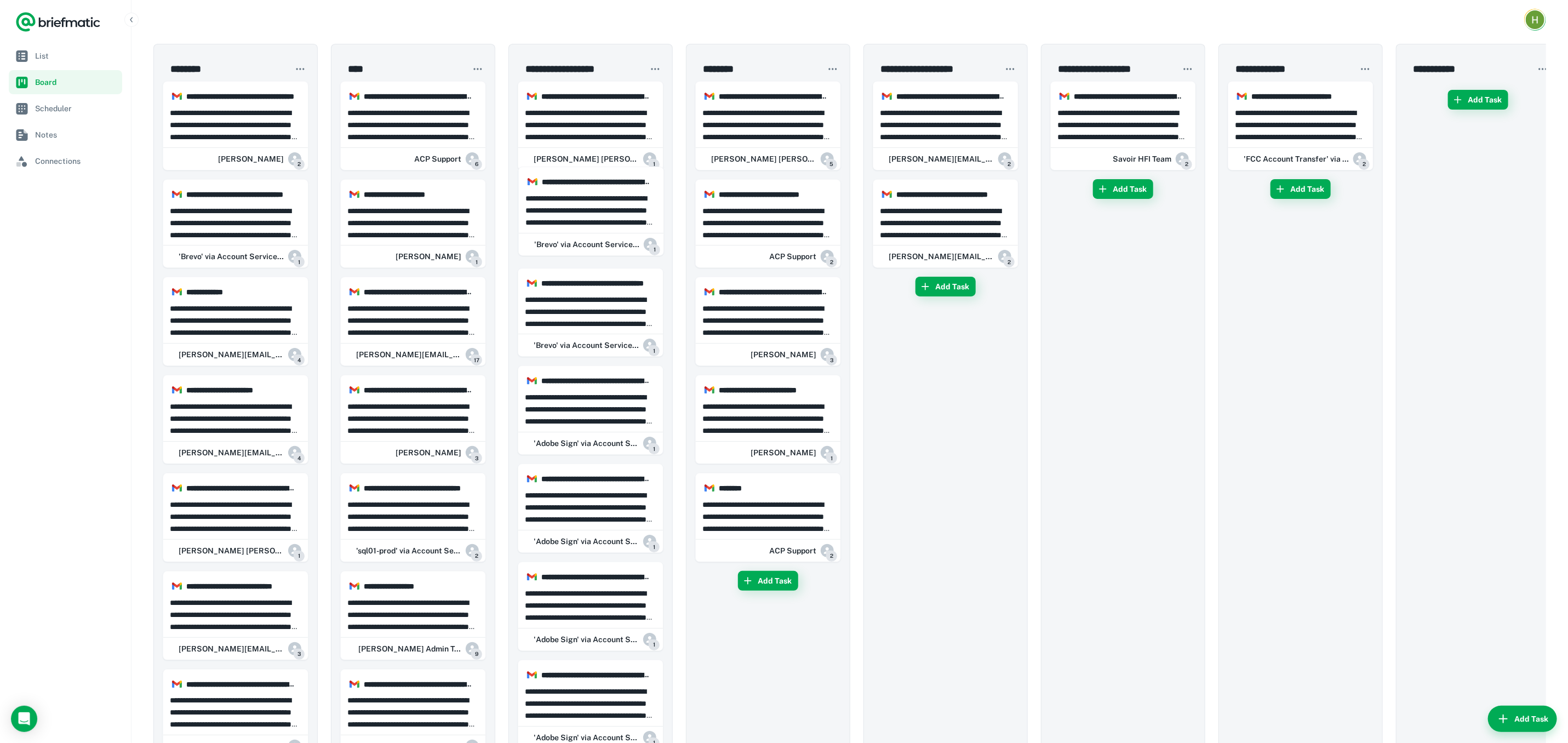
drag, startPoint x: 224, startPoint y: 230, endPoint x: 311, endPoint y: 256, distance: 90.8
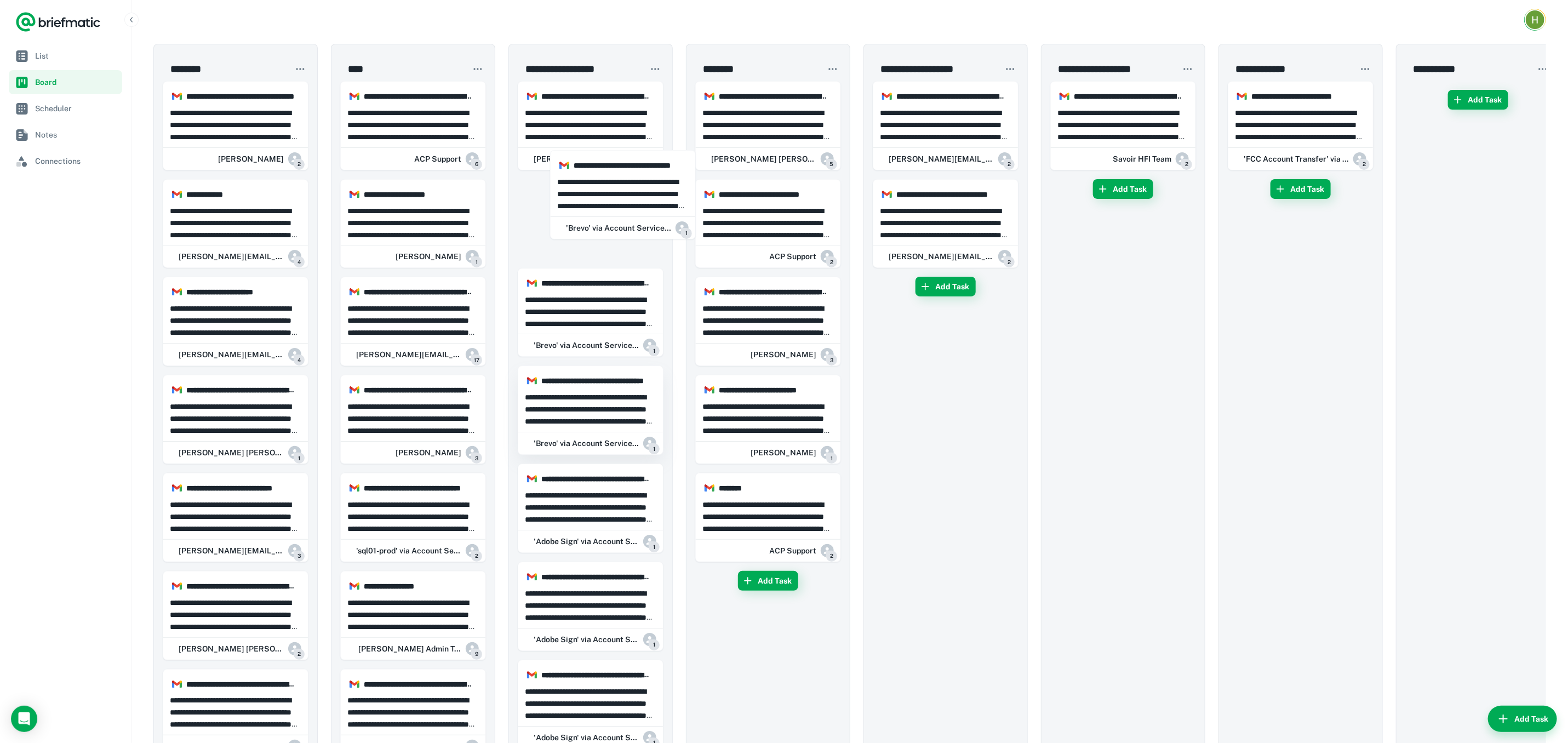
drag, startPoint x: 411, startPoint y: 235, endPoint x: 553, endPoint y: 287, distance: 151.2
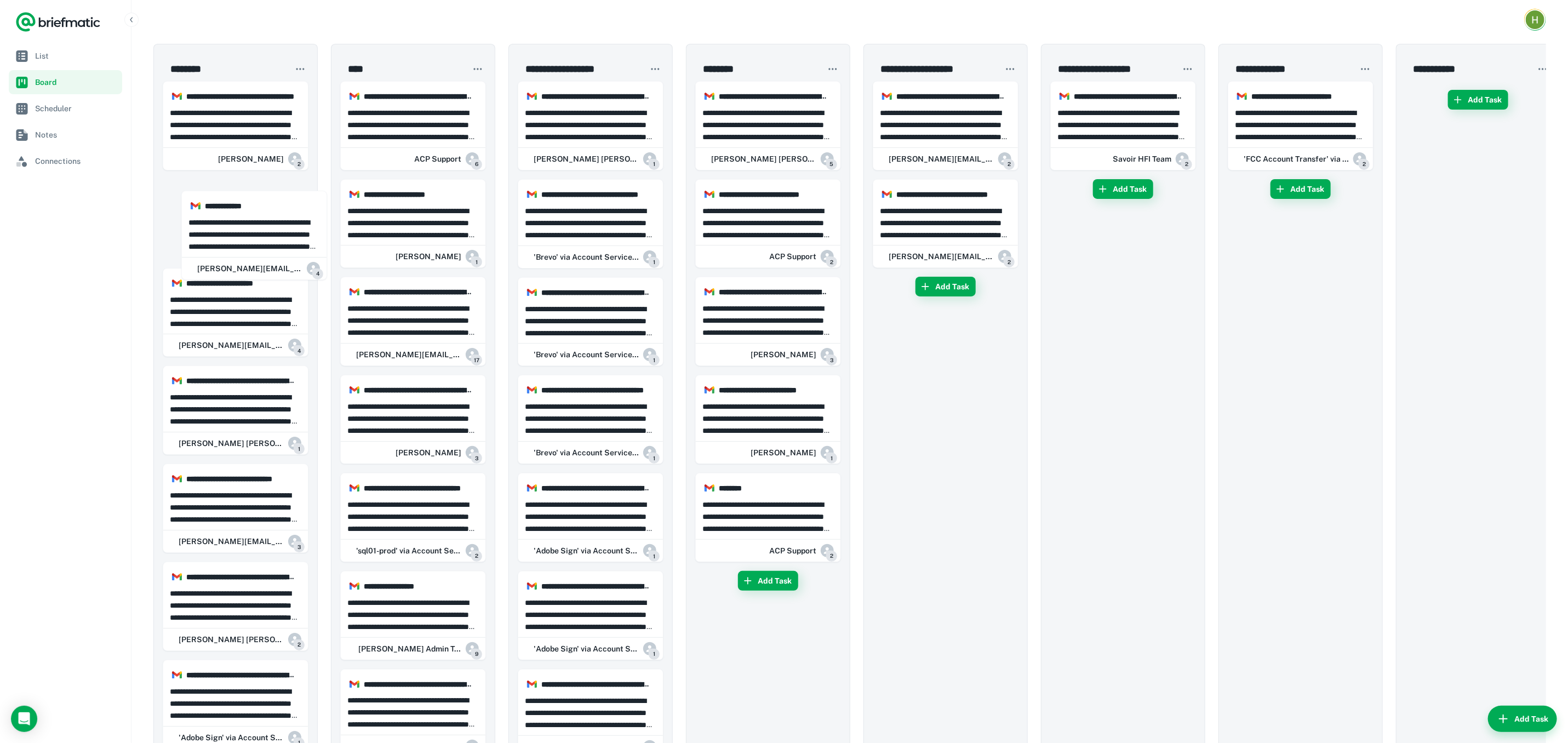
drag, startPoint x: 251, startPoint y: 222, endPoint x: 335, endPoint y: 237, distance: 85.3
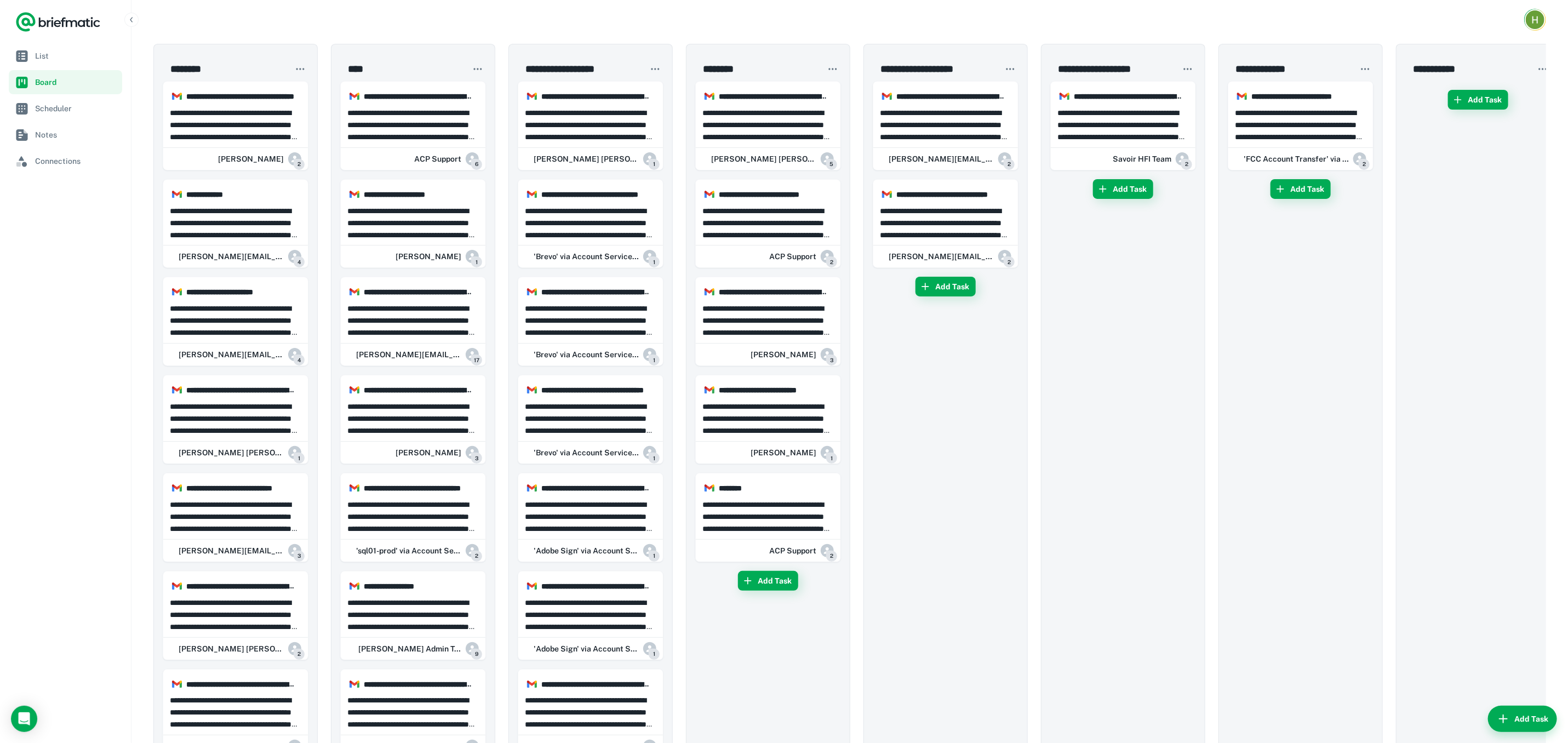
drag, startPoint x: 257, startPoint y: 510, endPoint x: 235, endPoint y: 508, distance: 22.1
